Goal: Task Accomplishment & Management: Manage account settings

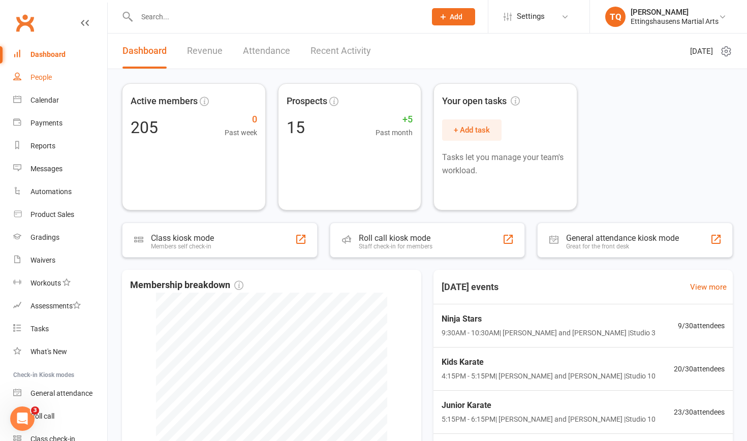
click at [61, 83] on link "People" at bounding box center [60, 77] width 94 height 23
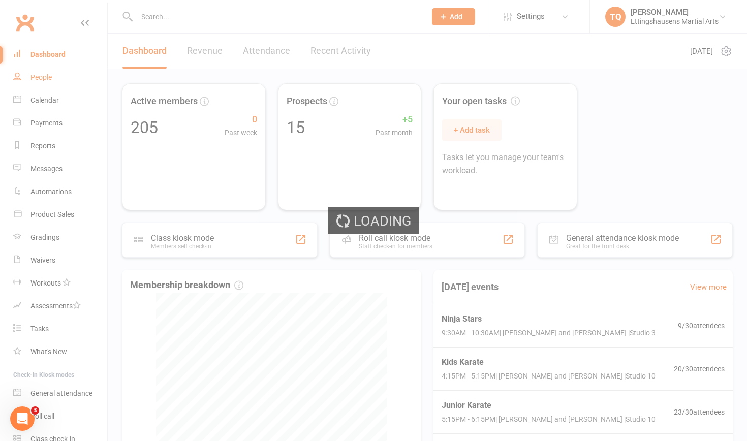
select select "100"
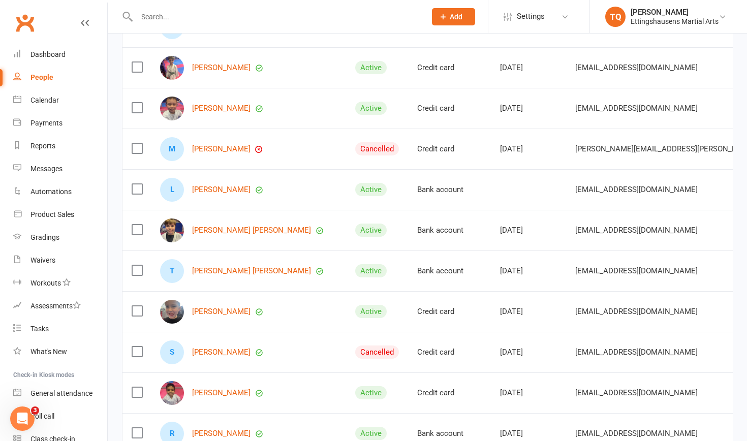
scroll to position [1025, 0]
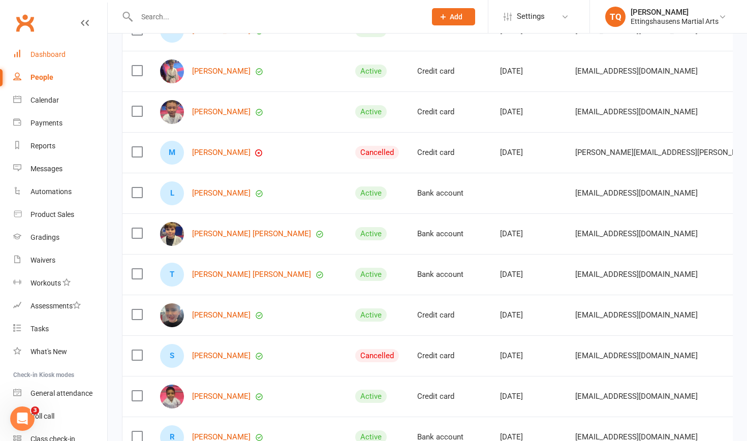
click at [52, 55] on div "Dashboard" at bounding box center [47, 54] width 35 height 8
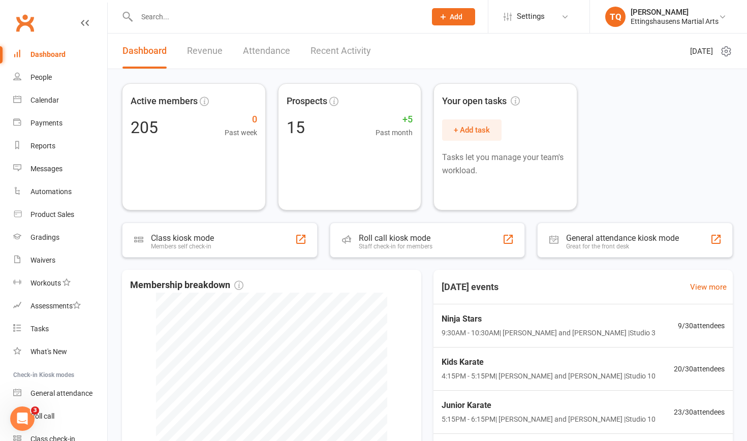
click at [173, 17] on input "text" at bounding box center [276, 17] width 285 height 14
click at [43, 101] on div "Calendar" at bounding box center [44, 100] width 28 height 8
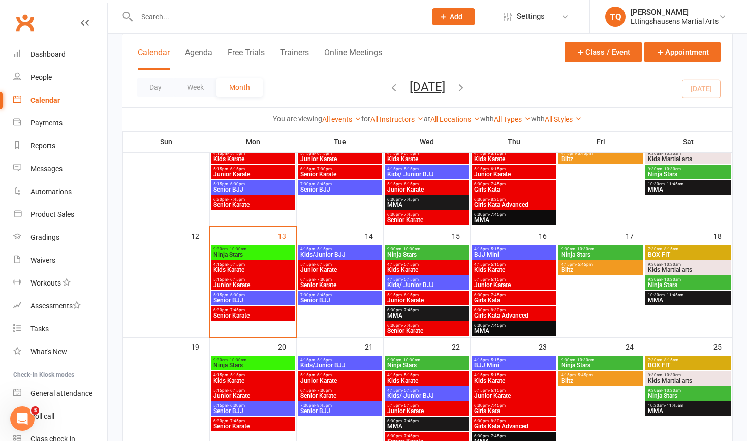
scroll to position [195, 0]
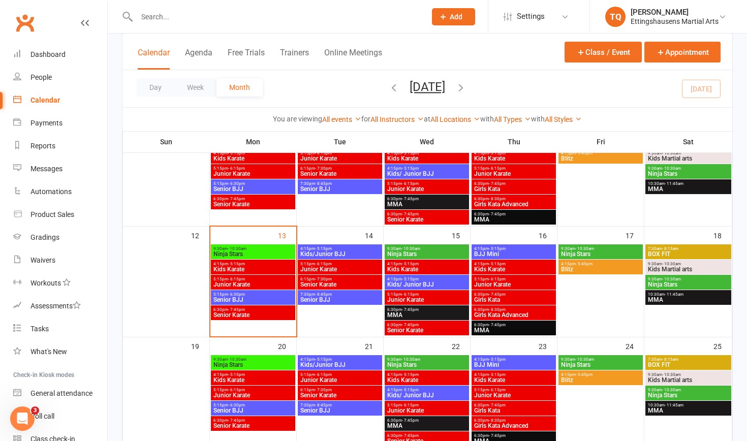
click at [324, 267] on span "Junior Karate" at bounding box center [340, 269] width 80 height 6
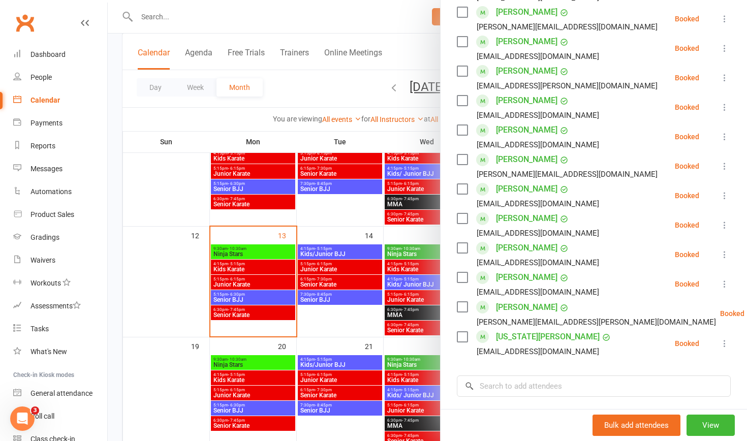
scroll to position [327, 0]
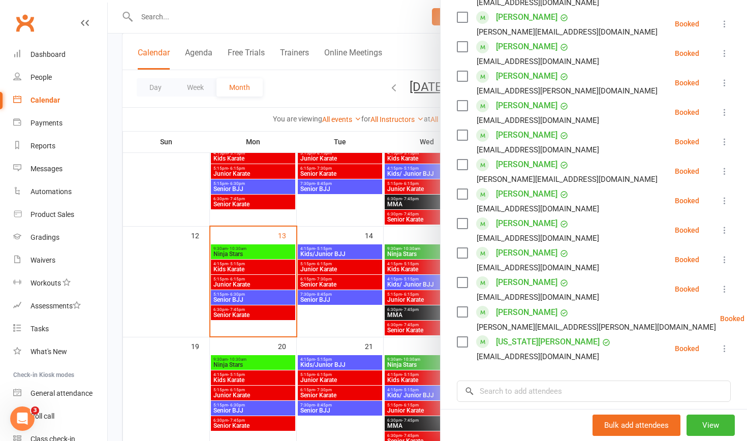
click at [328, 328] on div at bounding box center [427, 220] width 639 height 441
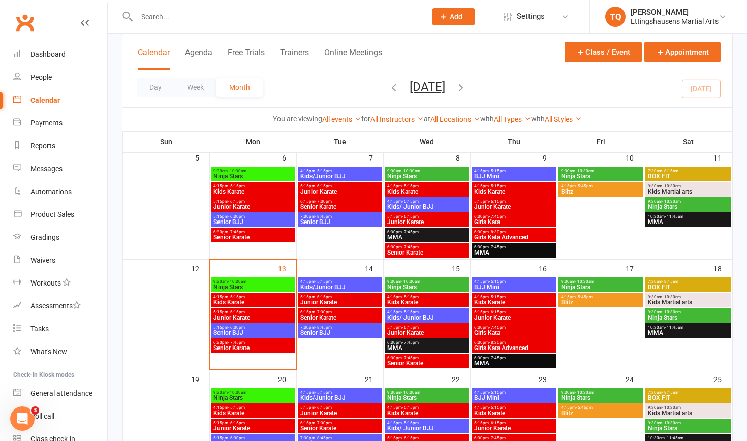
scroll to position [164, 0]
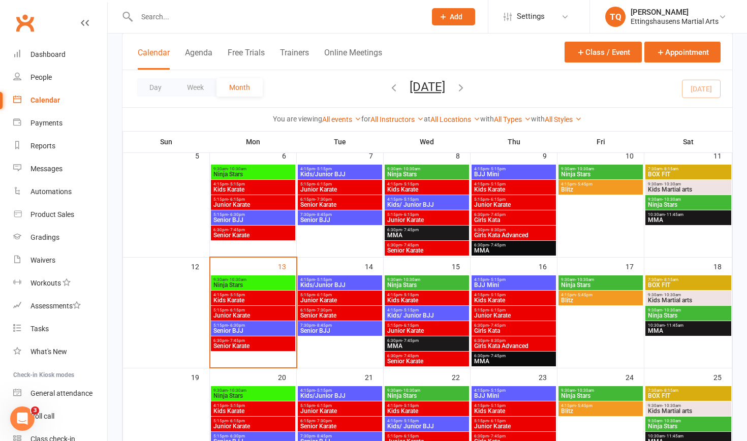
click at [244, 313] on span "Junior Karate" at bounding box center [253, 315] width 80 height 6
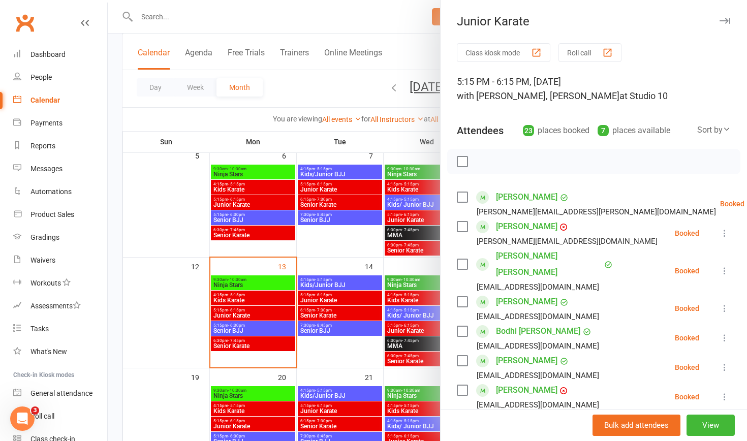
scroll to position [0, 0]
click at [337, 221] on div at bounding box center [427, 220] width 639 height 441
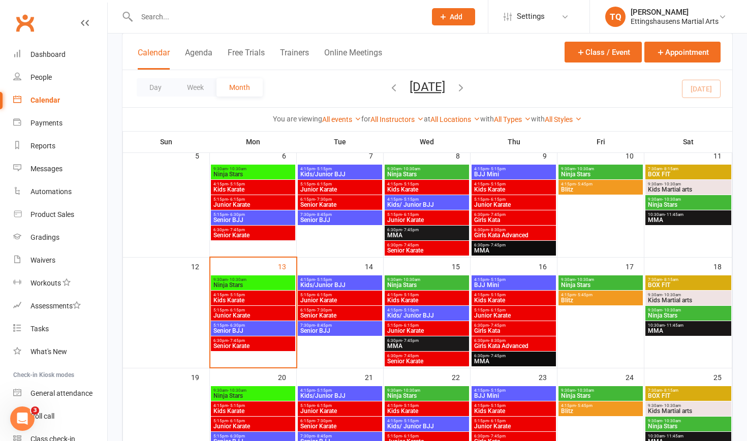
click at [339, 301] on span "Junior Karate" at bounding box center [340, 300] width 80 height 6
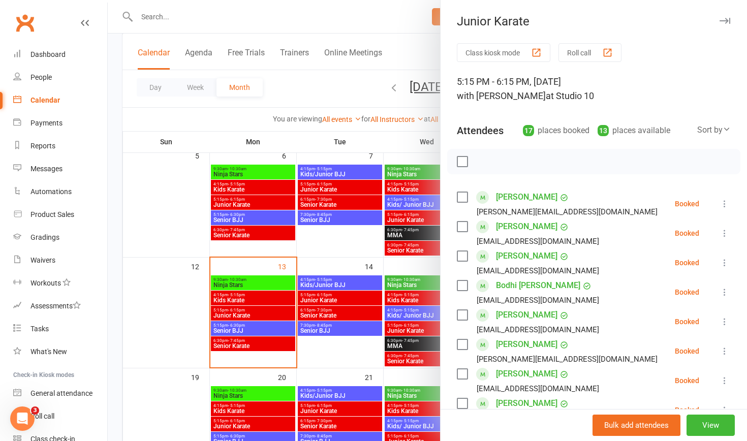
click at [526, 316] on link "[PERSON_NAME]" at bounding box center [526, 315] width 61 height 16
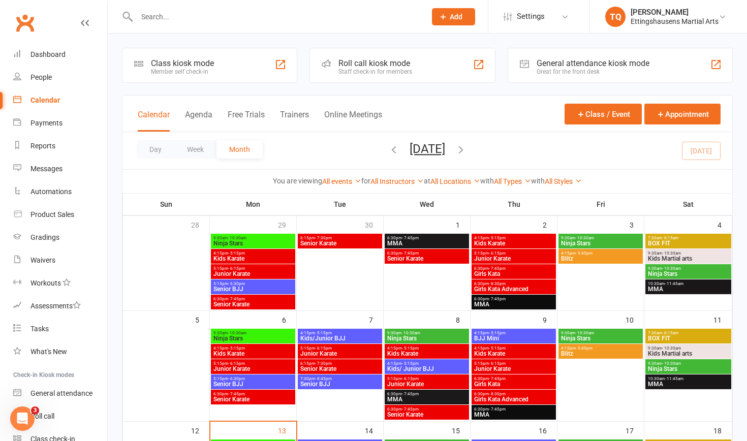
click at [346, 354] on span "Junior Karate" at bounding box center [340, 354] width 80 height 6
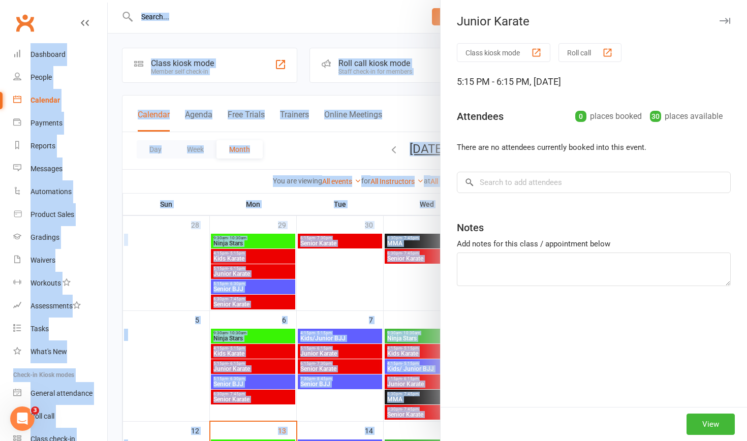
click at [346, 354] on div at bounding box center [427, 220] width 639 height 441
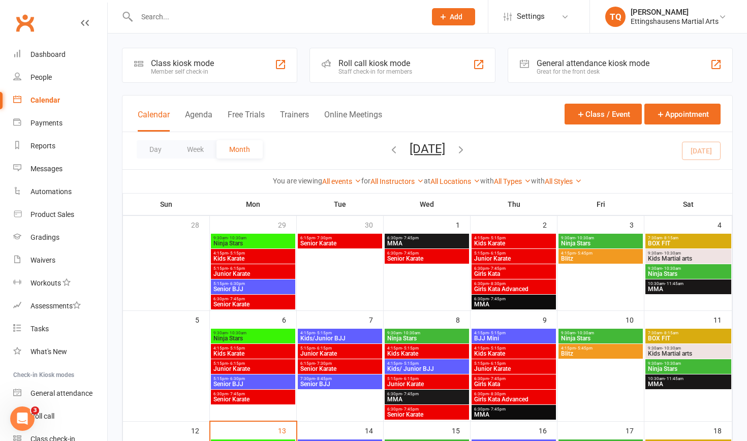
click at [346, 354] on span "Junior Karate" at bounding box center [340, 354] width 80 height 6
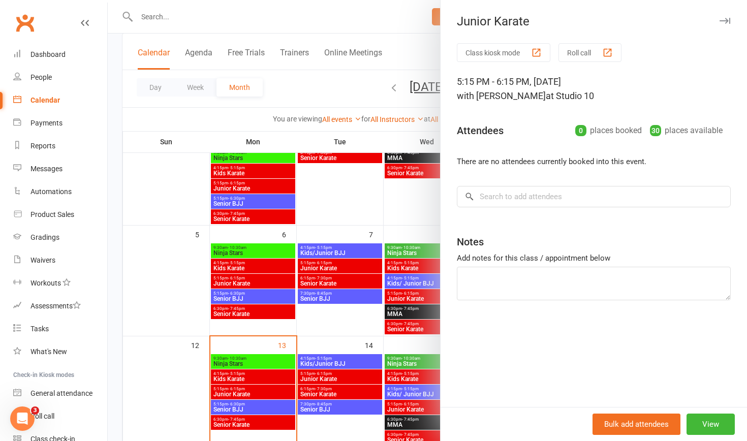
scroll to position [95, 0]
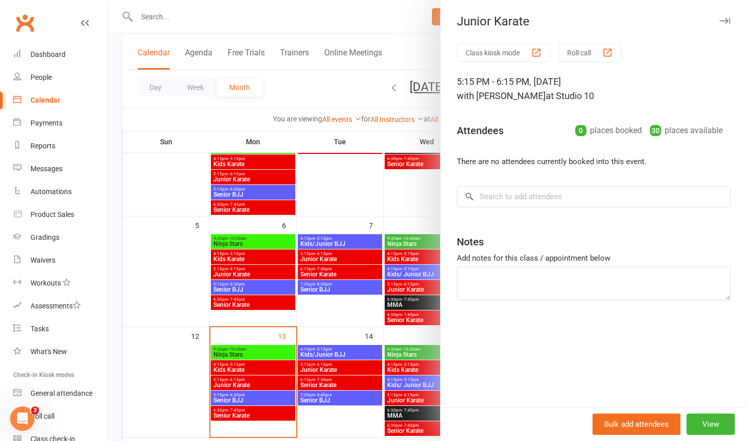
click at [339, 367] on div at bounding box center [427, 220] width 639 height 441
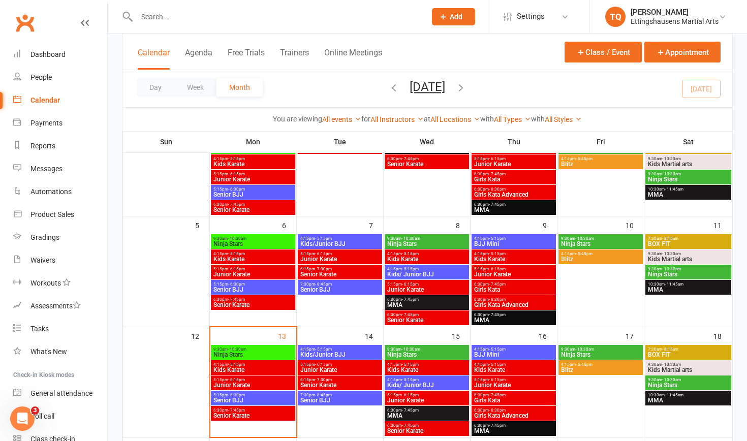
click at [323, 367] on span "Junior Karate" at bounding box center [340, 370] width 80 height 6
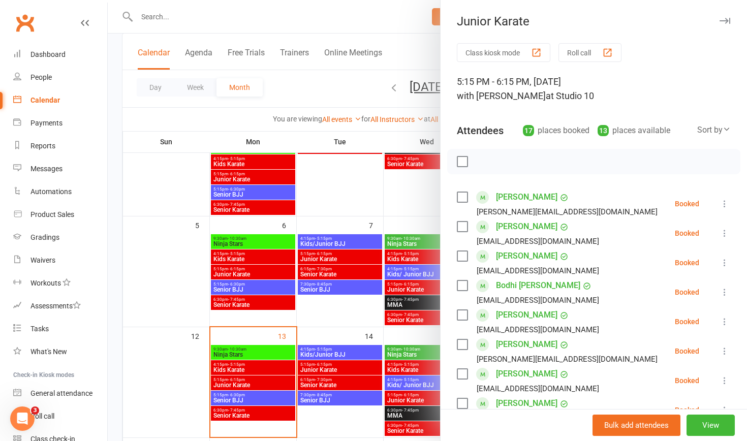
click at [724, 321] on icon at bounding box center [724, 322] width 10 height 10
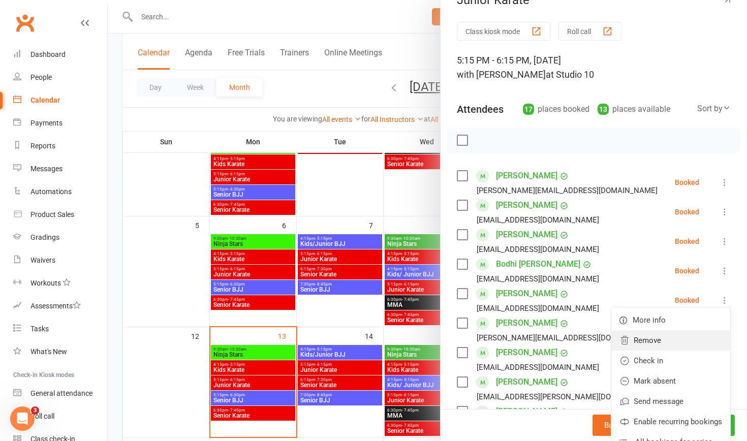
scroll to position [24, 0]
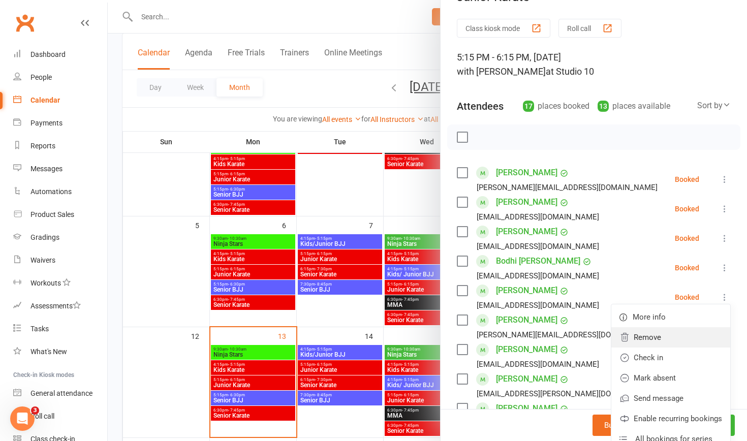
click at [696, 340] on link "Remove" at bounding box center [670, 337] width 119 height 20
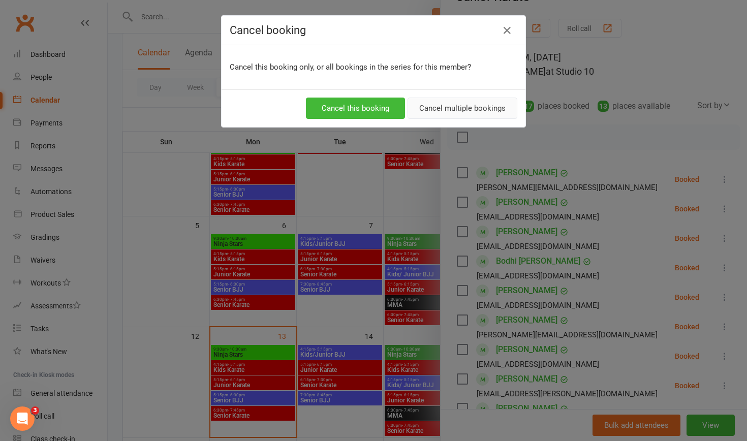
click at [471, 102] on button "Cancel multiple bookings" at bounding box center [462, 108] width 110 height 21
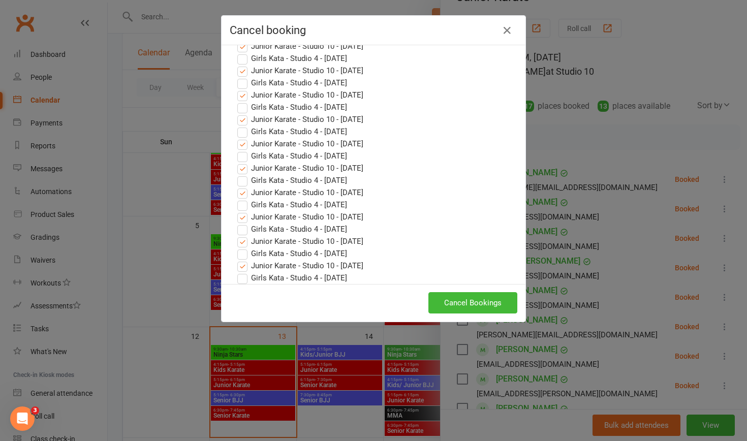
scroll to position [706, 0]
click at [477, 307] on button "Cancel Bookings" at bounding box center [472, 302] width 89 height 21
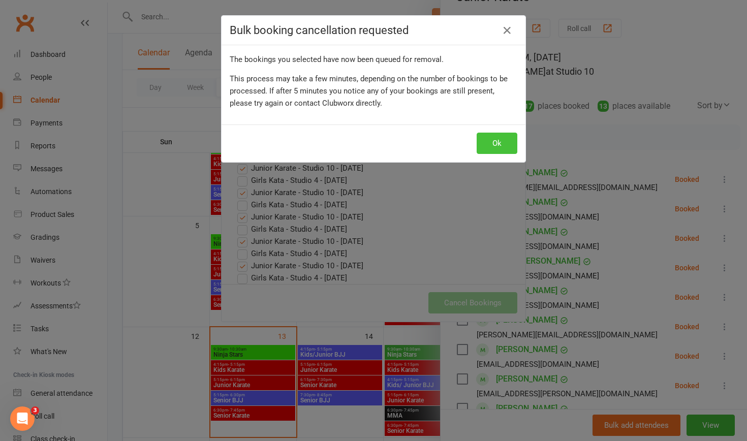
click at [499, 141] on button "Ok" at bounding box center [497, 143] width 41 height 21
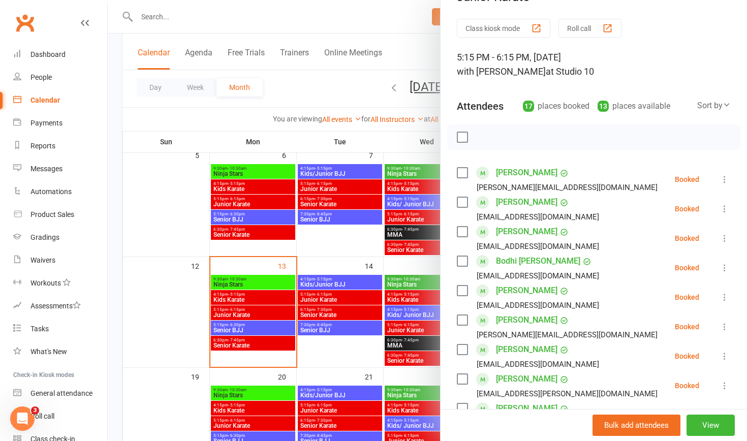
scroll to position [166, 0]
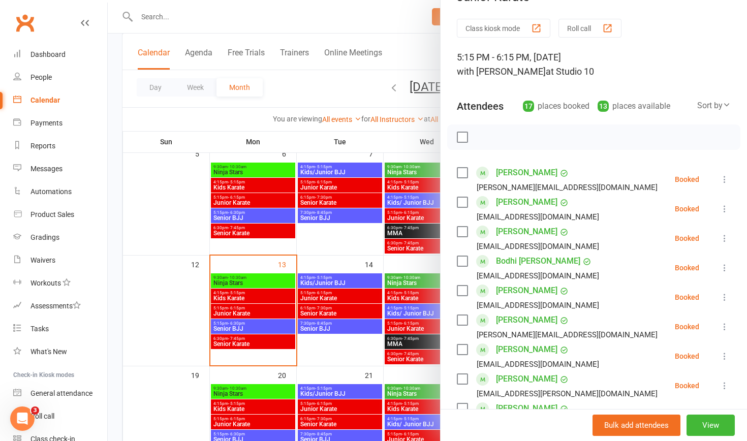
click at [246, 311] on div at bounding box center [427, 220] width 639 height 441
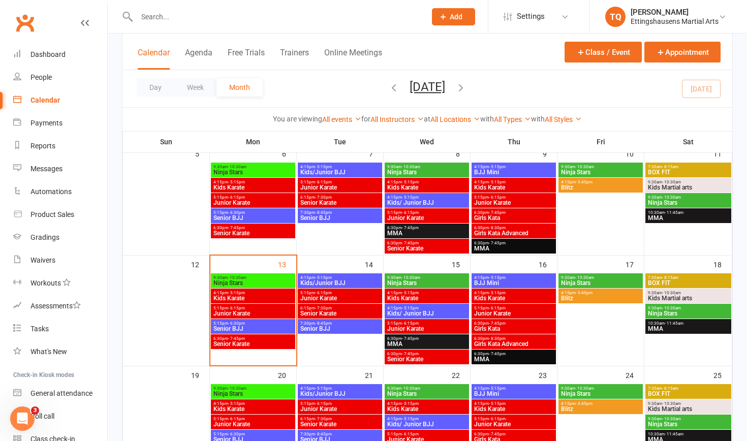
click at [246, 311] on span "Junior Karate" at bounding box center [253, 313] width 80 height 6
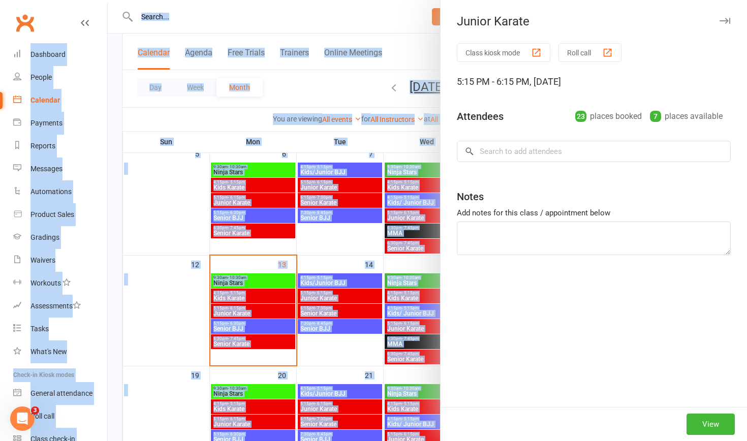
click at [246, 311] on div at bounding box center [427, 220] width 639 height 441
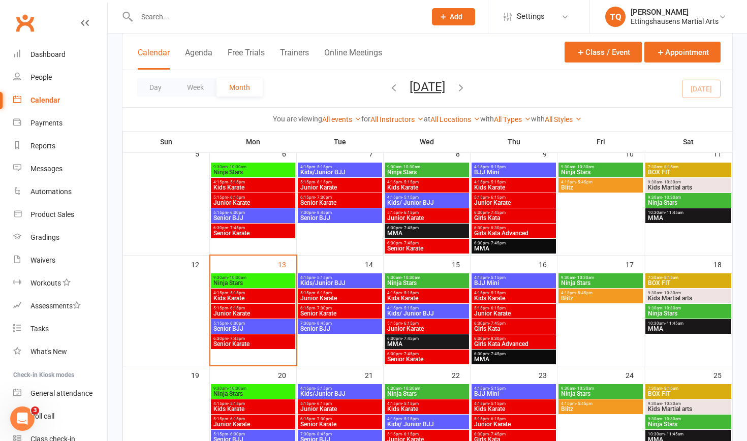
click at [246, 311] on span "Junior Karate" at bounding box center [253, 313] width 80 height 6
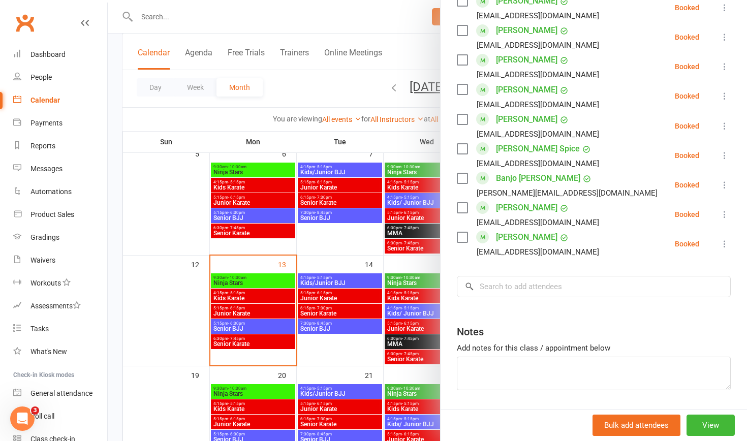
scroll to position [641, 0]
click at [506, 276] on input "search" at bounding box center [594, 286] width 274 height 21
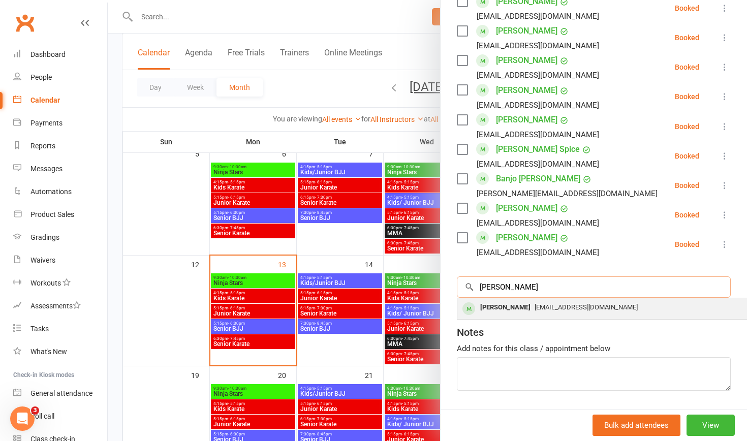
type input "[PERSON_NAME]"
click at [515, 300] on div "[PERSON_NAME]" at bounding box center [505, 307] width 58 height 15
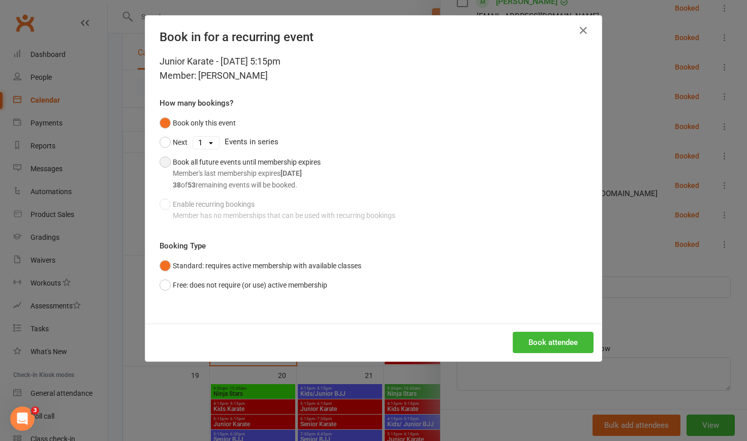
click at [168, 167] on button "Book all future events until membership expires Member's last membership expire…" at bounding box center [240, 173] width 161 height 42
click at [550, 339] on button "Book attendee" at bounding box center [553, 342] width 81 height 21
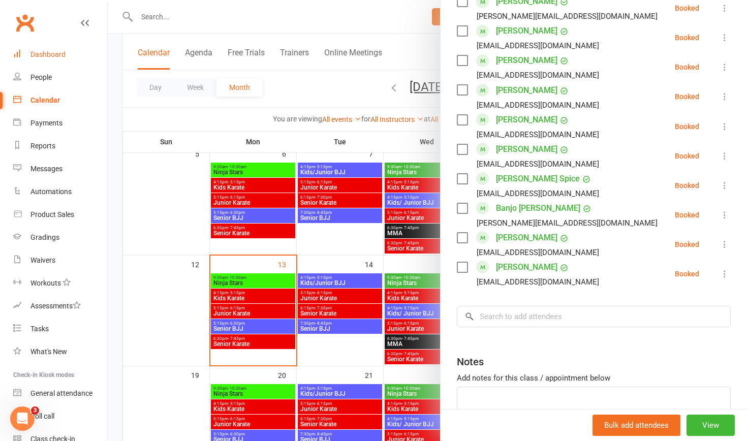
click at [40, 55] on div "Dashboard" at bounding box center [47, 54] width 35 height 8
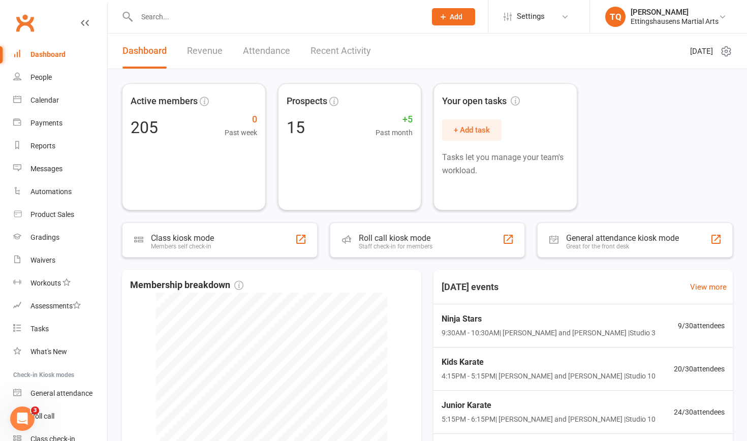
click at [163, 19] on input "text" at bounding box center [276, 17] width 285 height 14
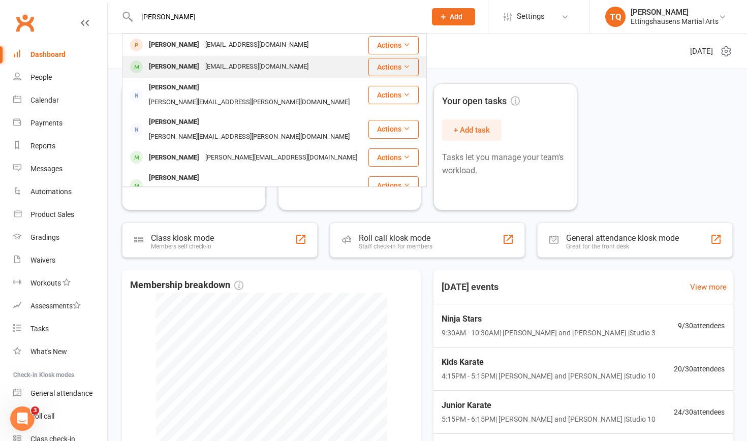
type input "[PERSON_NAME]"
click at [165, 64] on div "[PERSON_NAME]" at bounding box center [174, 66] width 56 height 15
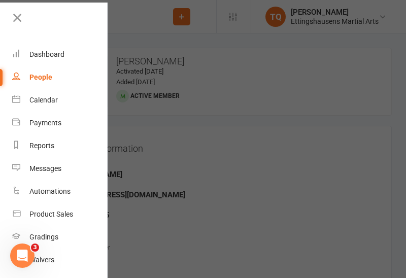
click at [178, 152] on div at bounding box center [203, 139] width 406 height 278
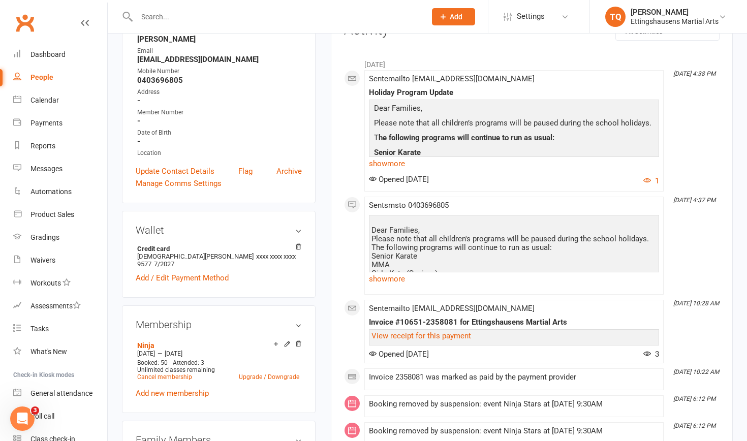
scroll to position [150, 0]
click at [163, 372] on link "Cancel membership" at bounding box center [164, 375] width 55 height 7
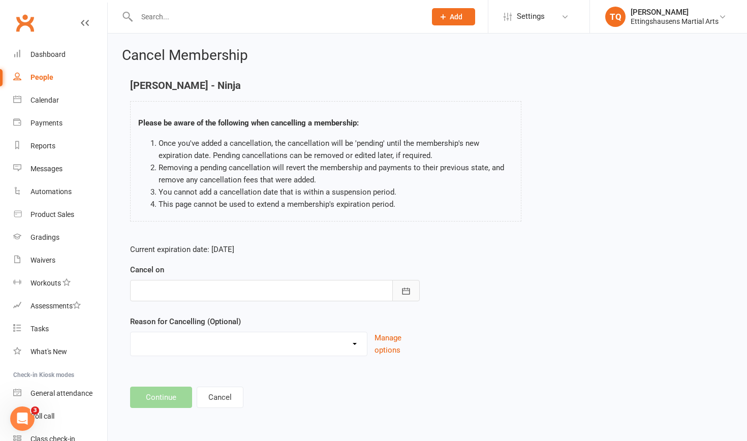
click at [402, 290] on icon "button" at bounding box center [406, 291] width 8 height 7
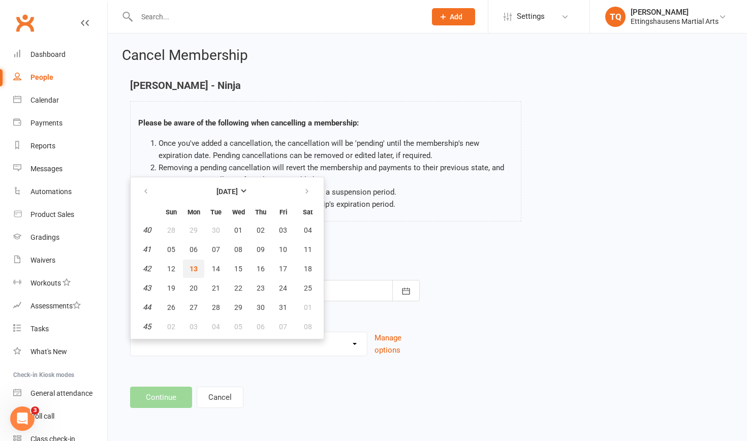
click at [193, 267] on span "13" at bounding box center [194, 269] width 8 height 8
type input "[DATE]"
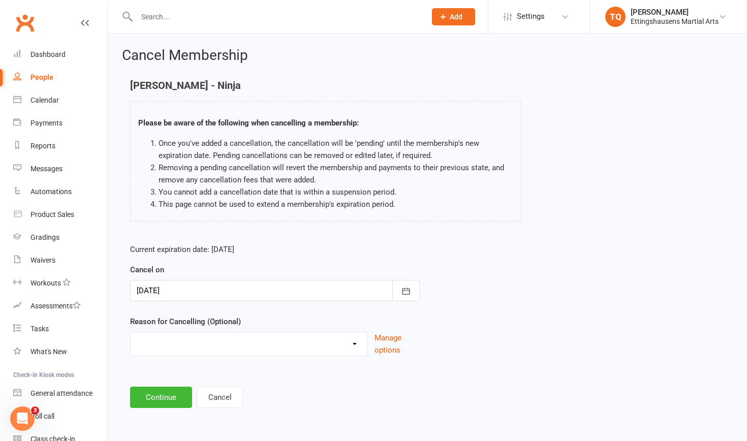
select select "2"
click at [211, 398] on input at bounding box center [275, 397] width 290 height 21
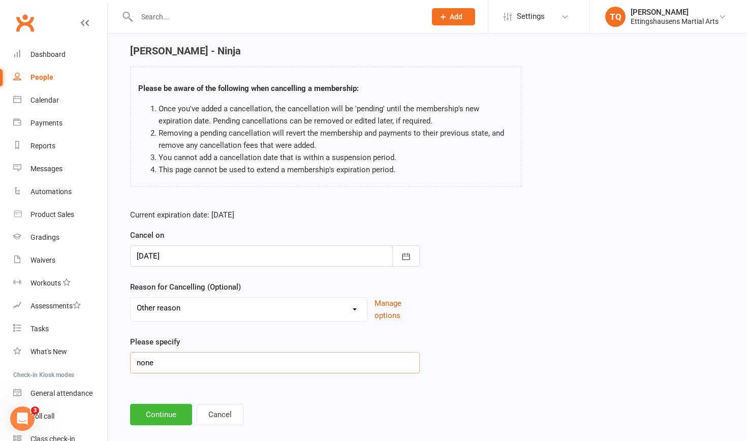
scroll to position [49, 0]
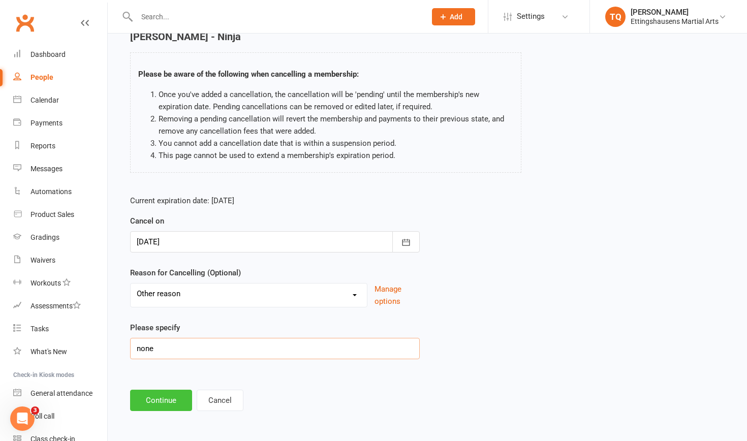
type input "none"
click at [162, 399] on button "Continue" at bounding box center [161, 400] width 62 height 21
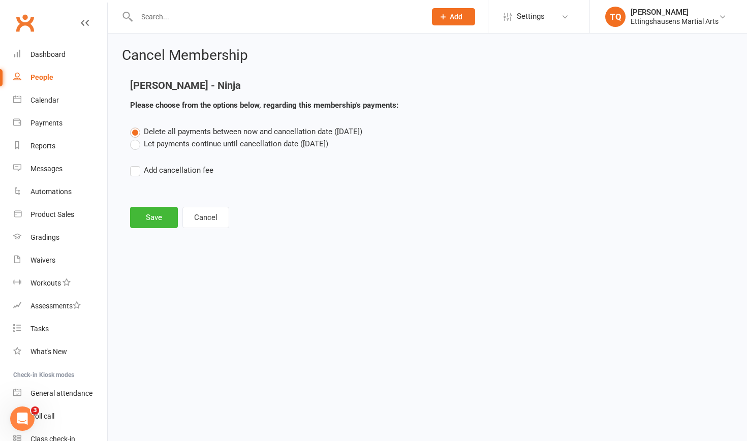
click at [135, 146] on label "Let payments continue until cancellation date ([DATE])" at bounding box center [229, 144] width 198 height 12
click at [135, 138] on input "Let payments continue until cancellation date ([DATE])" at bounding box center [133, 138] width 7 height 0
click at [146, 216] on button "Save" at bounding box center [154, 217] width 48 height 21
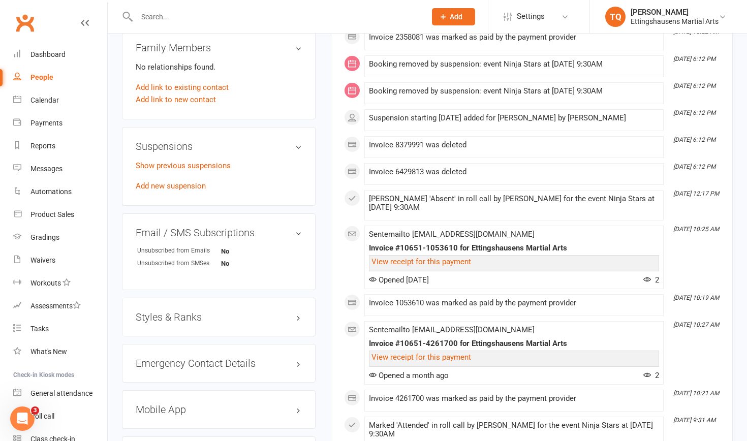
scroll to position [540, 0]
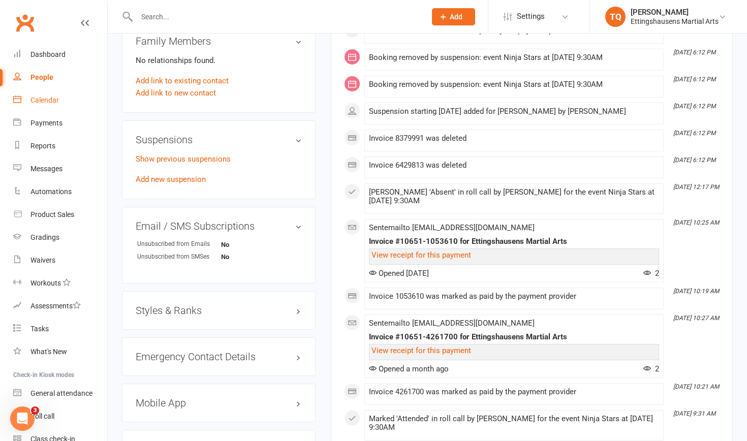
click at [57, 100] on div "Calendar" at bounding box center [44, 100] width 28 height 8
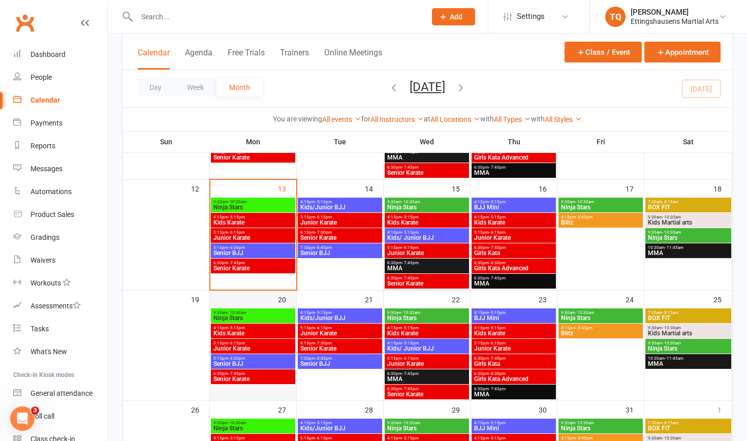
scroll to position [239, 0]
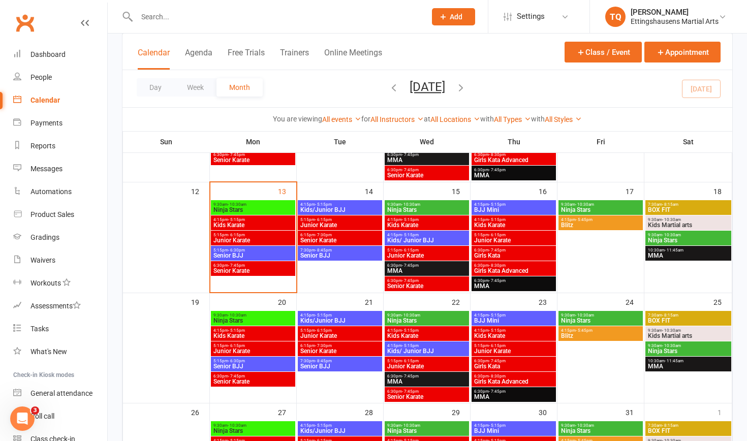
click at [233, 209] on span "Ninja Stars" at bounding box center [253, 210] width 80 height 6
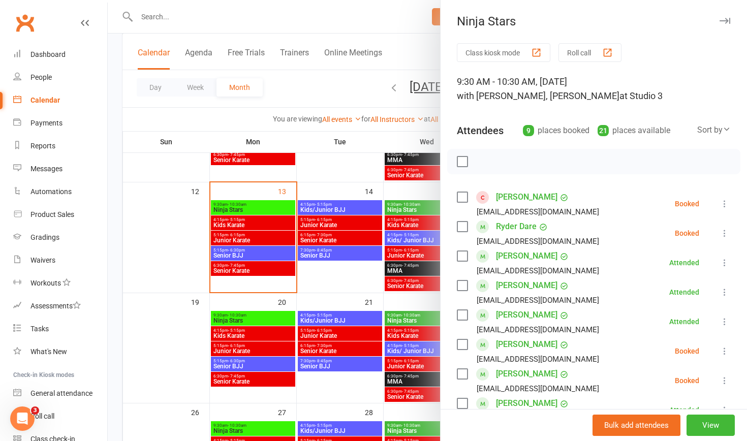
click at [725, 202] on icon at bounding box center [724, 204] width 10 height 10
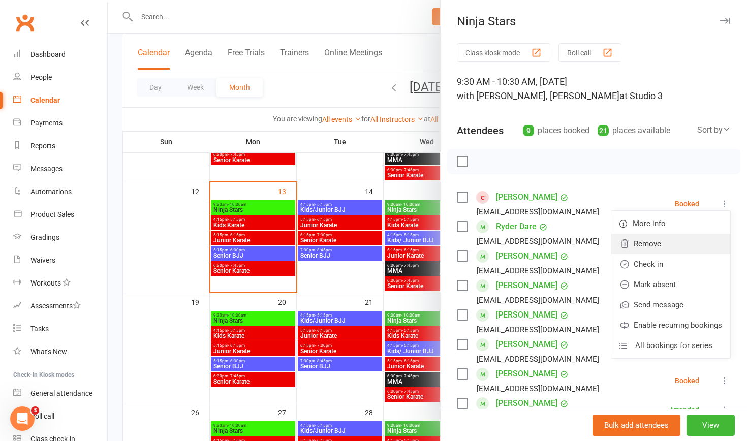
click at [668, 242] on link "Remove" at bounding box center [670, 244] width 119 height 20
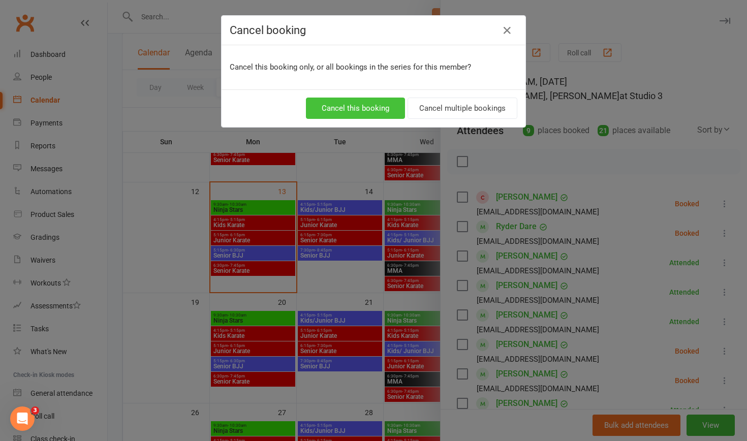
click at [368, 106] on button "Cancel this booking" at bounding box center [355, 108] width 99 height 21
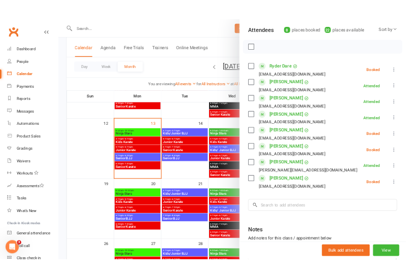
scroll to position [112, 0]
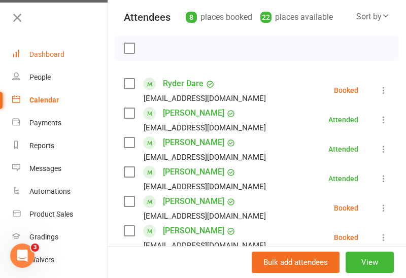
click at [47, 53] on div "Dashboard" at bounding box center [46, 54] width 35 height 8
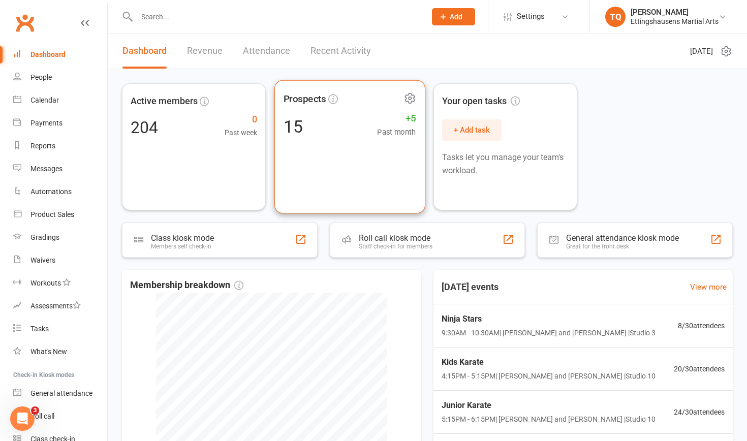
click at [339, 121] on div "15 +5 Past month" at bounding box center [349, 126] width 133 height 23
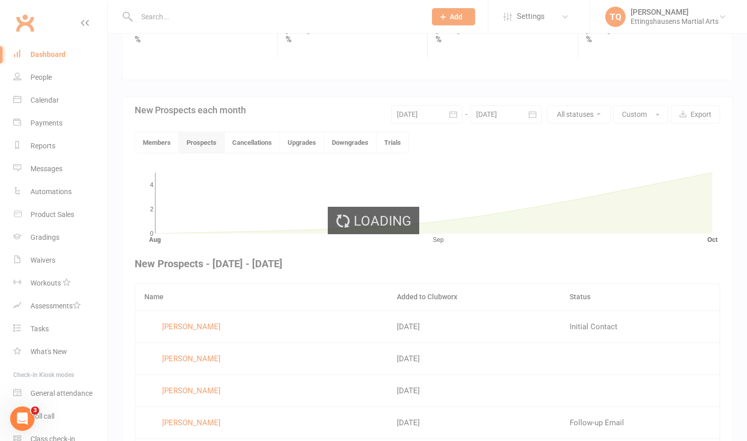
scroll to position [264, 0]
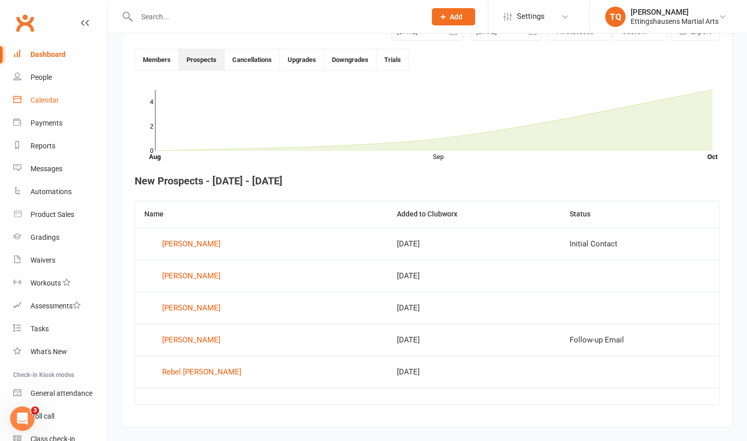
click at [54, 97] on div "Calendar" at bounding box center [44, 100] width 28 height 8
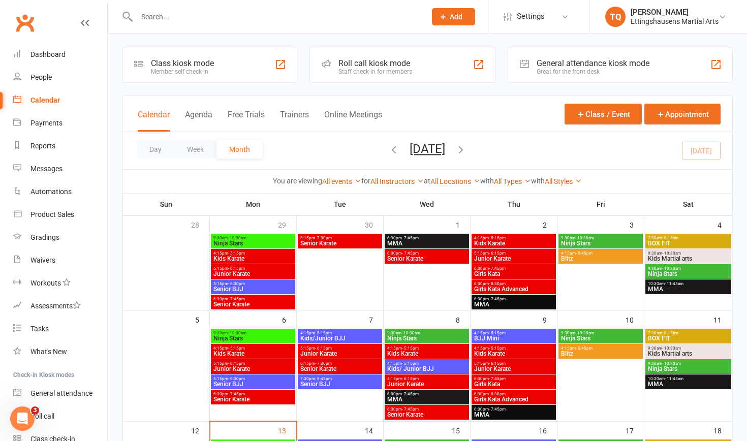
click at [167, 12] on input "text" at bounding box center [276, 17] width 285 height 14
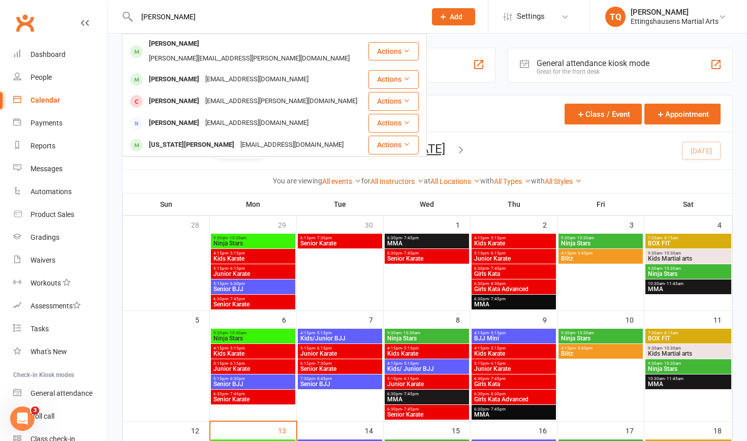
type input "[PERSON_NAME]"
drag, startPoint x: 168, startPoint y: 33, endPoint x: 163, endPoint y: 86, distance: 53.5
click at [163, 94] on div "[PERSON_NAME]" at bounding box center [174, 101] width 56 height 15
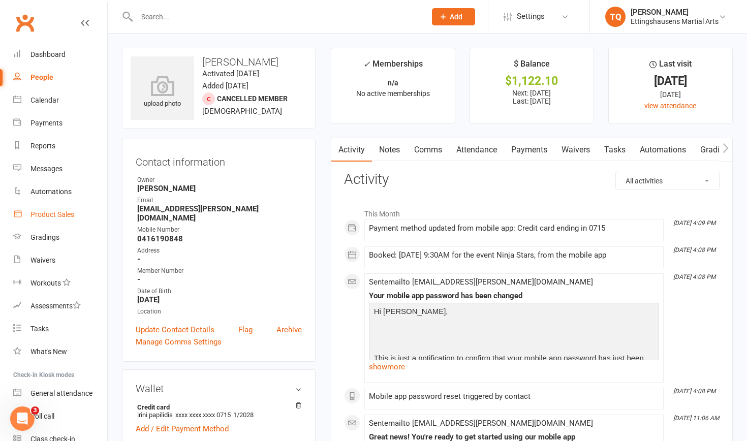
click at [54, 217] on div "Product Sales" at bounding box center [52, 214] width 44 height 8
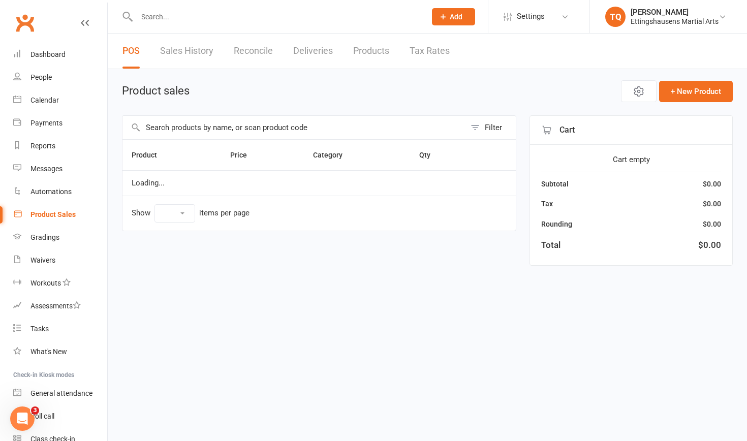
select select "10"
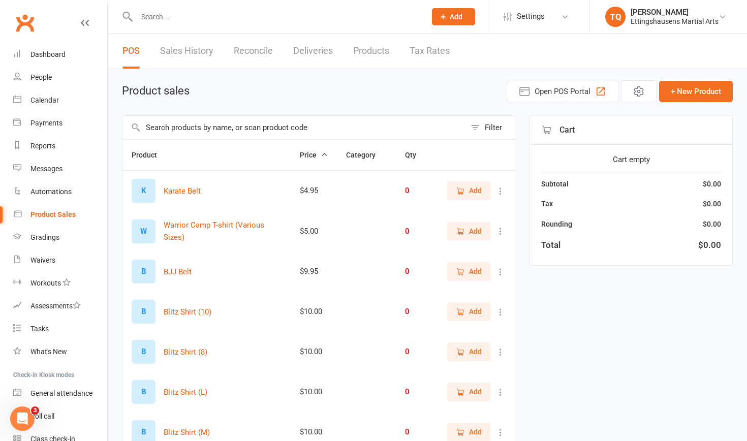
click at [172, 129] on input "text" at bounding box center [293, 127] width 343 height 23
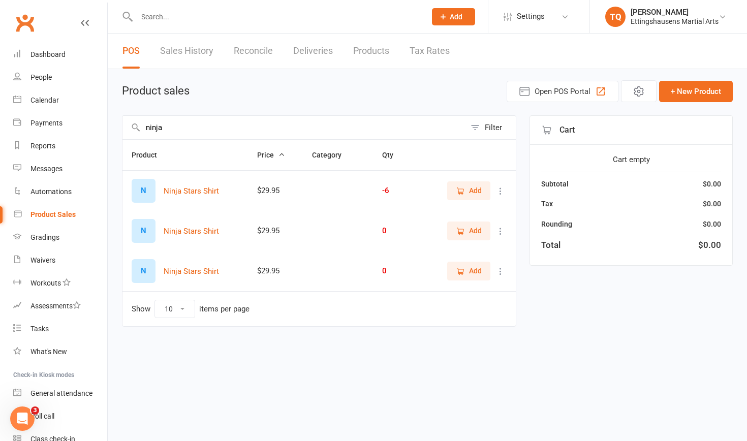
type input "ninja"
click at [469, 191] on span "Add" at bounding box center [475, 190] width 13 height 11
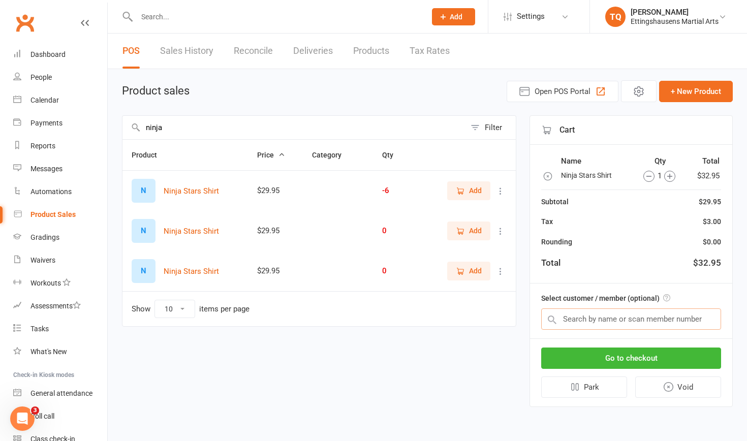
click at [572, 317] on input "text" at bounding box center [631, 318] width 180 height 21
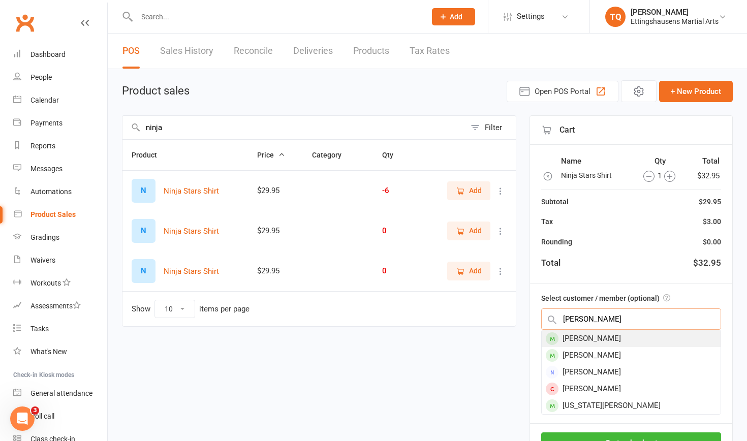
type input "[PERSON_NAME]"
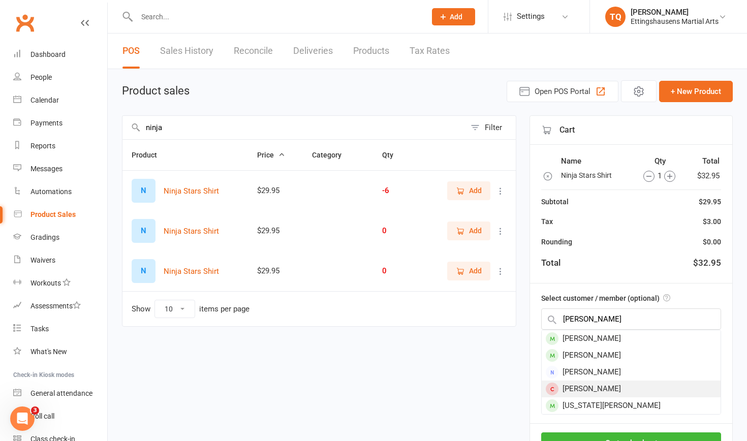
drag, startPoint x: 585, startPoint y: 336, endPoint x: 591, endPoint y: 387, distance: 51.2
click at [591, 387] on div "[PERSON_NAME]" at bounding box center [631, 389] width 179 height 17
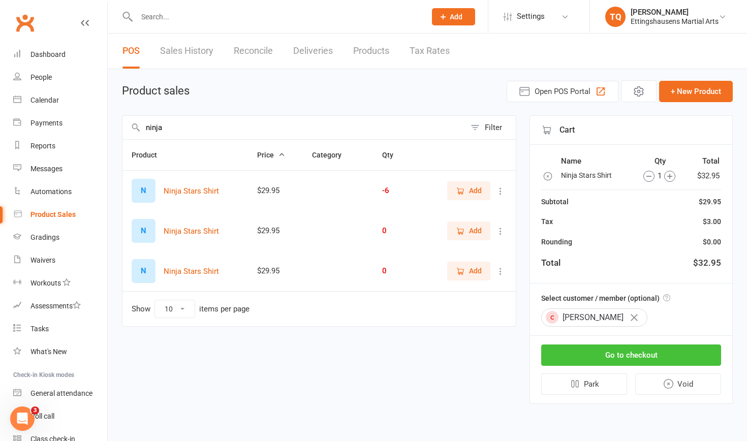
click at [594, 355] on button "Go to checkout" at bounding box center [631, 354] width 180 height 21
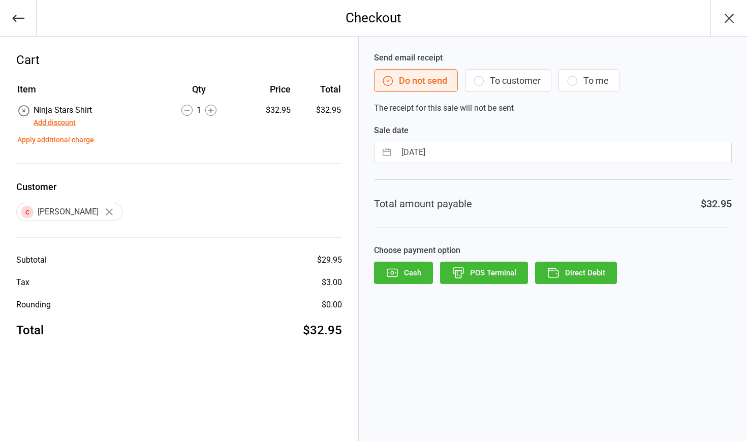
click at [479, 84] on icon "button" at bounding box center [479, 81] width 12 height 12
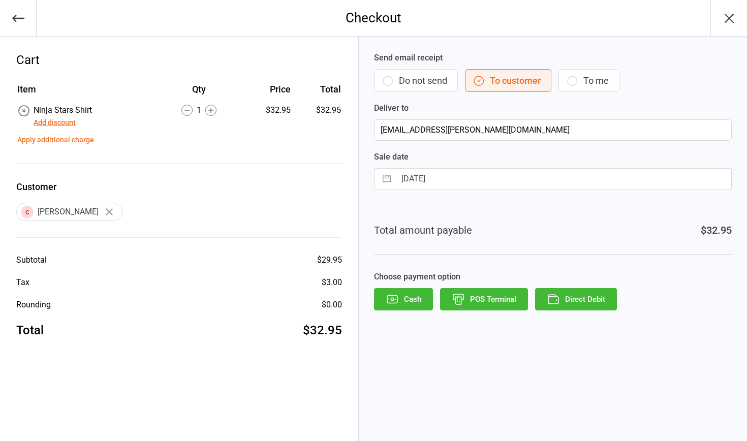
click at [572, 298] on button "Direct Debit" at bounding box center [576, 299] width 82 height 22
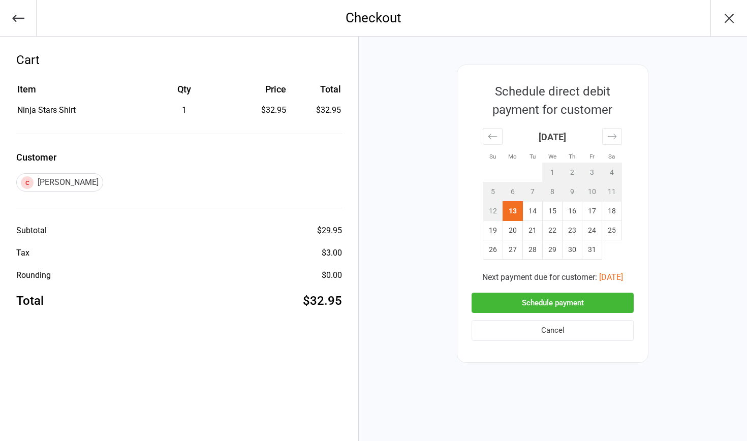
click at [560, 303] on button "Schedule payment" at bounding box center [552, 303] width 162 height 21
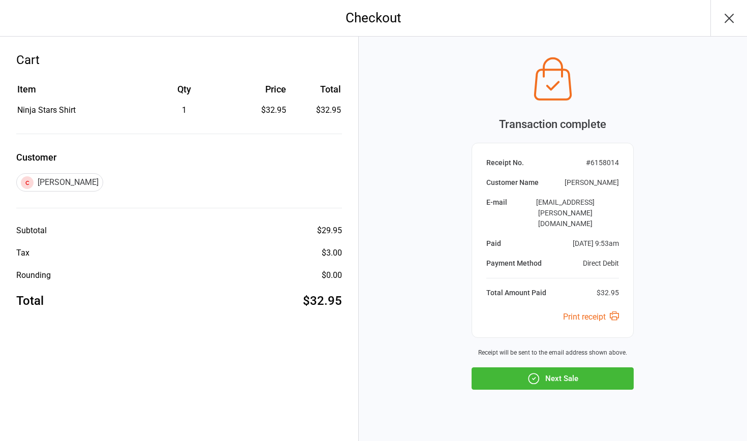
click at [544, 367] on button "Next Sale" at bounding box center [552, 378] width 162 height 22
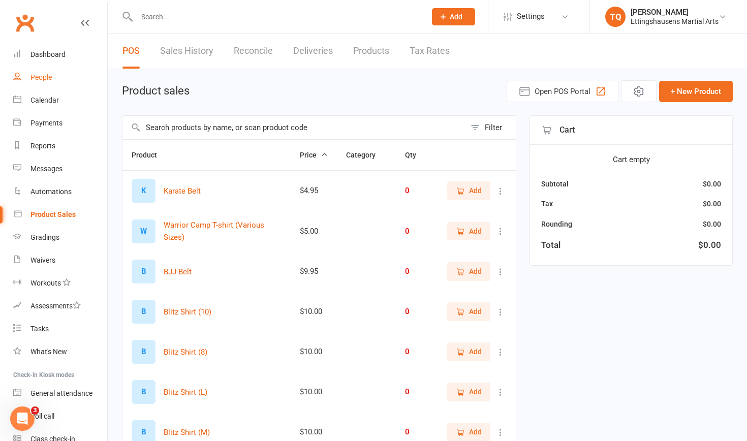
click at [38, 77] on div "People" at bounding box center [40, 77] width 21 height 8
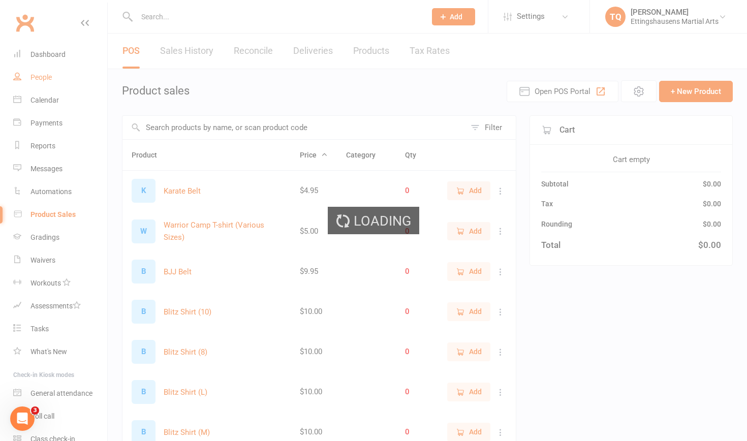
select select "100"
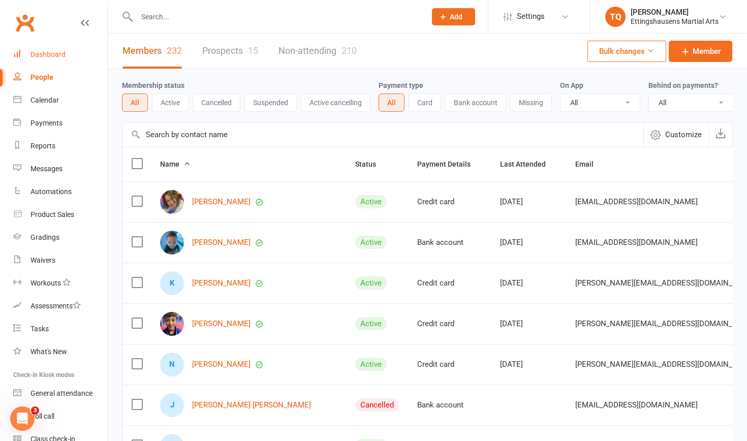
click at [58, 55] on div "Dashboard" at bounding box center [47, 54] width 35 height 8
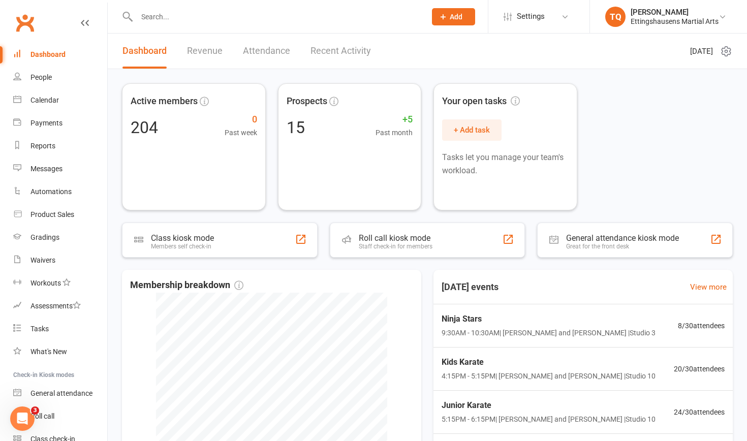
click at [151, 15] on input "text" at bounding box center [276, 17] width 285 height 14
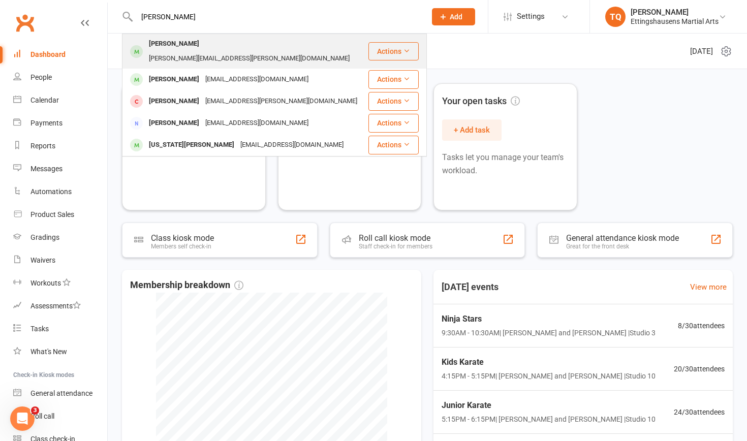
type input "[PERSON_NAME]"
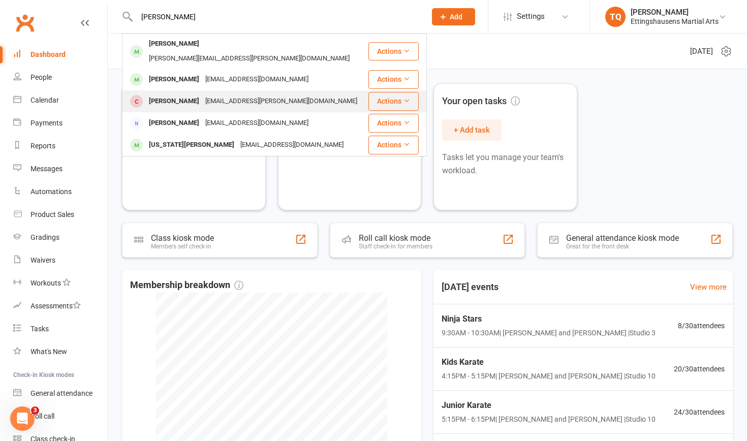
drag, startPoint x: 154, startPoint y: 35, endPoint x: 170, endPoint y: 88, distance: 56.0
click at [170, 94] on div "[PERSON_NAME]" at bounding box center [174, 101] width 56 height 15
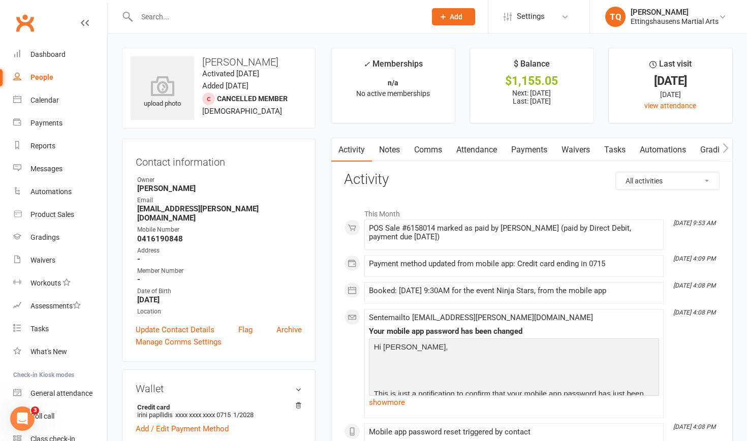
click at [382, 73] on div "✓ Memberships" at bounding box center [392, 66] width 59 height 19
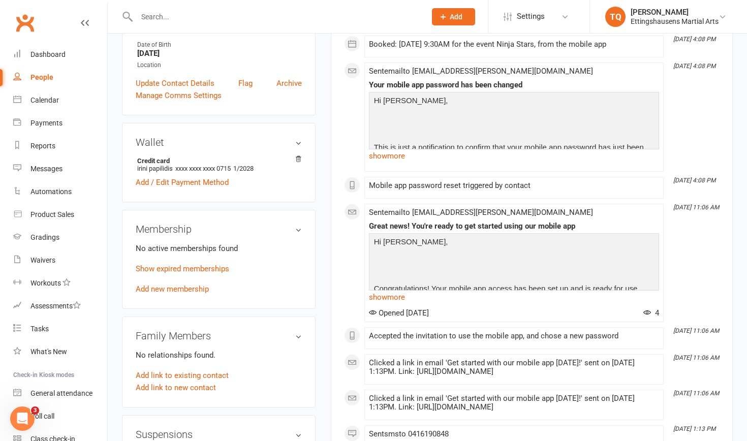
scroll to position [247, 0]
click at [161, 284] on link "Add new membership" at bounding box center [172, 288] width 73 height 9
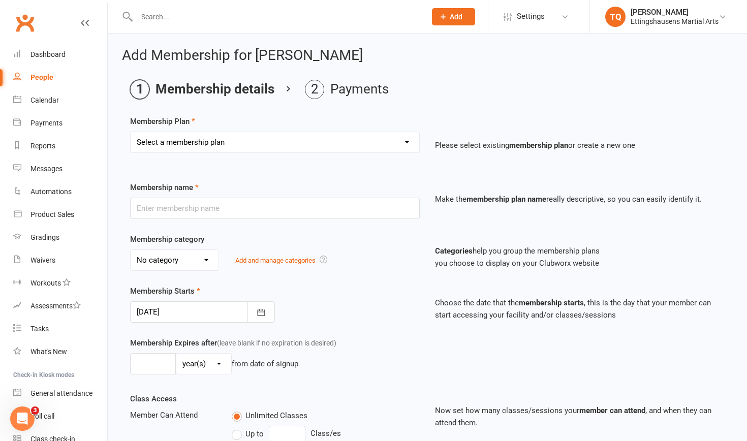
select select "8"
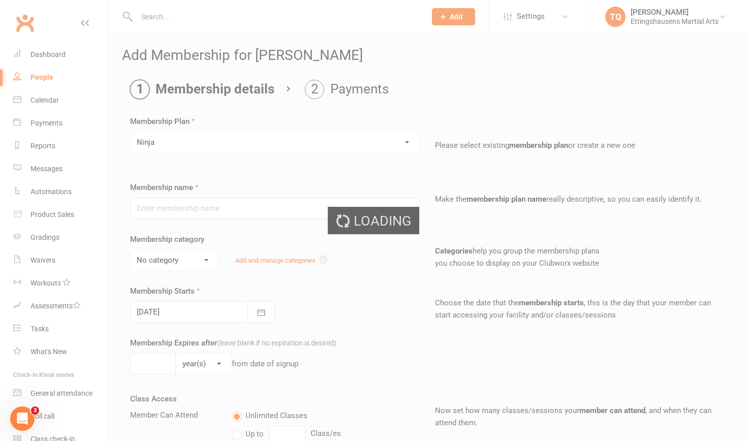
type input "Ninja"
select select "7"
type input "1"
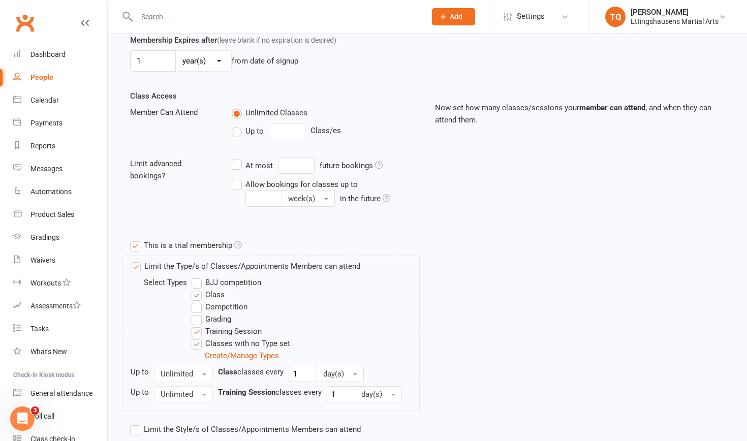
scroll to position [306, 0]
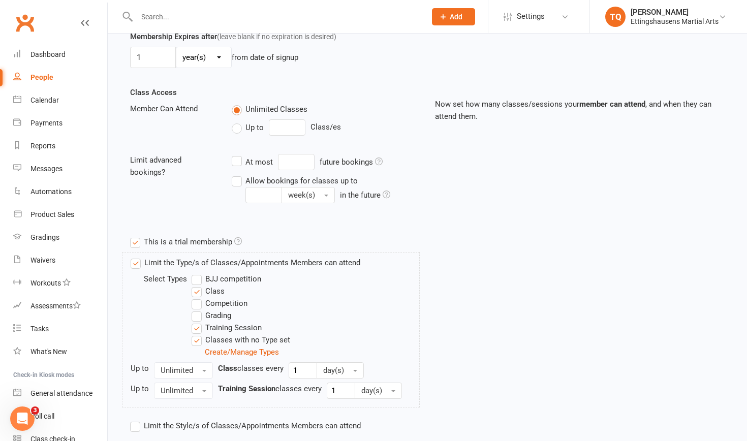
click at [134, 244] on label "This is a trial membership" at bounding box center [186, 242] width 112 height 12
click at [134, 236] on input "This is a trial membership" at bounding box center [133, 236] width 7 height 0
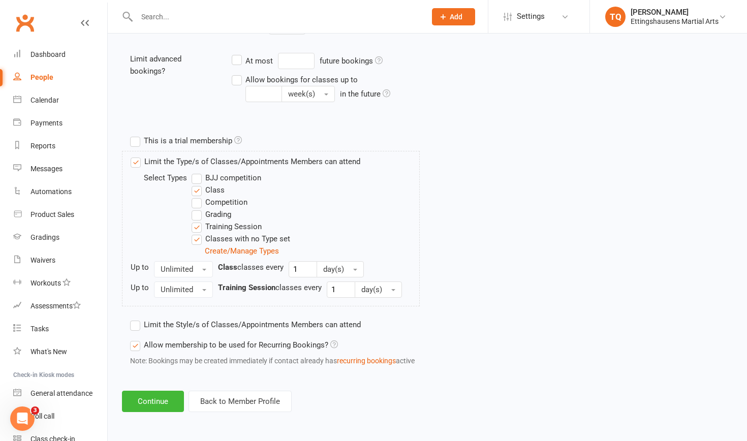
scroll to position [416, 0]
click at [200, 236] on label "Classes with no Type set" at bounding box center [241, 239] width 99 height 12
click at [198, 233] on input "Classes with no Type set" at bounding box center [195, 233] width 7 height 0
click at [196, 221] on label "Training Session" at bounding box center [227, 227] width 70 height 12
click at [196, 221] on input "Training Session" at bounding box center [195, 221] width 7 height 0
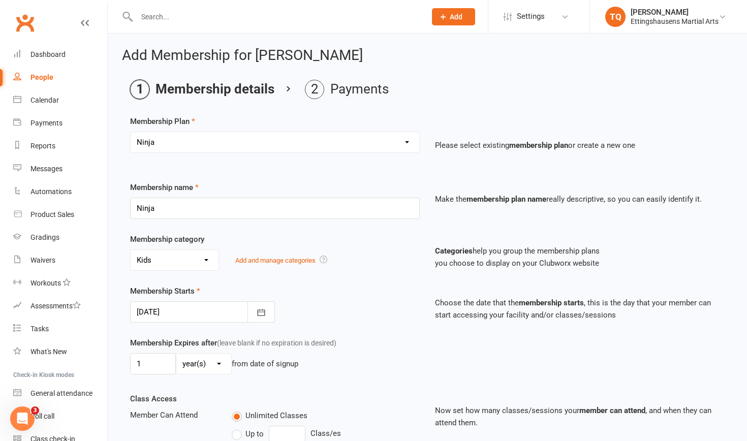
scroll to position [0, 0]
drag, startPoint x: 292, startPoint y: 276, endPoint x: 292, endPoint y: 262, distance: 13.7
click at [292, 274] on div "Membership category No category BJJ Black Book Grading Bronze Grading Competiti…" at bounding box center [427, 259] width 610 height 52
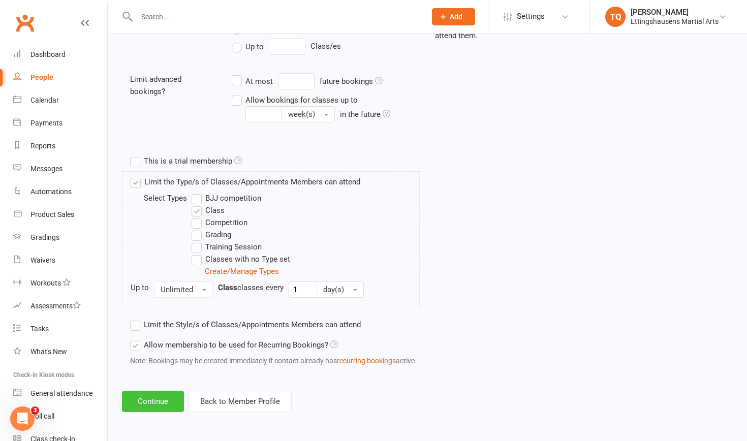
scroll to position [395, 0]
click at [156, 395] on button "Continue" at bounding box center [153, 401] width 62 height 21
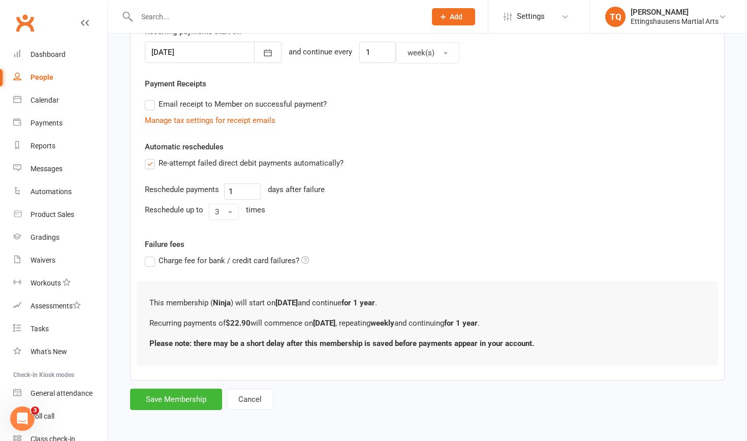
scroll to position [265, 0]
click at [171, 393] on button "Save Membership" at bounding box center [176, 399] width 92 height 21
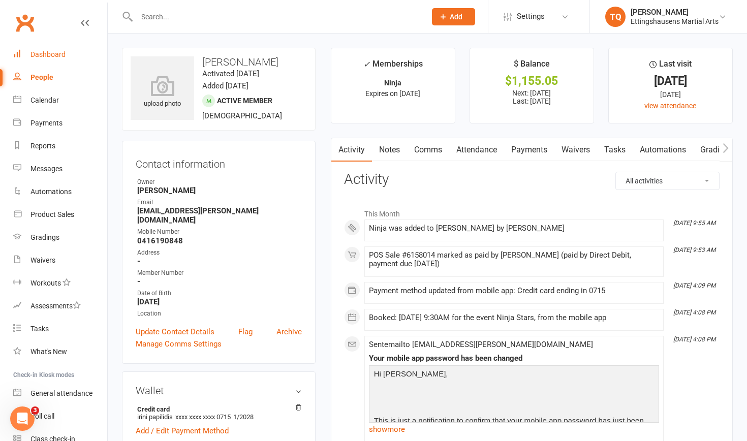
click at [57, 54] on div "Dashboard" at bounding box center [47, 54] width 35 height 8
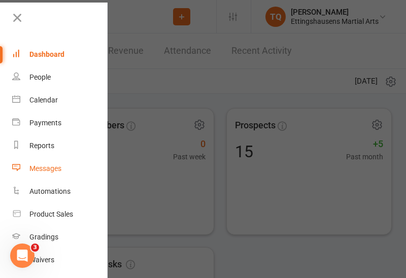
click at [78, 168] on link "Messages" at bounding box center [60, 169] width 96 height 23
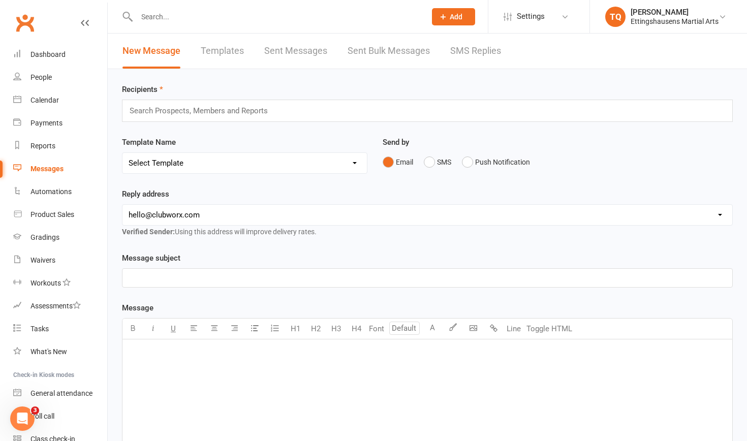
click at [154, 15] on input "text" at bounding box center [276, 17] width 285 height 14
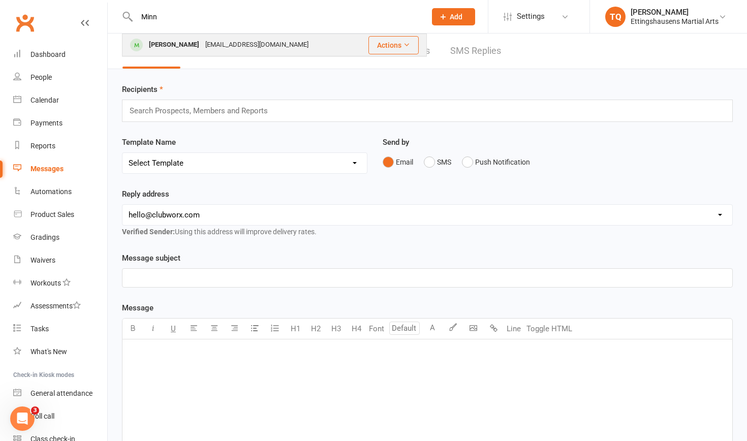
type input "Minn"
click at [164, 42] on div "[PERSON_NAME]" at bounding box center [174, 45] width 56 height 15
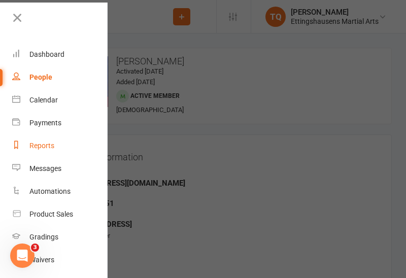
click at [89, 153] on link "Reports" at bounding box center [60, 146] width 96 height 23
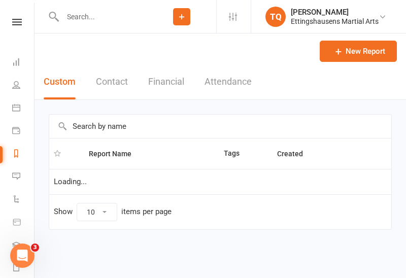
select select "100"
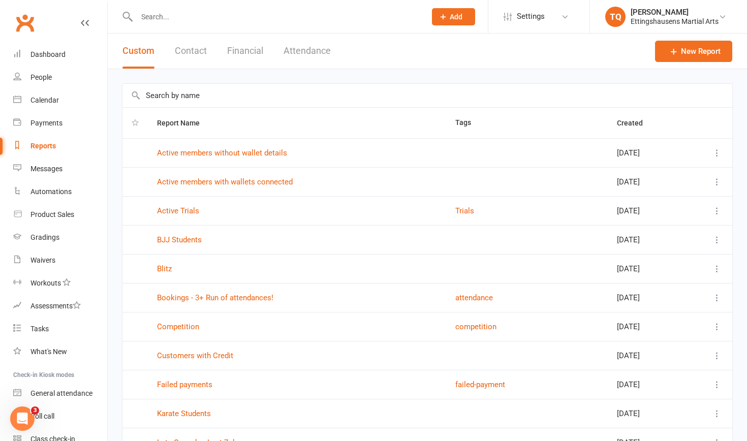
click at [149, 15] on input "text" at bounding box center [276, 17] width 285 height 14
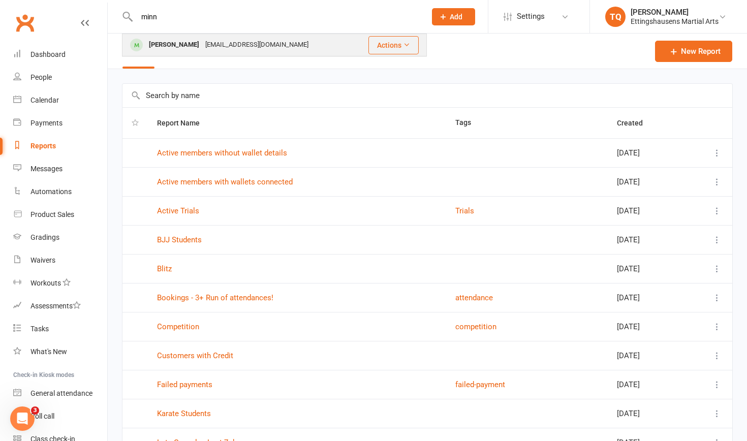
type input "minn"
click at [159, 45] on div "[PERSON_NAME]" at bounding box center [174, 45] width 56 height 15
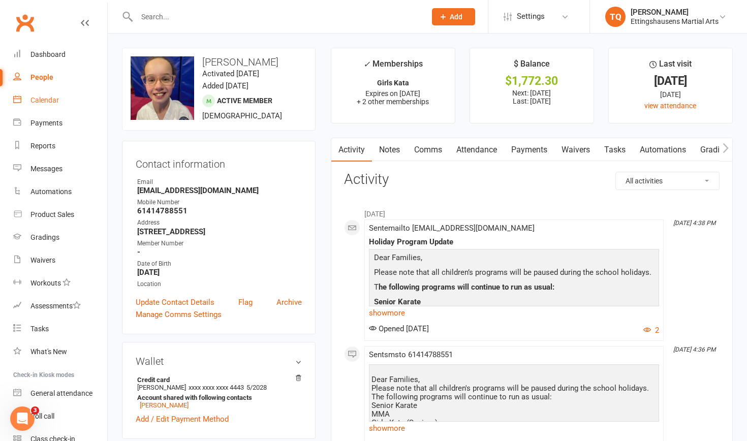
click at [43, 97] on div "Calendar" at bounding box center [44, 100] width 28 height 8
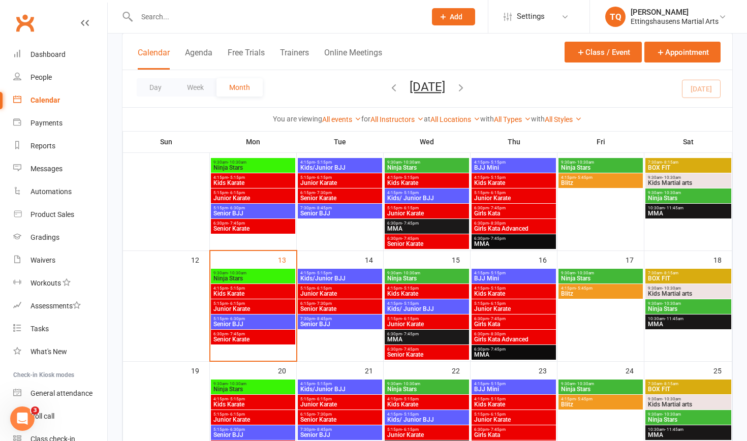
scroll to position [216, 0]
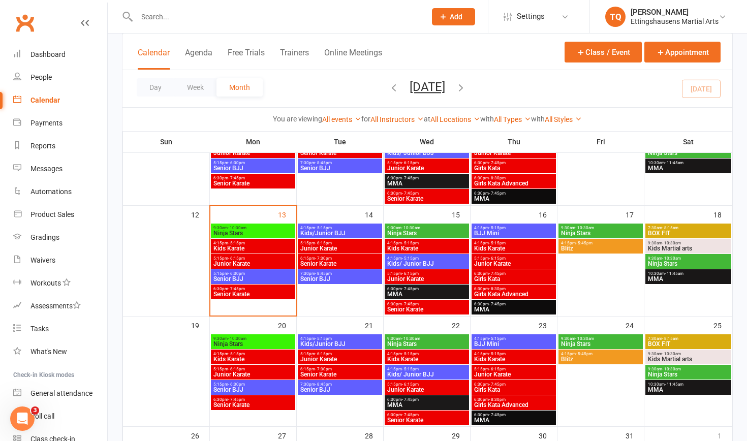
click at [318, 246] on span "Junior Karate" at bounding box center [340, 248] width 80 height 6
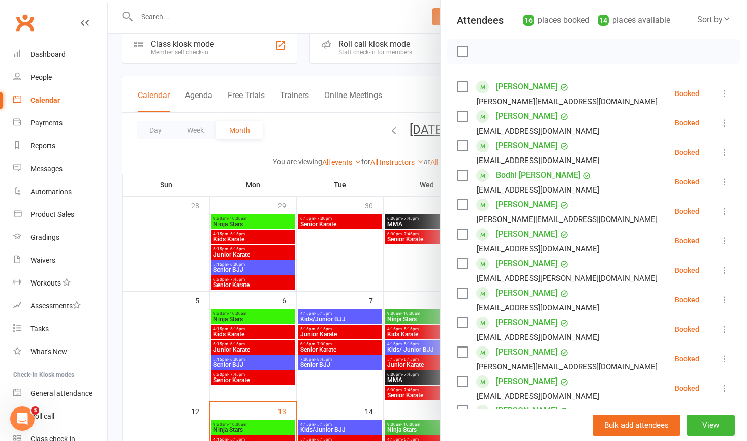
scroll to position [18, 0]
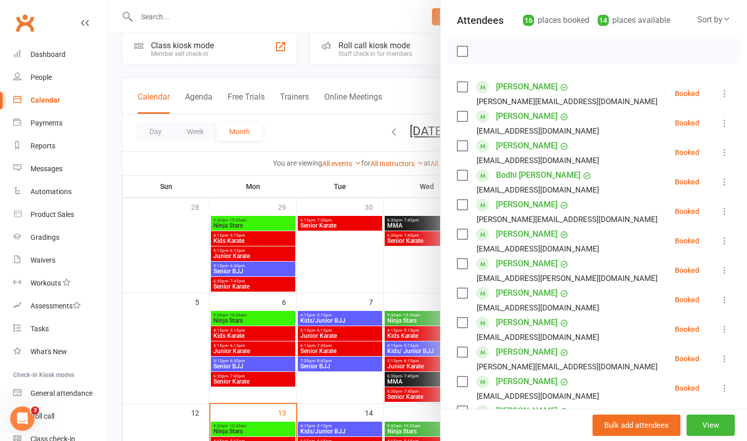
click at [229, 348] on div at bounding box center [427, 220] width 639 height 441
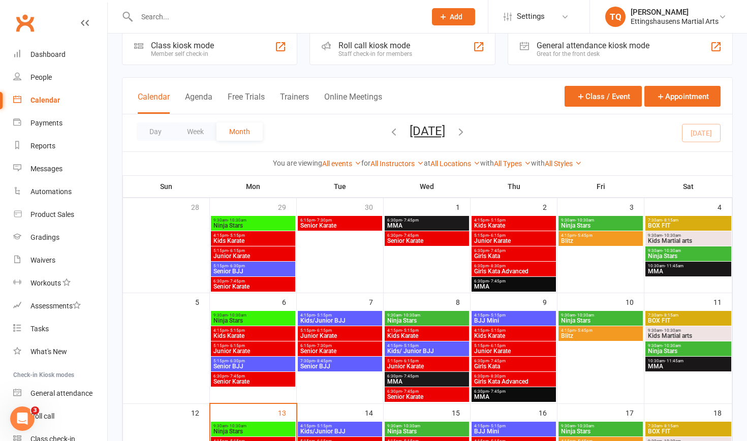
click at [229, 348] on span "Junior Karate" at bounding box center [253, 351] width 80 height 6
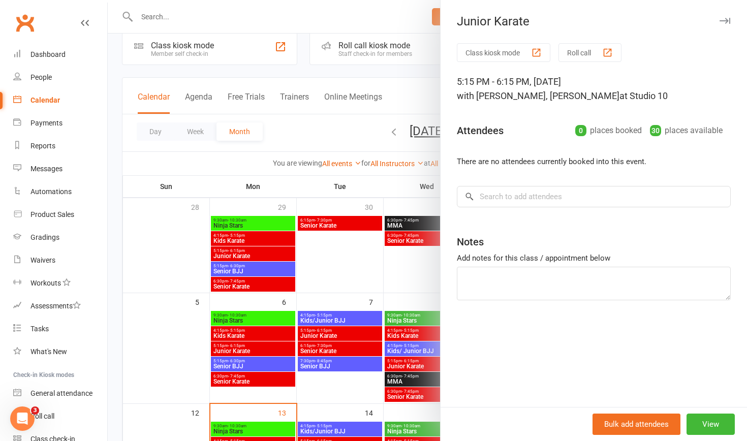
click at [218, 349] on div at bounding box center [427, 220] width 639 height 441
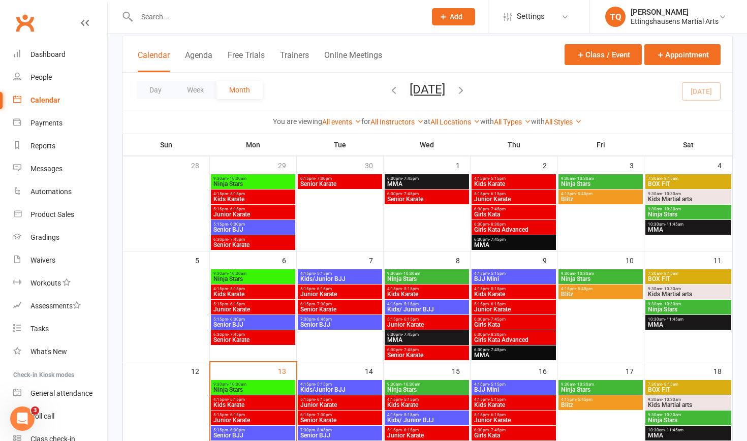
scroll to position [61, 0]
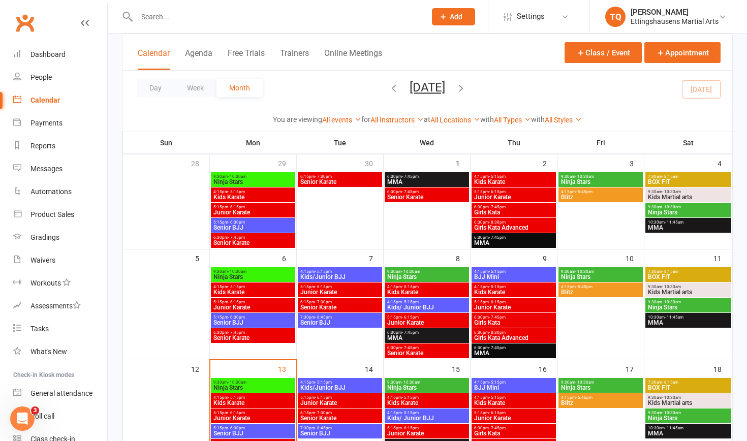
click at [237, 417] on span "Junior Karate" at bounding box center [253, 418] width 80 height 6
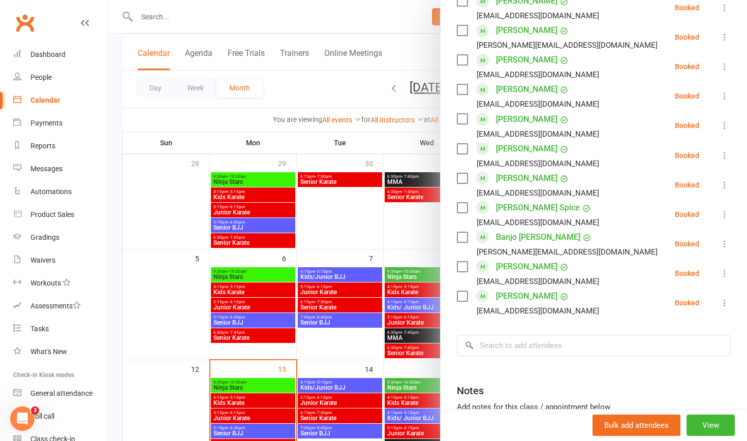
scroll to position [613, 0]
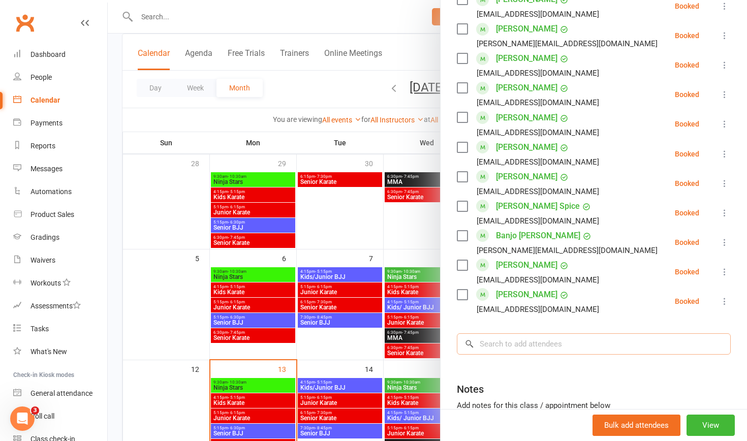
click at [480, 333] on input "search" at bounding box center [594, 343] width 274 height 21
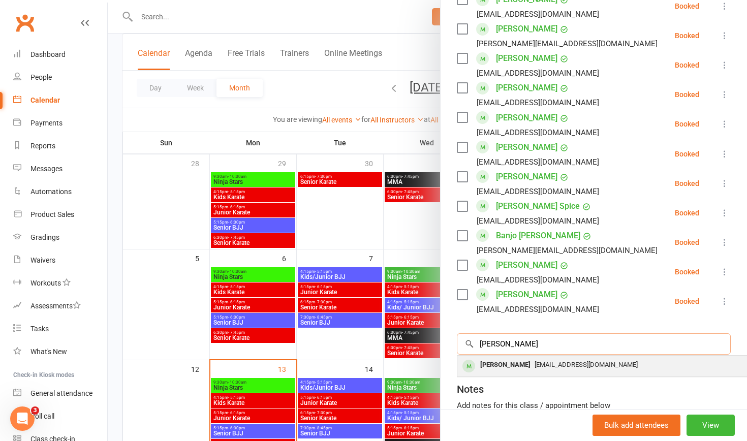
type input "Minnie"
click at [489, 358] on div "[PERSON_NAME]" at bounding box center [505, 365] width 58 height 15
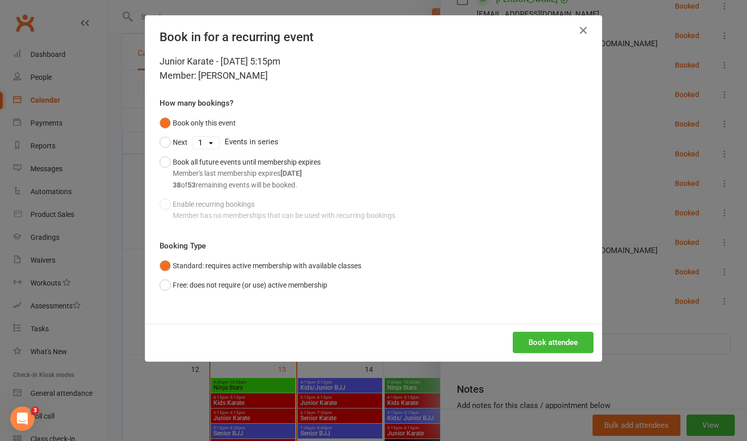
select select "8"
click at [562, 342] on button "Book attendee" at bounding box center [553, 342] width 81 height 21
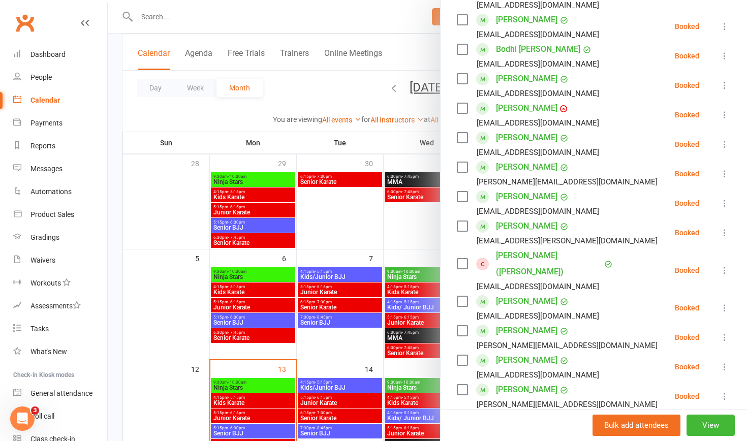
scroll to position [282, 0]
click at [724, 265] on icon at bounding box center [724, 270] width 10 height 10
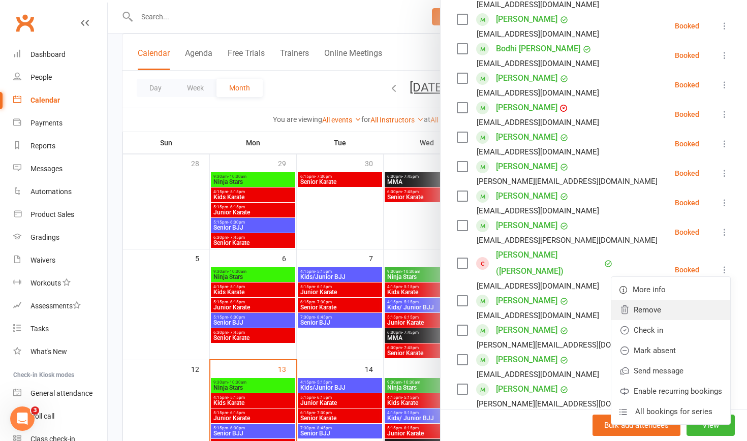
click at [658, 300] on link "Remove" at bounding box center [670, 310] width 119 height 20
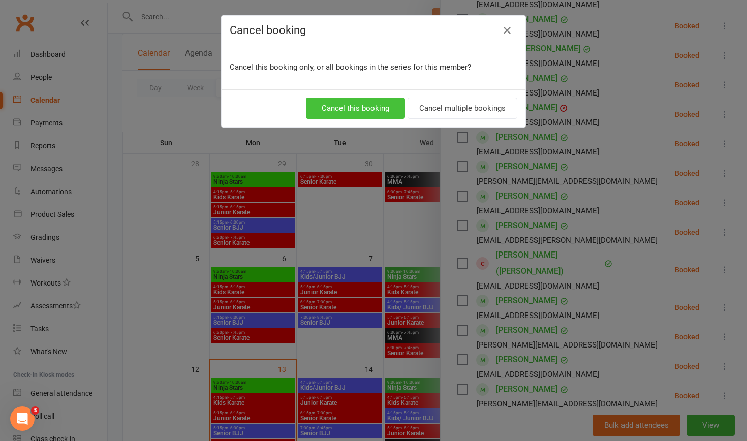
click at [398, 105] on button "Cancel this booking" at bounding box center [355, 108] width 99 height 21
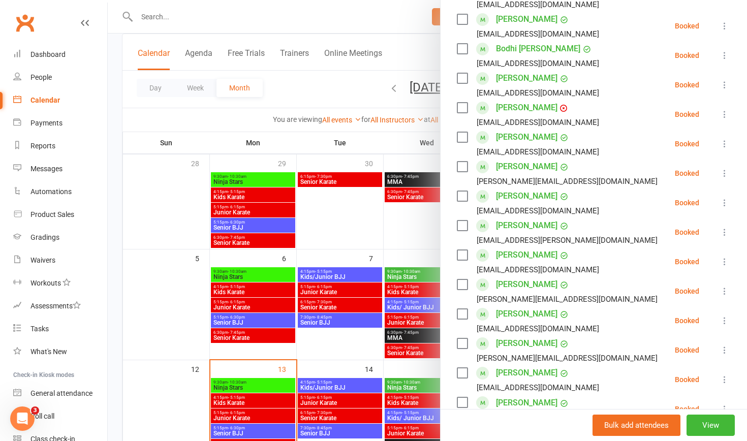
click at [327, 403] on div at bounding box center [427, 220] width 639 height 441
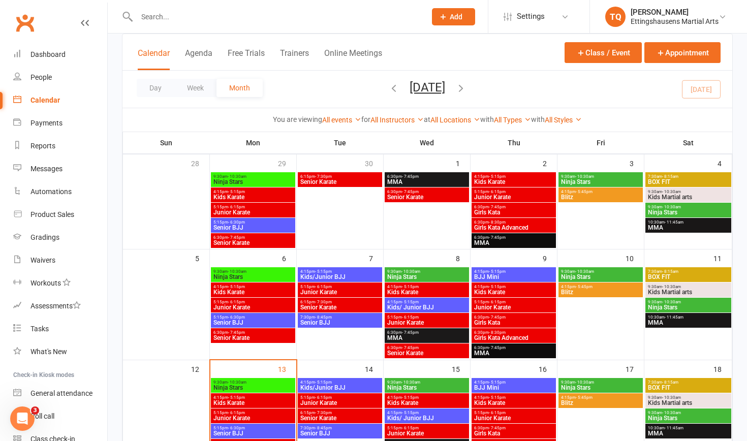
click at [327, 403] on span "Junior Karate" at bounding box center [340, 403] width 80 height 6
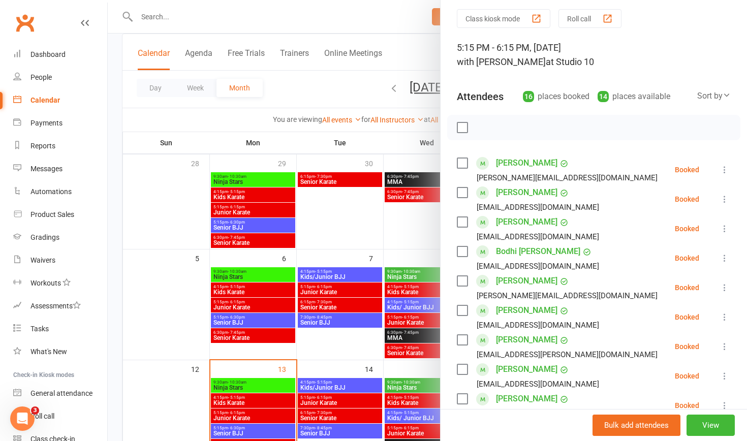
scroll to position [38, 0]
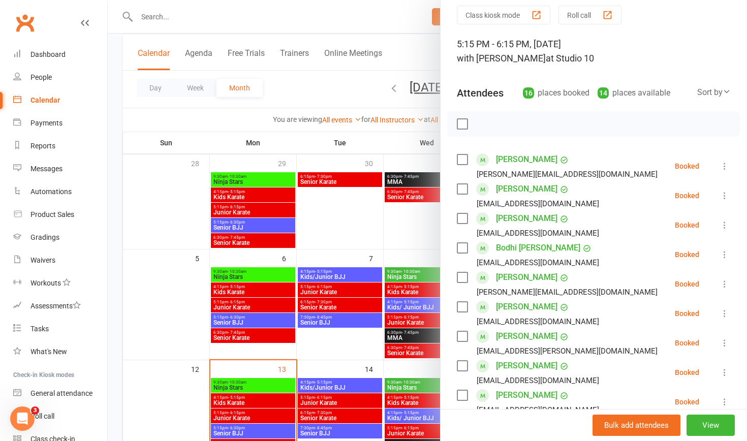
click at [725, 372] on icon at bounding box center [724, 372] width 10 height 10
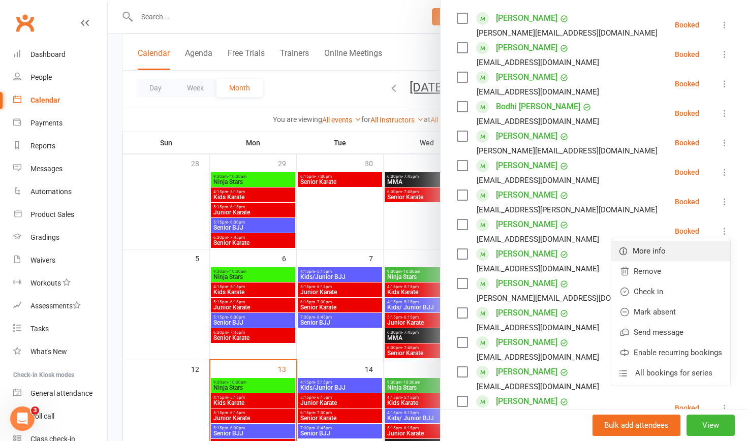
scroll to position [179, 0]
click at [654, 271] on link "Remove" at bounding box center [670, 271] width 119 height 20
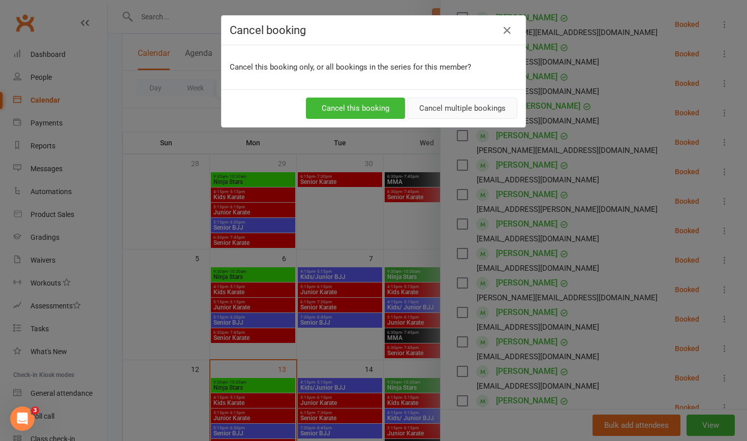
click at [433, 107] on button "Cancel multiple bookings" at bounding box center [462, 108] width 110 height 21
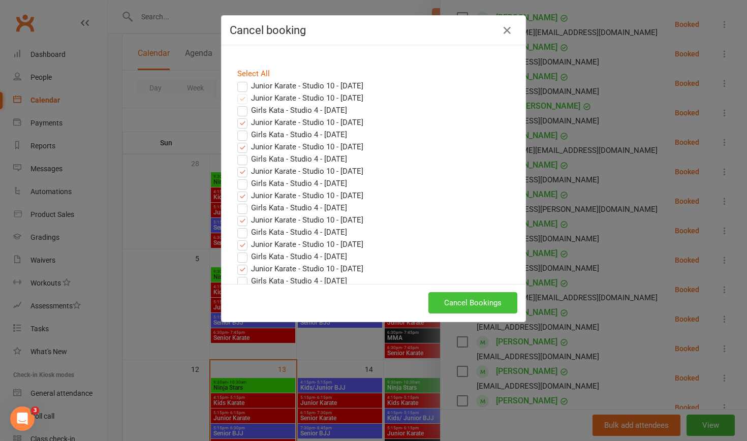
click at [462, 303] on button "Cancel Bookings" at bounding box center [472, 302] width 89 height 21
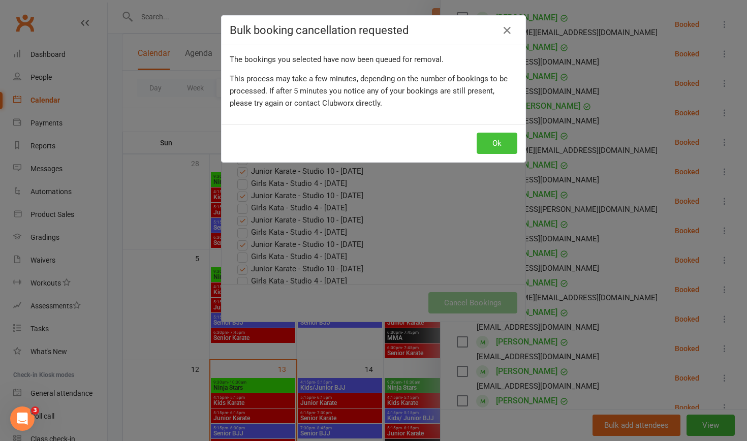
click at [492, 142] on button "Ok" at bounding box center [497, 143] width 41 height 21
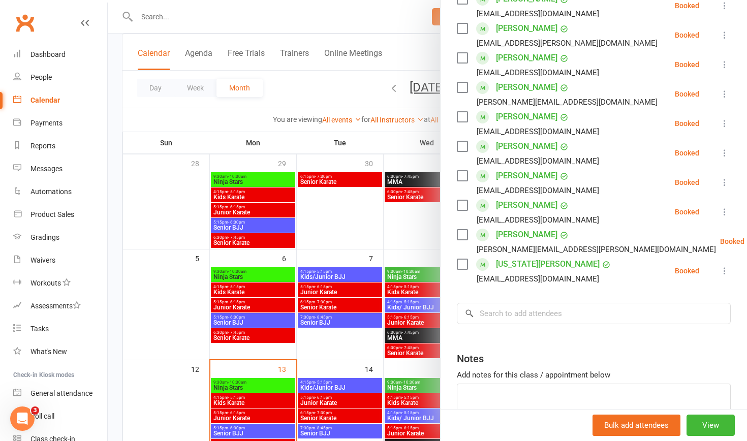
scroll to position [346, 0]
click at [236, 401] on div at bounding box center [427, 220] width 639 height 441
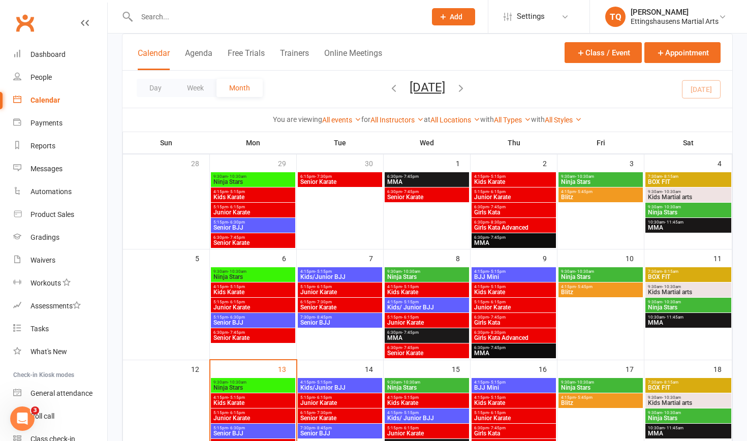
click at [236, 401] on span "Kids Karate" at bounding box center [253, 403] width 80 height 6
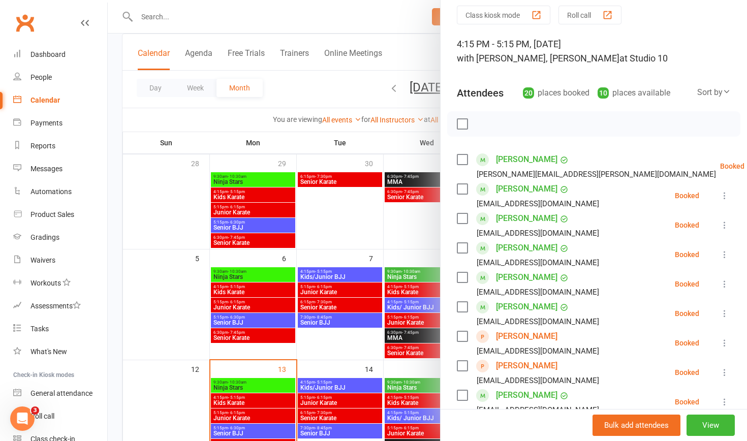
scroll to position [32, 0]
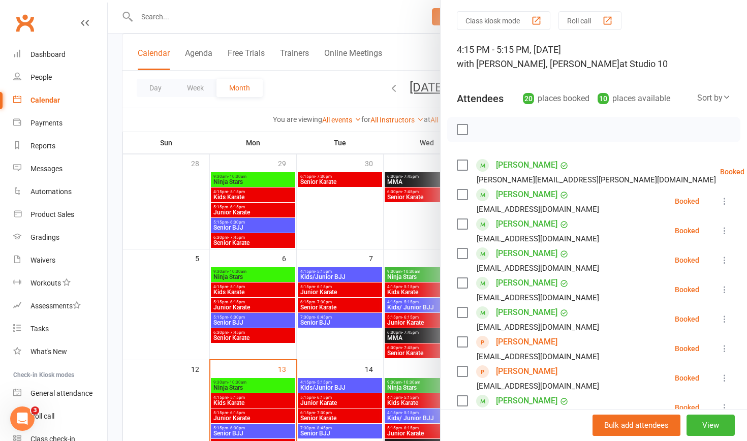
click at [251, 387] on div at bounding box center [427, 220] width 639 height 441
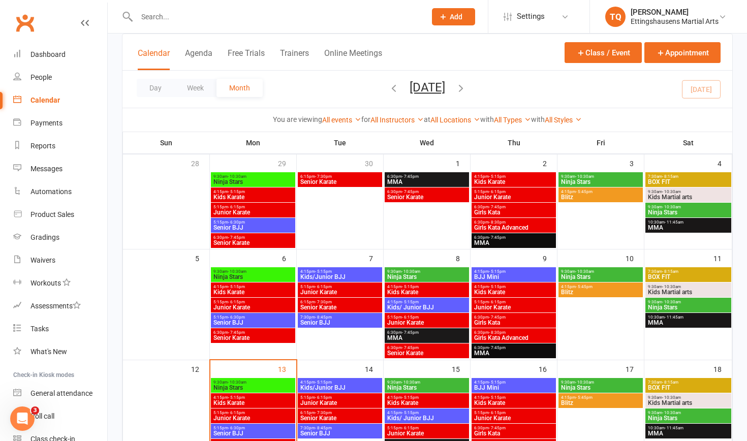
click at [251, 387] on span "Ninja Stars" at bounding box center [253, 388] width 80 height 6
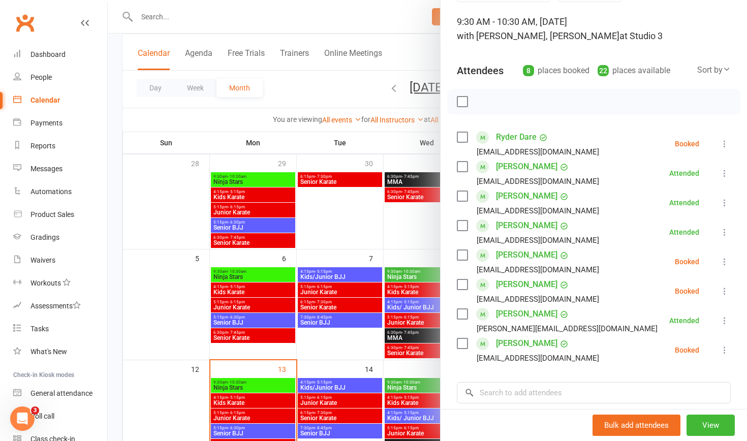
scroll to position [74, 0]
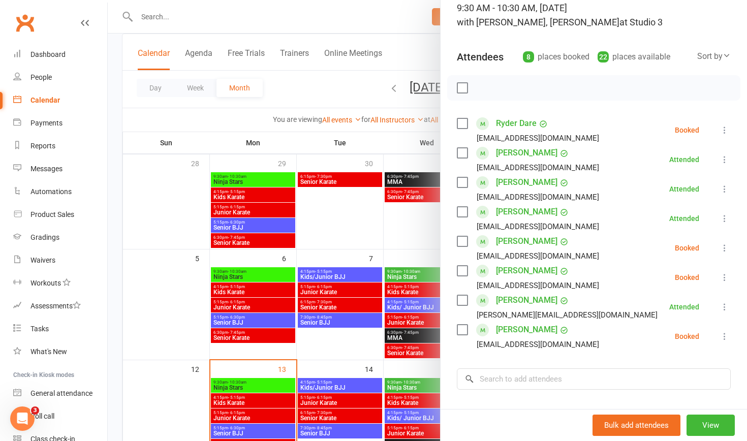
click at [268, 402] on div at bounding box center [427, 220] width 639 height 441
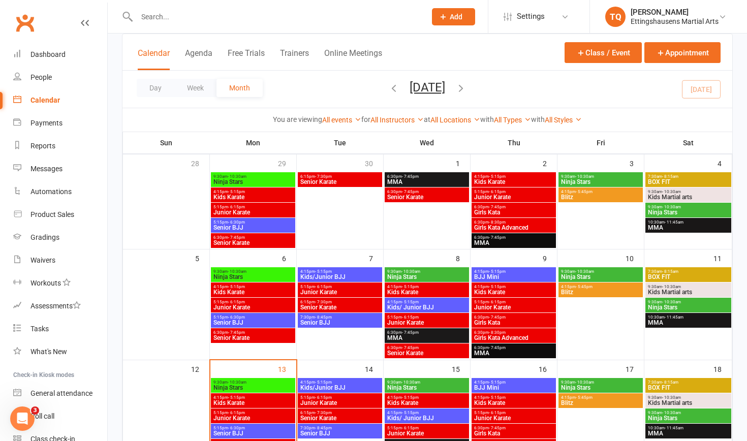
click at [268, 402] on span "Kids Karate" at bounding box center [253, 403] width 80 height 6
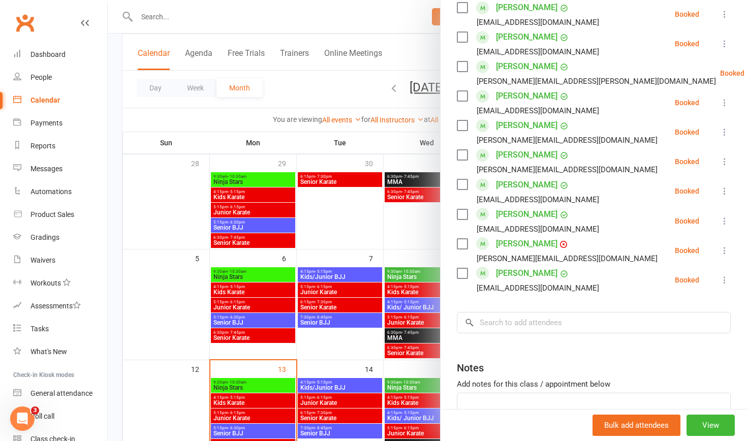
scroll to position [501, 0]
click at [235, 419] on div at bounding box center [427, 220] width 639 height 441
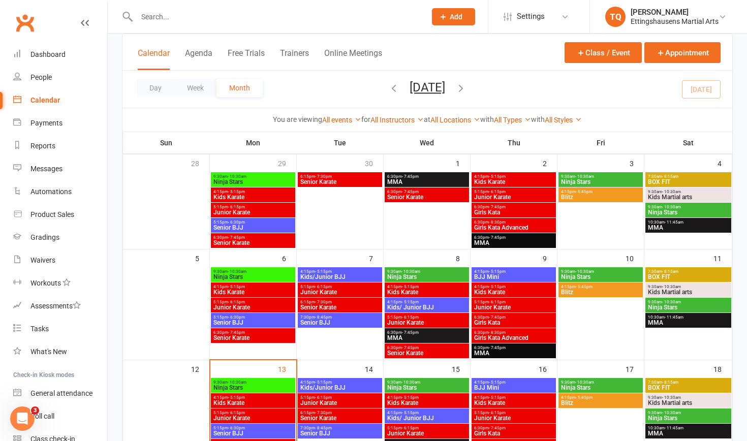
click at [235, 418] on span "Junior Karate" at bounding box center [253, 418] width 80 height 6
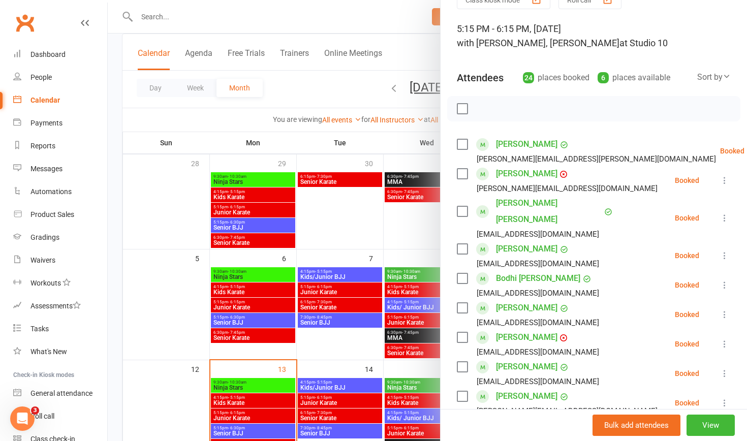
scroll to position [52, 0]
click at [323, 386] on div at bounding box center [427, 220] width 639 height 441
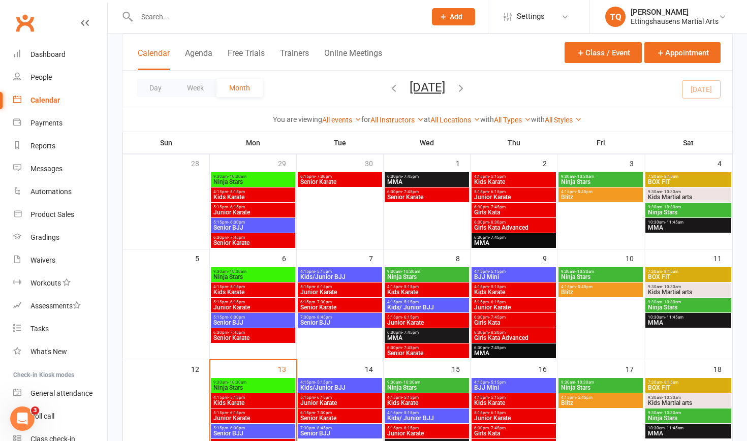
click at [323, 386] on span "Kids/Junior BJJ" at bounding box center [340, 388] width 80 height 6
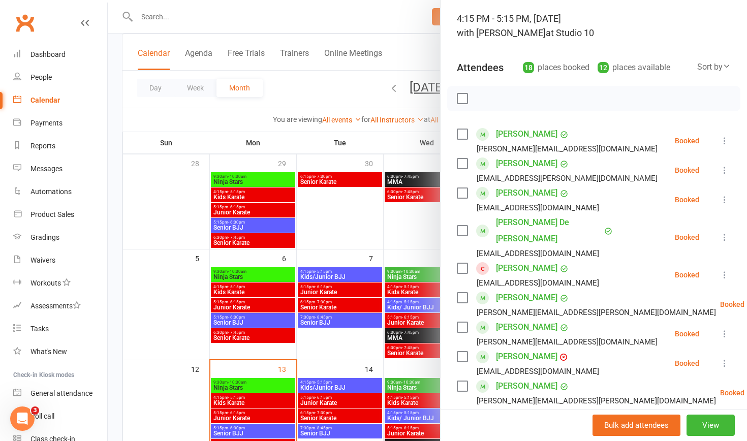
scroll to position [76, 0]
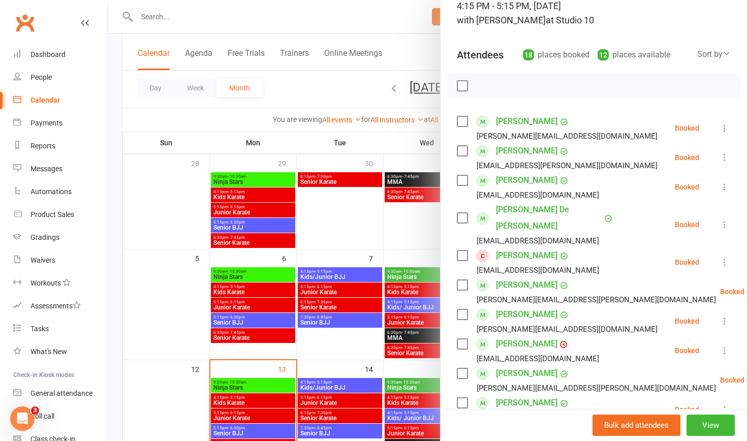
click at [725, 257] on icon at bounding box center [724, 262] width 10 height 10
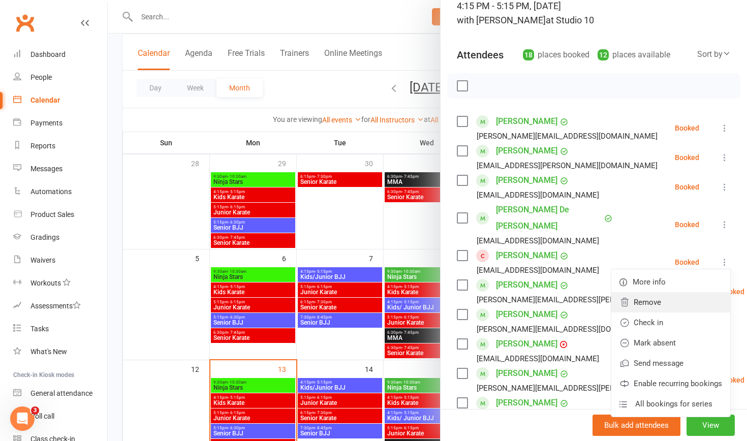
click at [652, 292] on link "Remove" at bounding box center [670, 302] width 119 height 20
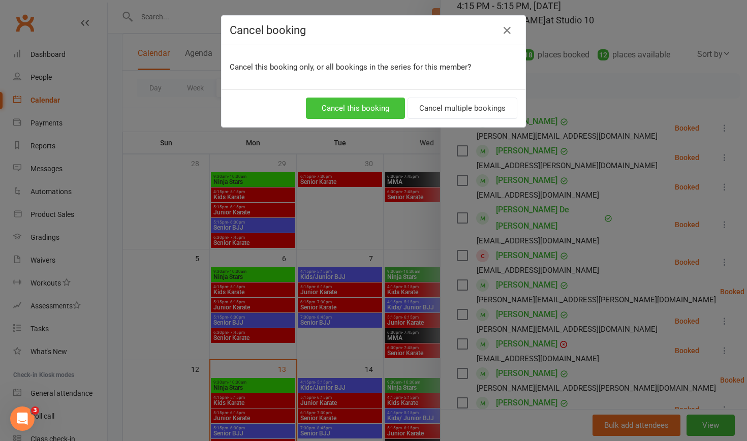
click at [387, 108] on button "Cancel this booking" at bounding box center [355, 108] width 99 height 21
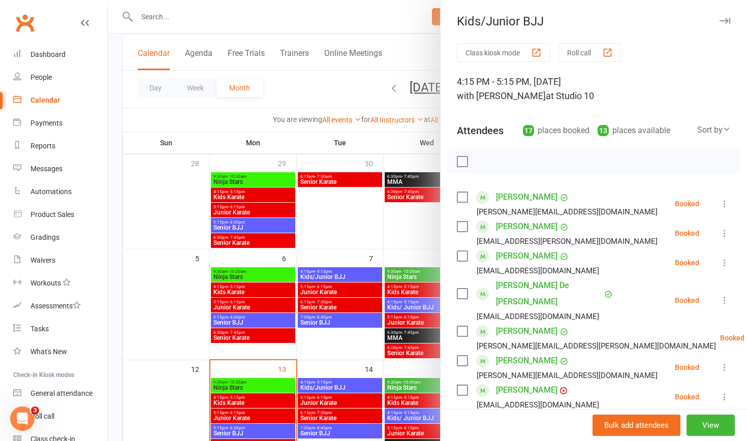
scroll to position [0, 0]
click at [327, 385] on div at bounding box center [427, 220] width 639 height 441
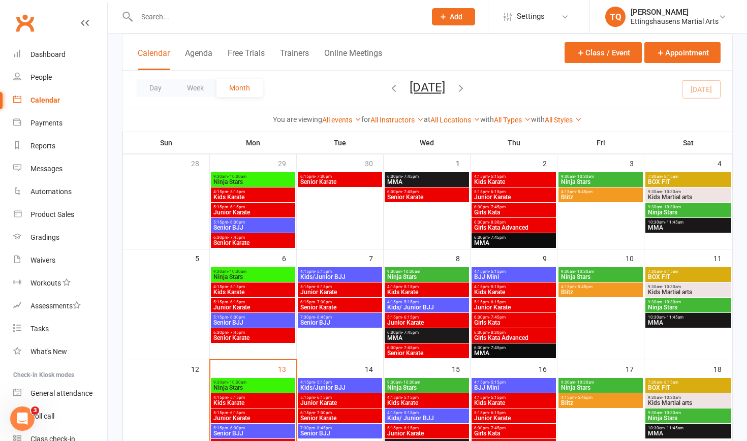
click at [327, 385] on span "Kids/Junior BJJ" at bounding box center [340, 388] width 80 height 6
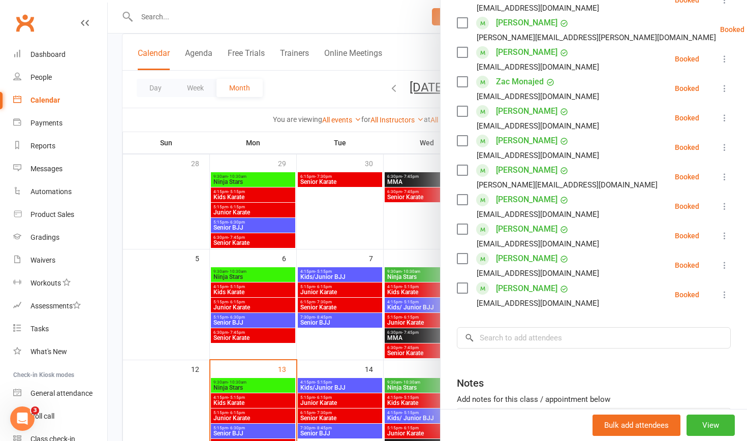
scroll to position [399, 0]
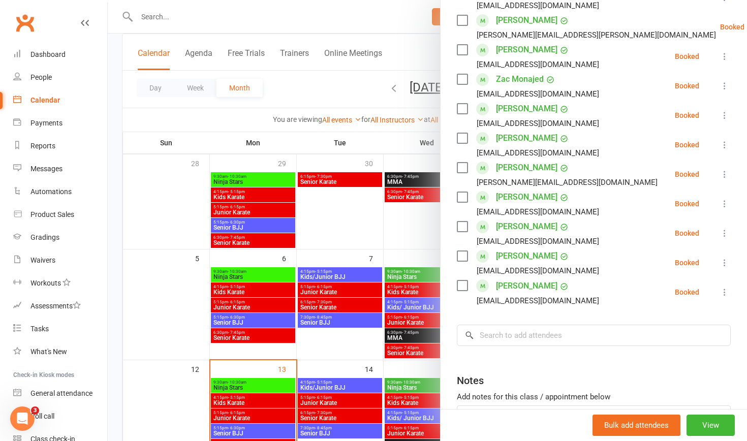
click at [309, 404] on div at bounding box center [427, 220] width 639 height 441
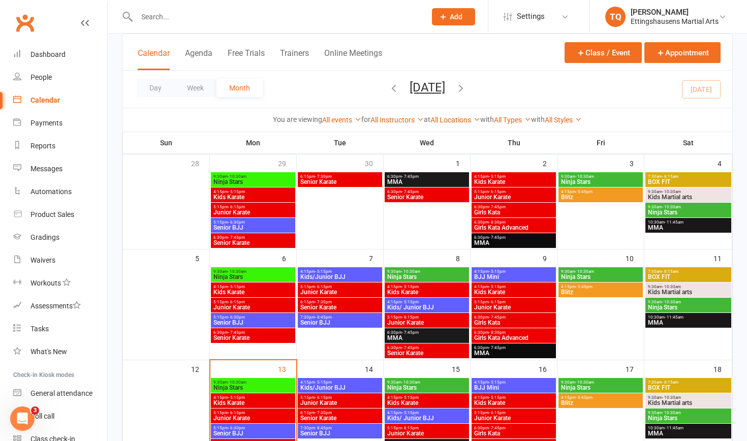
click at [309, 404] on span "Junior Karate" at bounding box center [340, 403] width 80 height 6
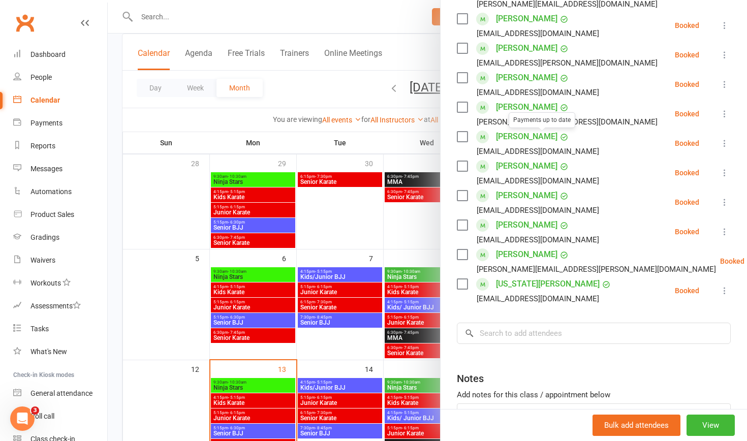
scroll to position [327, 0]
click at [418, 382] on div at bounding box center [427, 220] width 639 height 441
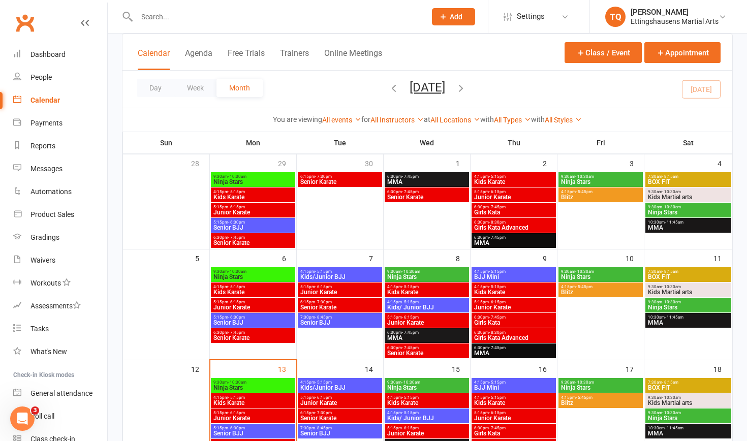
click at [415, 384] on div "9:30am - 10:30am Ninja Stars" at bounding box center [427, 385] width 84 height 15
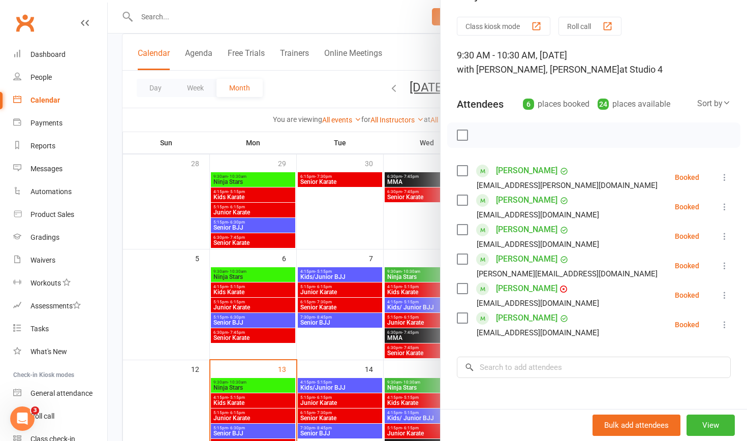
scroll to position [22, 0]
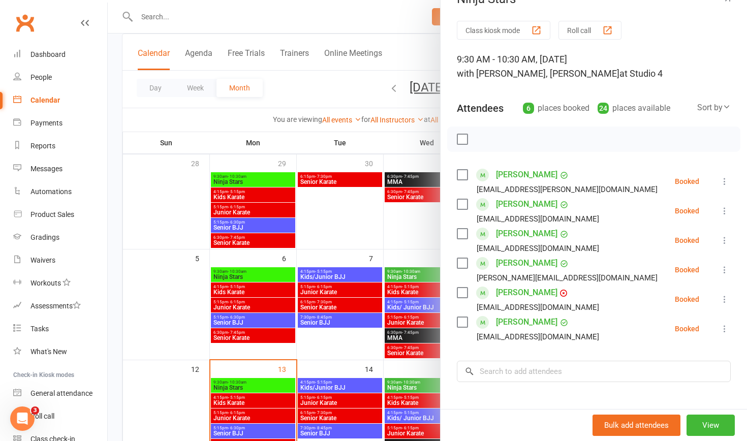
click at [400, 401] on div at bounding box center [427, 220] width 639 height 441
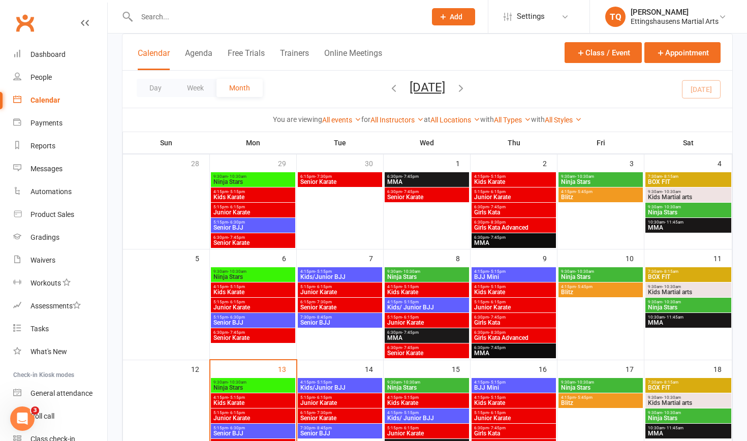
click at [400, 401] on span "Kids Karate" at bounding box center [427, 403] width 80 height 6
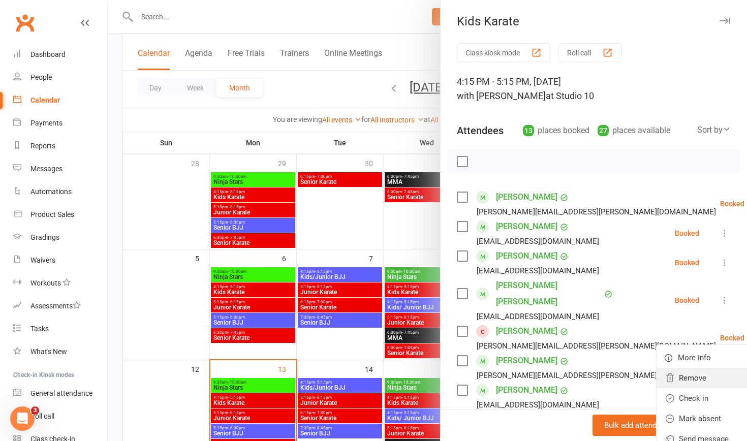
click at [662, 368] on link "Remove" at bounding box center [715, 378] width 119 height 20
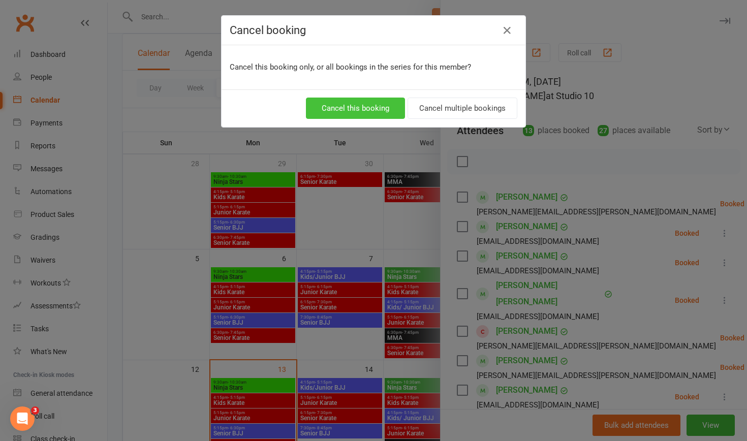
click at [329, 107] on button "Cancel this booking" at bounding box center [355, 108] width 99 height 21
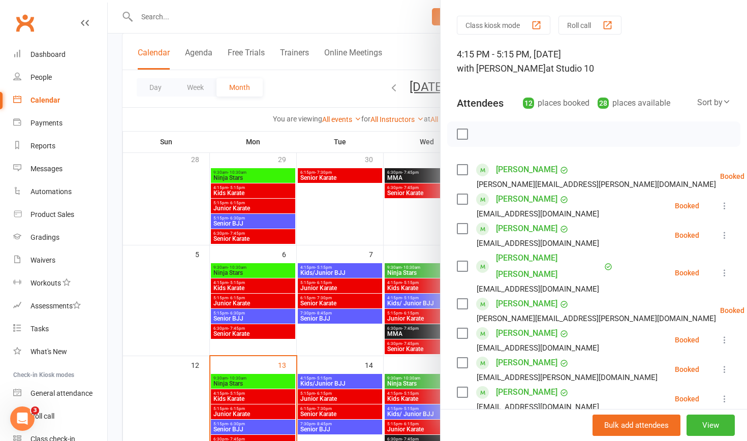
scroll to position [72, 0]
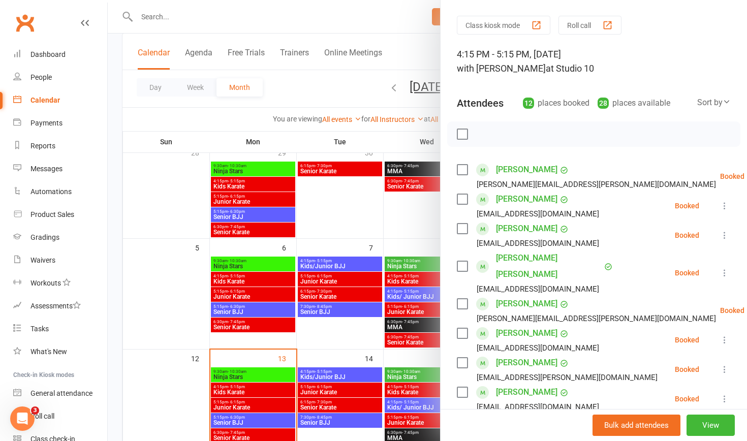
click at [414, 404] on div at bounding box center [427, 220] width 639 height 441
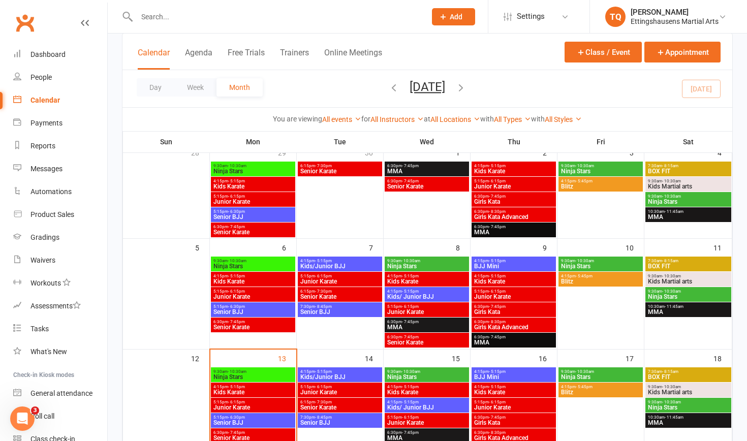
click at [414, 405] on span "Kids/ Junior BJJ" at bounding box center [427, 407] width 80 height 6
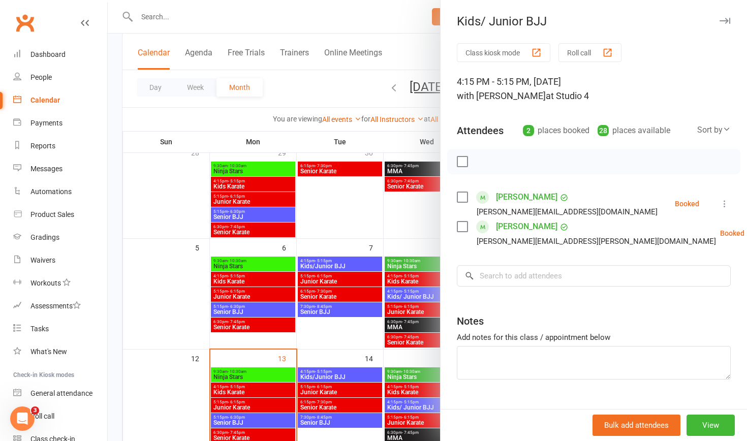
click at [402, 422] on div at bounding box center [427, 220] width 639 height 441
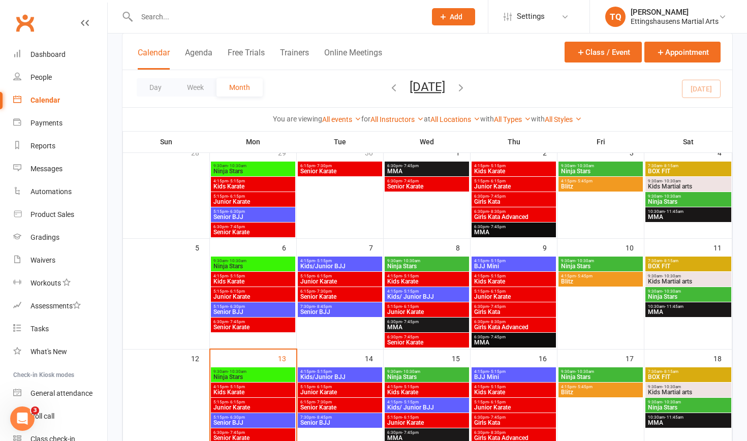
click at [402, 423] on span "Junior Karate" at bounding box center [427, 423] width 80 height 6
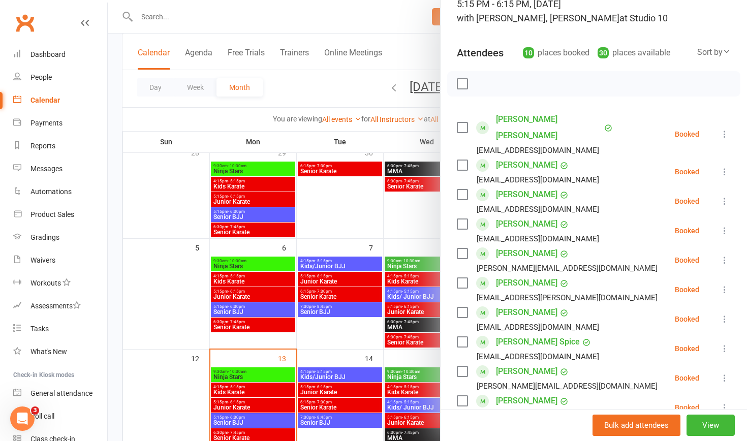
scroll to position [71, 0]
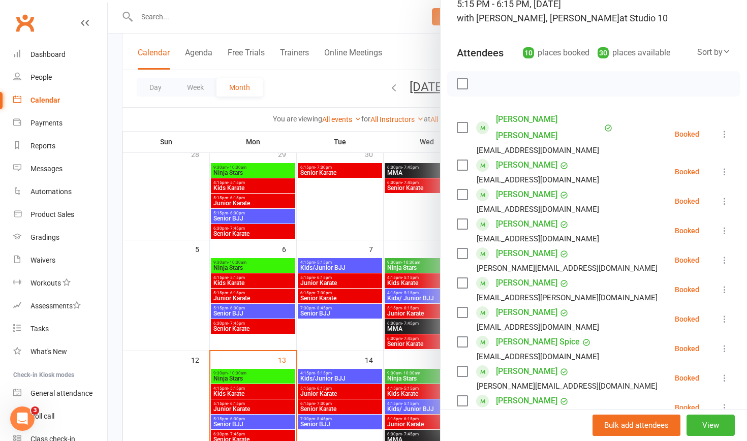
click at [395, 360] on div at bounding box center [427, 220] width 639 height 441
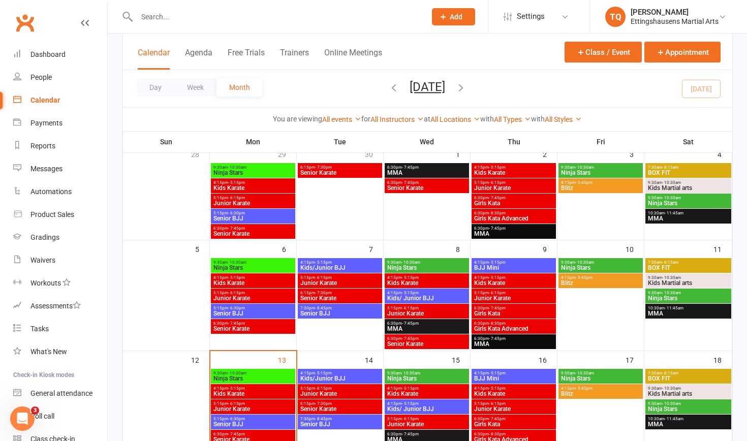
click at [493, 377] on span "BJJ Mini" at bounding box center [514, 378] width 80 height 6
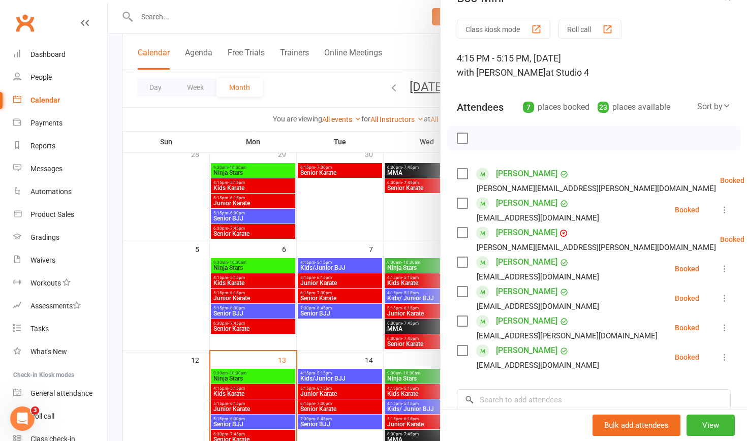
scroll to position [21, 0]
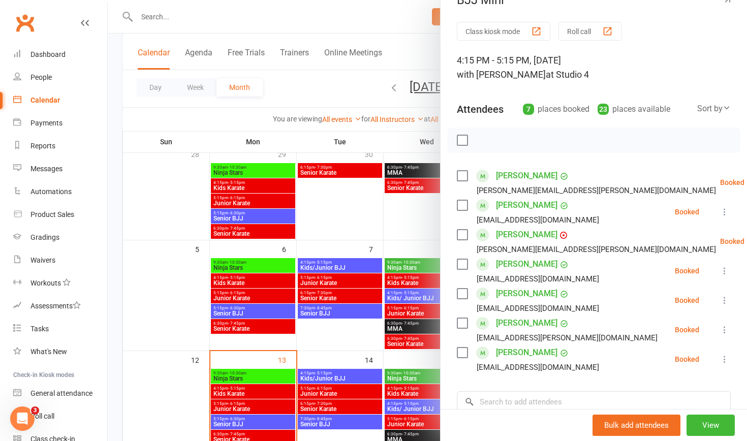
click at [406, 362] on div at bounding box center [427, 220] width 639 height 441
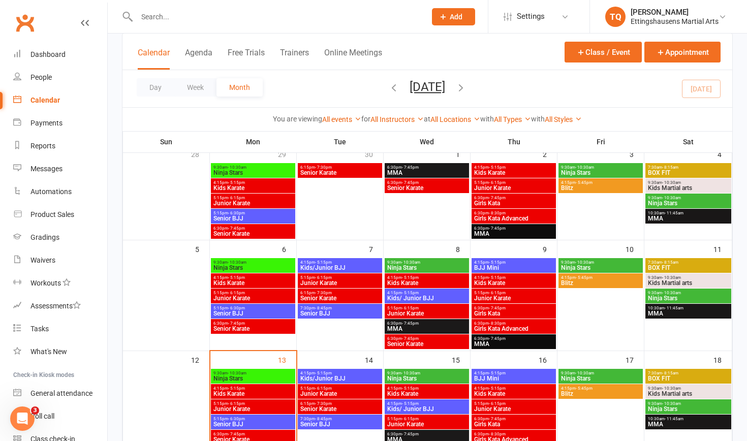
click at [481, 395] on span "Kids Karate" at bounding box center [514, 394] width 80 height 6
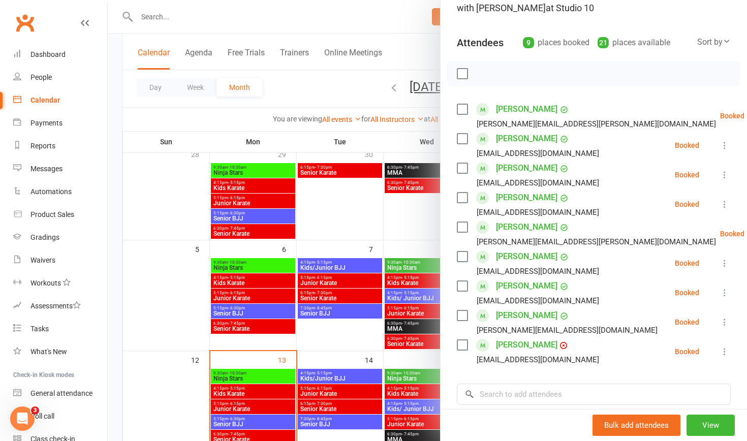
scroll to position [88, 0]
click at [420, 359] on div at bounding box center [427, 220] width 639 height 441
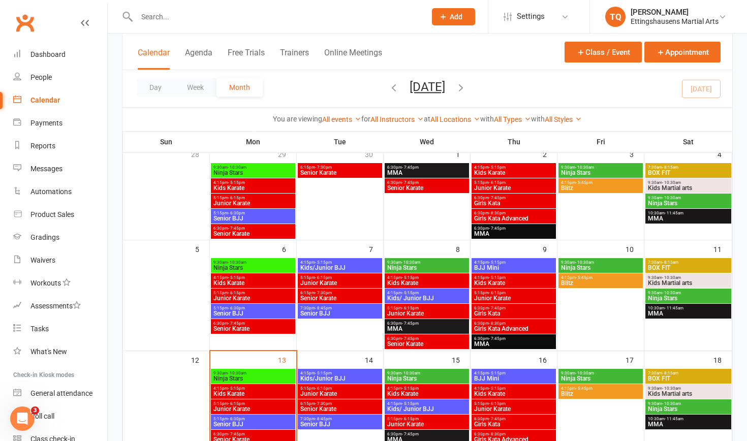
click at [498, 407] on span "Junior Karate" at bounding box center [514, 409] width 80 height 6
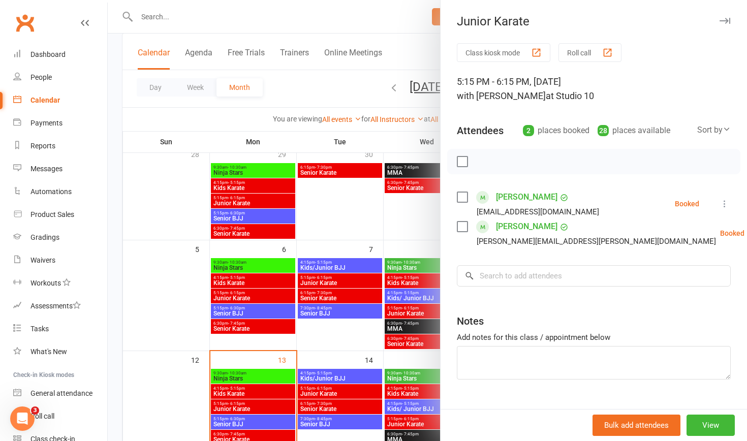
click at [411, 359] on div at bounding box center [427, 220] width 639 height 441
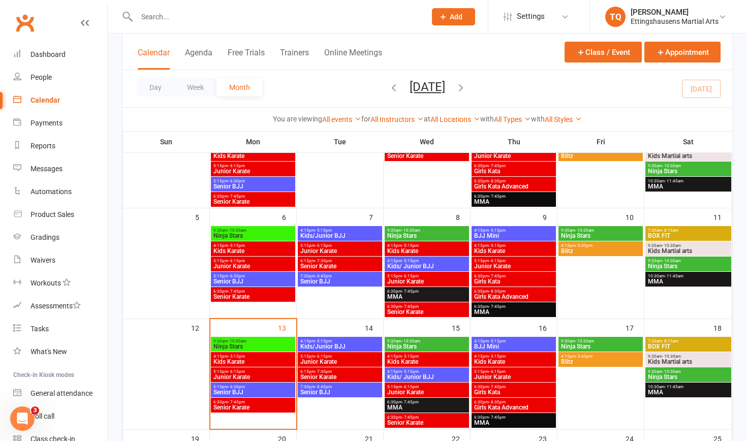
scroll to position [104, 0]
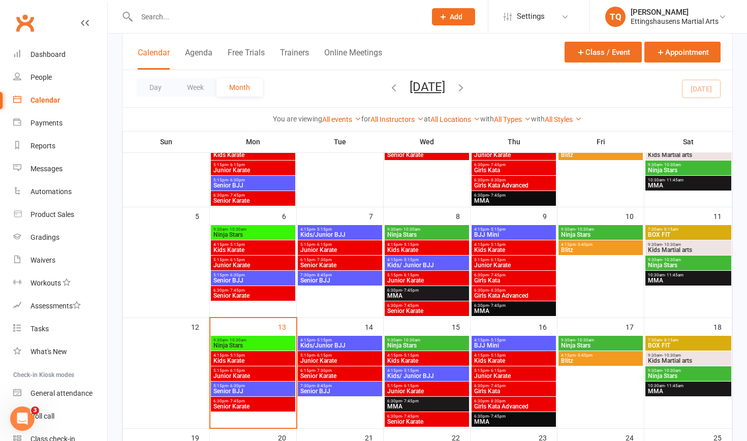
click at [483, 388] on span "Girls Kata" at bounding box center [514, 391] width 80 height 6
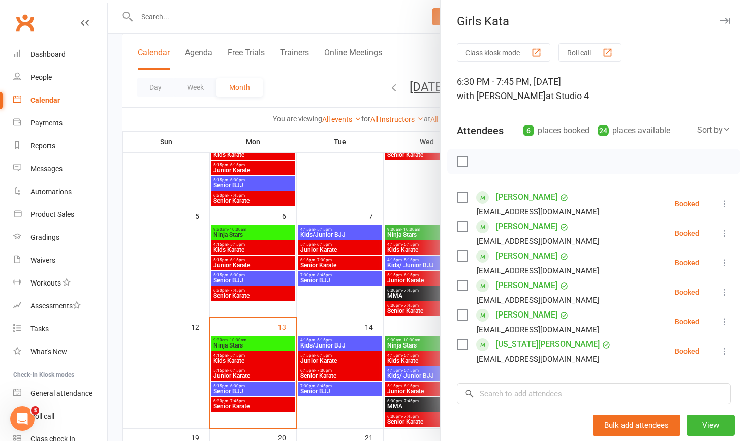
click at [393, 321] on div at bounding box center [427, 220] width 639 height 441
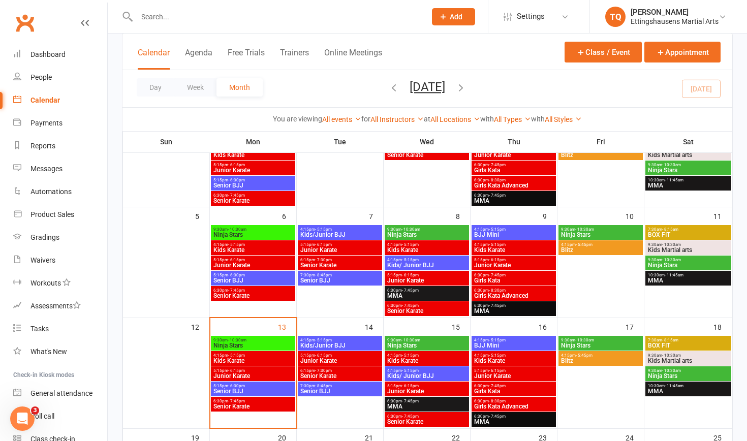
click at [497, 406] on span "Girls Kata Advanced" at bounding box center [514, 406] width 80 height 6
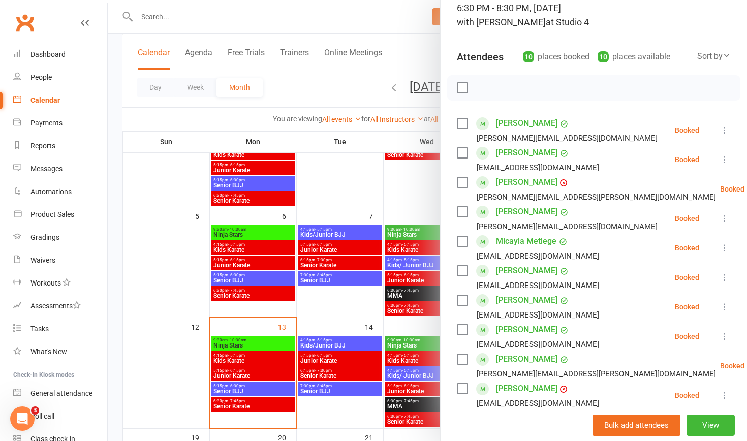
scroll to position [65, 0]
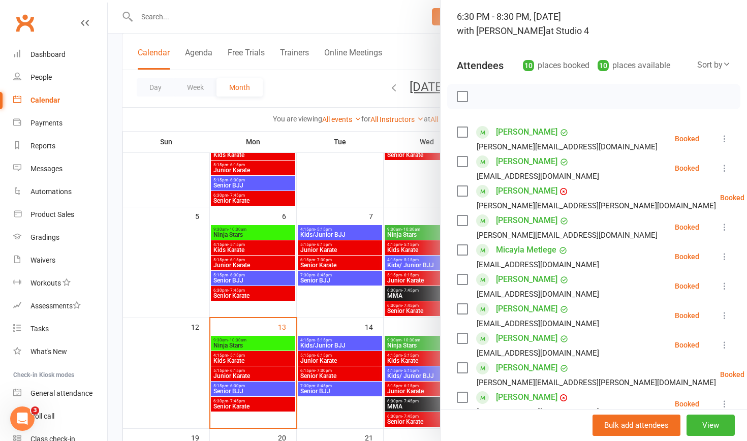
click at [362, 415] on div at bounding box center [427, 220] width 639 height 441
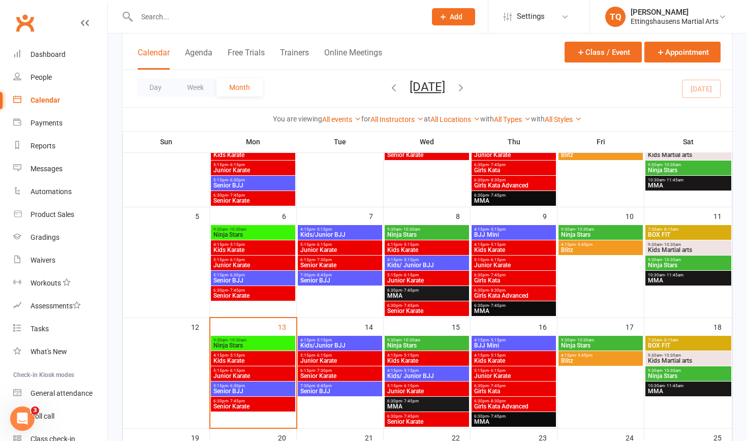
click at [590, 344] on span "Ninja Stars" at bounding box center [600, 345] width 80 height 6
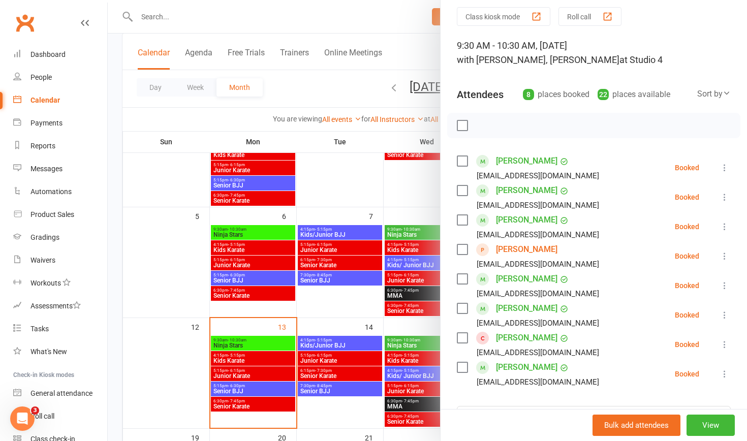
scroll to position [39, 0]
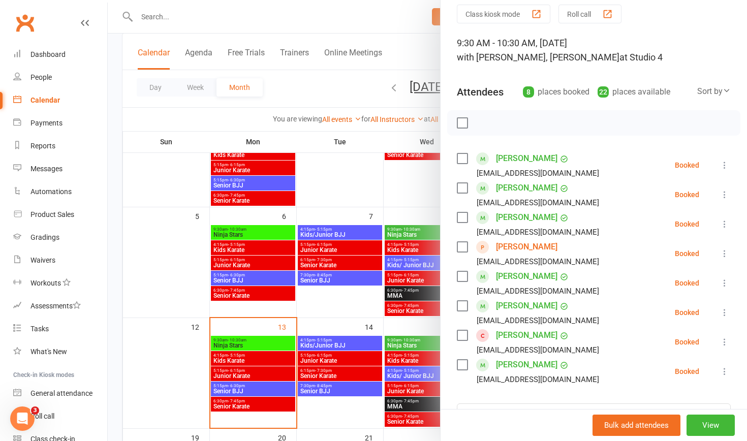
click at [723, 339] on icon at bounding box center [724, 342] width 10 height 10
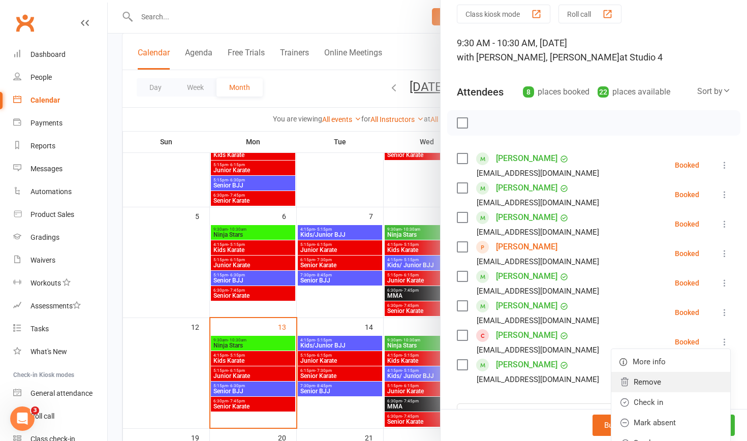
click at [665, 382] on link "Remove" at bounding box center [670, 382] width 119 height 20
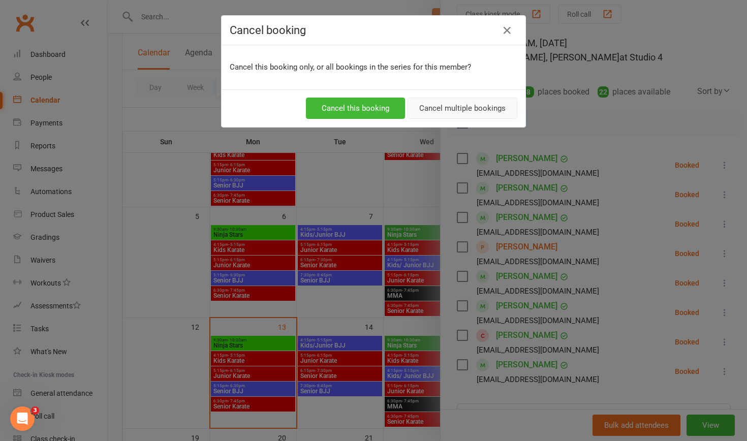
click at [463, 108] on button "Cancel multiple bookings" at bounding box center [462, 108] width 110 height 21
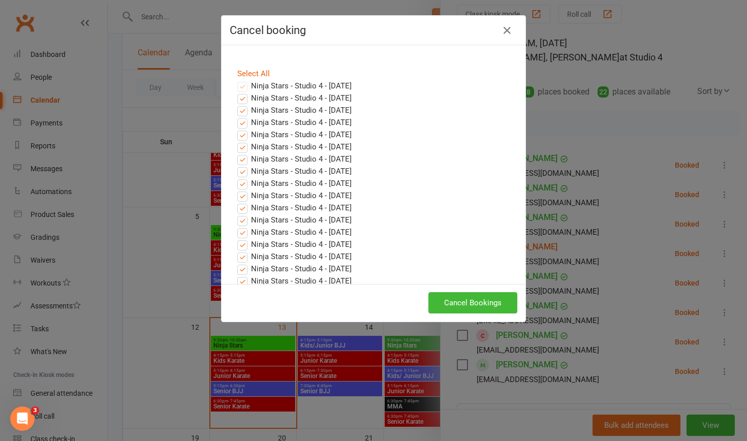
click at [243, 221] on label "Ninja Stars - Studio 4 - Jan 02, 2026" at bounding box center [294, 220] width 114 height 12
click at [236, 214] on input "Ninja Stars - Studio 4 - Jan 02, 2026" at bounding box center [233, 214] width 7 height 0
click at [243, 236] on label "Ninja Stars - Studio 4 - Jan 09, 2026" at bounding box center [294, 232] width 114 height 12
click at [236, 226] on input "Ninja Stars - Studio 4 - Jan 09, 2026" at bounding box center [233, 226] width 7 height 0
click at [243, 244] on label "Ninja Stars - Studio 4 - Jan 16, 2026" at bounding box center [294, 244] width 114 height 12
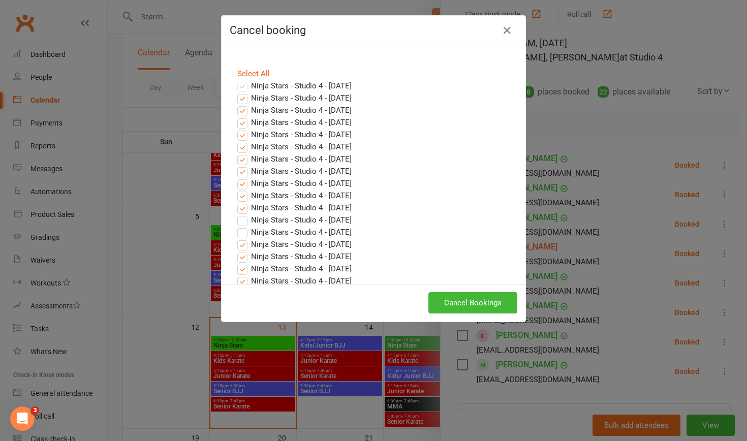
click at [236, 238] on input "Ninja Stars - Studio 4 - Jan 16, 2026" at bounding box center [233, 238] width 7 height 0
click at [244, 255] on label "Ninja Stars - Studio 4 - Jan 23, 2026" at bounding box center [294, 256] width 114 height 12
click at [236, 250] on input "Ninja Stars - Studio 4 - Jan 23, 2026" at bounding box center [233, 250] width 7 height 0
click at [242, 270] on label "Ninja Stars - Studio 4 - Jan 30, 2026" at bounding box center [294, 269] width 114 height 12
click at [236, 263] on input "Ninja Stars - Studio 4 - Jan 30, 2026" at bounding box center [233, 263] width 7 height 0
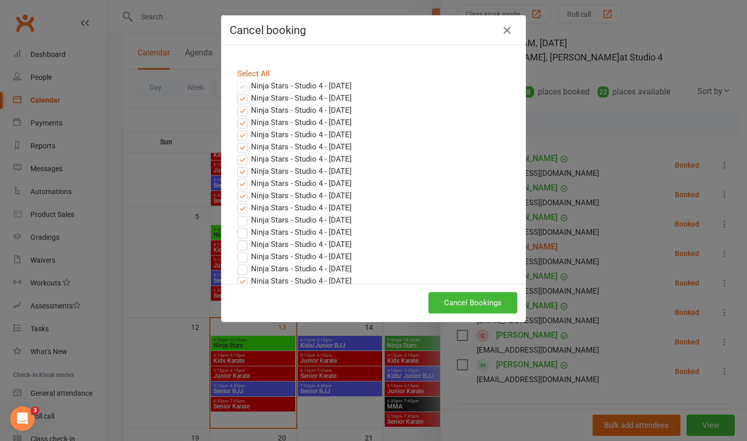
click at [242, 280] on label "Ninja Stars - Studio 4 - Feb 06, 2026" at bounding box center [294, 281] width 114 height 12
click at [236, 275] on input "Ninja Stars - Studio 4 - Feb 06, 2026" at bounding box center [233, 275] width 7 height 0
click at [471, 303] on button "Cancel Bookings" at bounding box center [472, 302] width 89 height 21
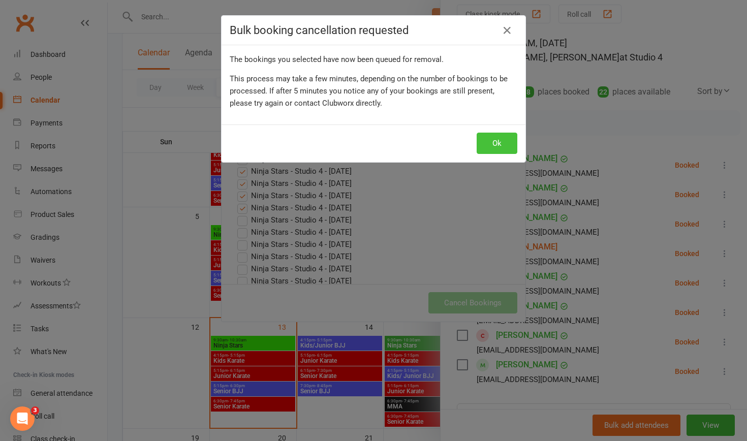
click at [501, 141] on button "Ok" at bounding box center [497, 143] width 41 height 21
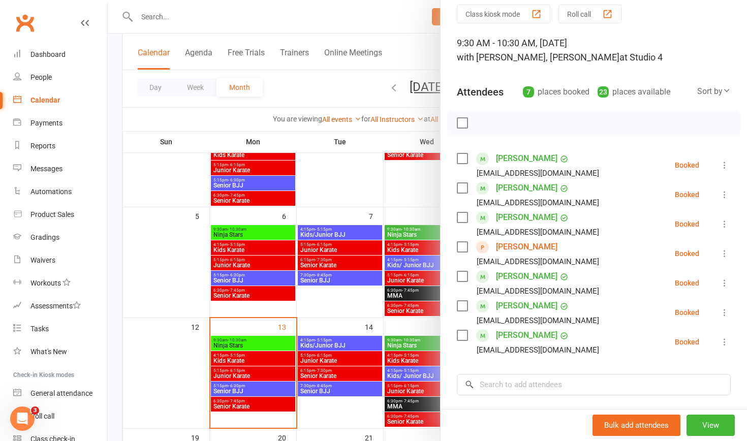
click at [113, 231] on div at bounding box center [427, 220] width 639 height 441
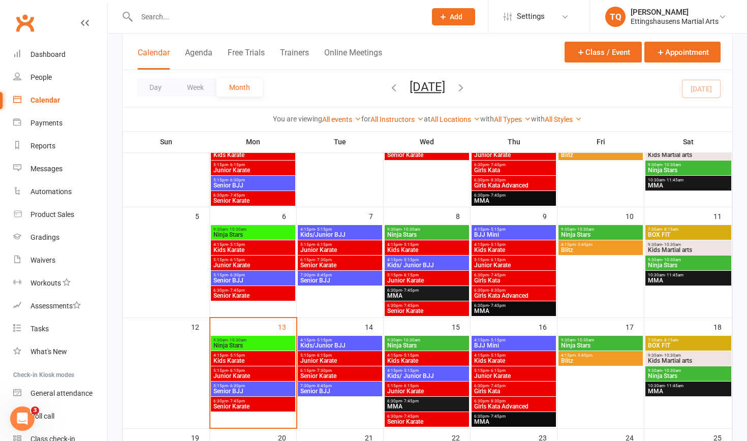
click at [501, 375] on span "Junior Karate" at bounding box center [514, 376] width 80 height 6
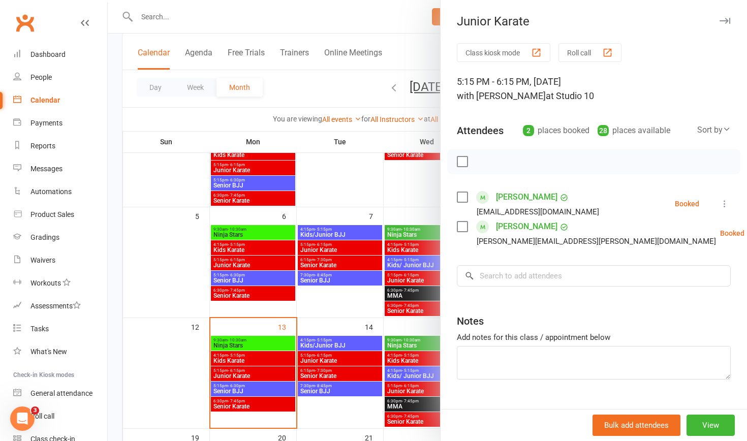
click at [351, 420] on div at bounding box center [427, 220] width 639 height 441
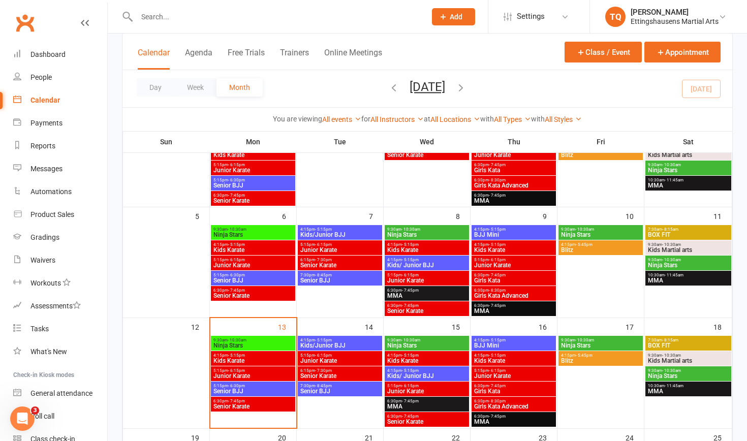
click at [495, 358] on span "Kids Karate" at bounding box center [514, 361] width 80 height 6
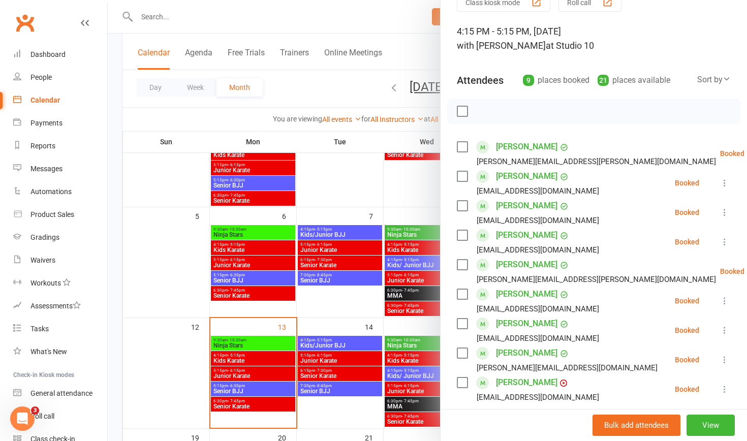
scroll to position [40, 0]
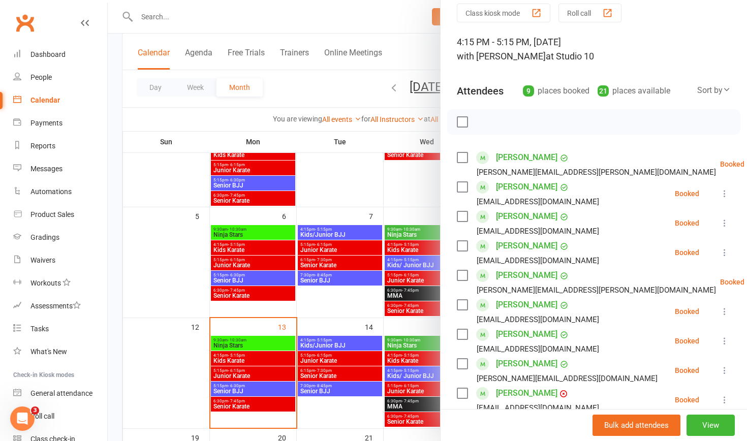
click at [353, 418] on div at bounding box center [427, 220] width 639 height 441
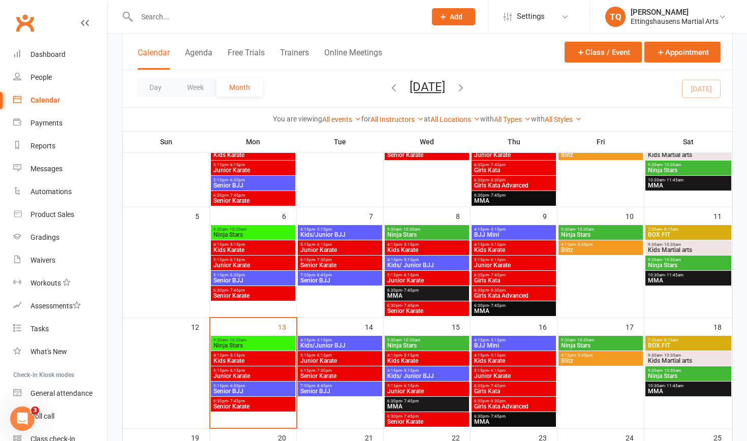
click at [487, 373] on span "Junior Karate" at bounding box center [514, 376] width 80 height 6
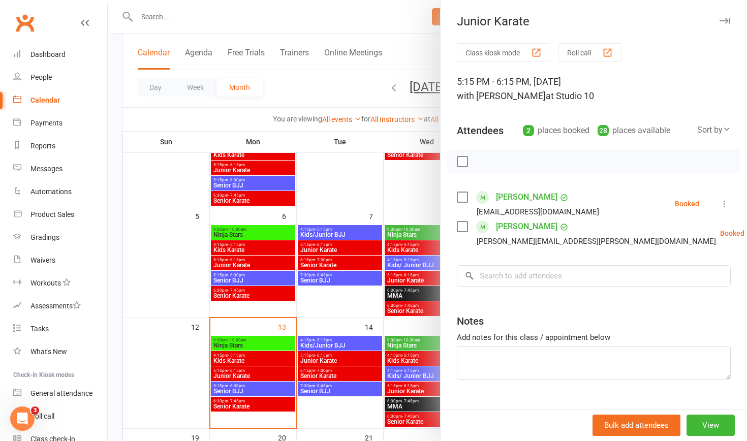
click at [350, 417] on div at bounding box center [427, 220] width 639 height 441
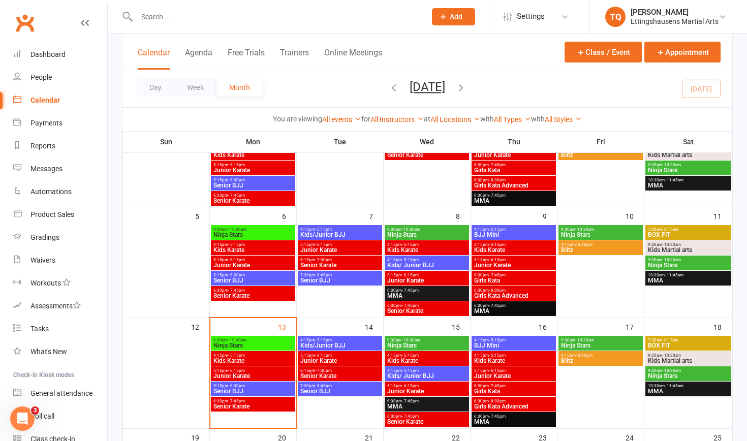
click at [318, 359] on span "Junior Karate" at bounding box center [340, 361] width 80 height 6
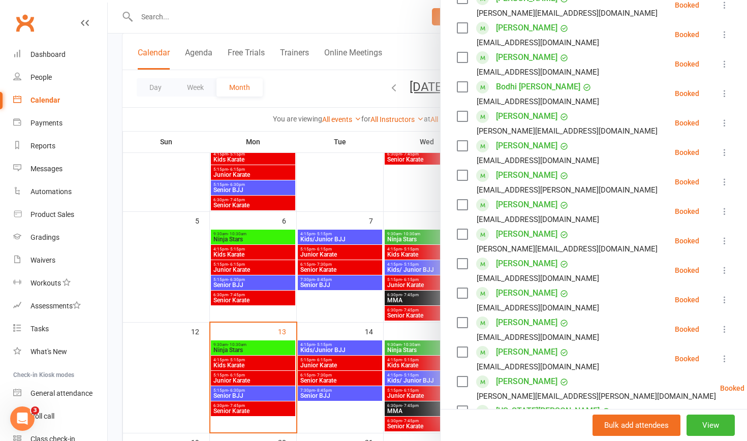
scroll to position [181, 0]
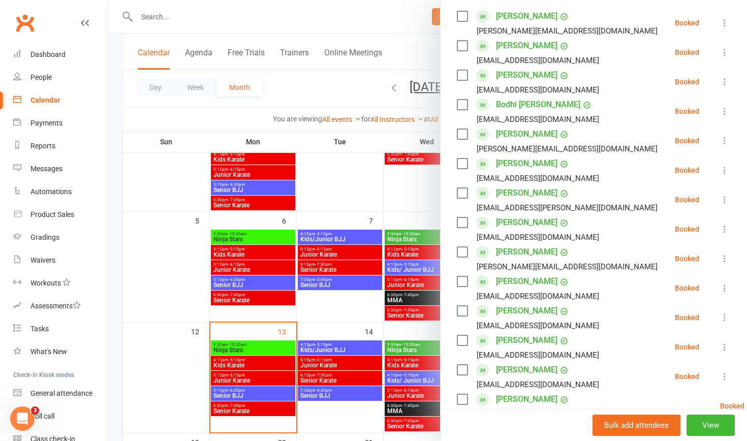
click at [221, 380] on div at bounding box center [427, 220] width 639 height 441
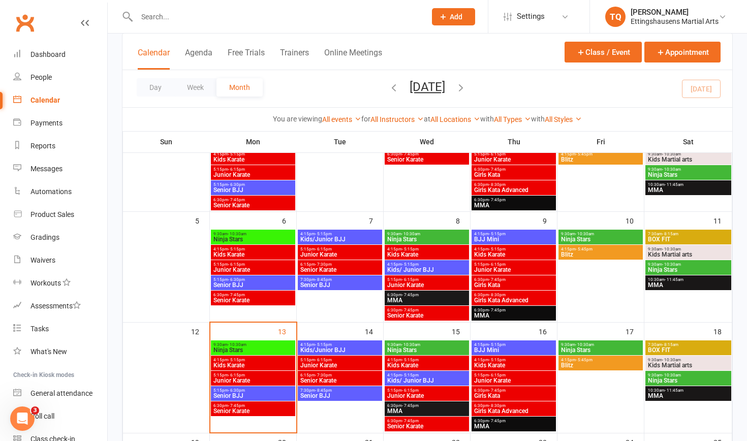
click at [221, 380] on span "Junior Karate" at bounding box center [253, 380] width 80 height 6
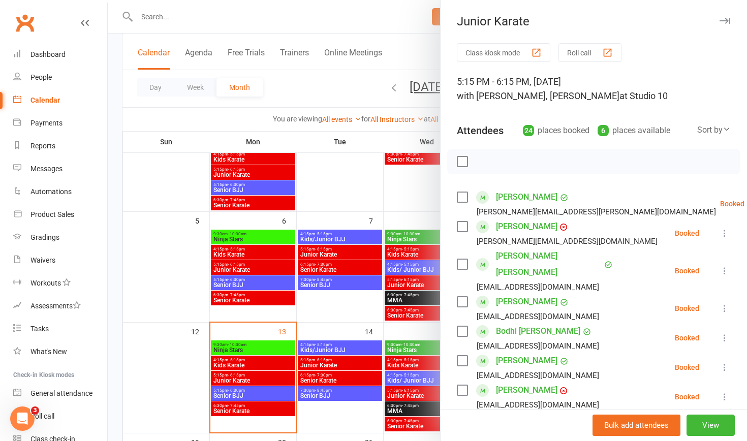
click at [396, 351] on div at bounding box center [427, 220] width 639 height 441
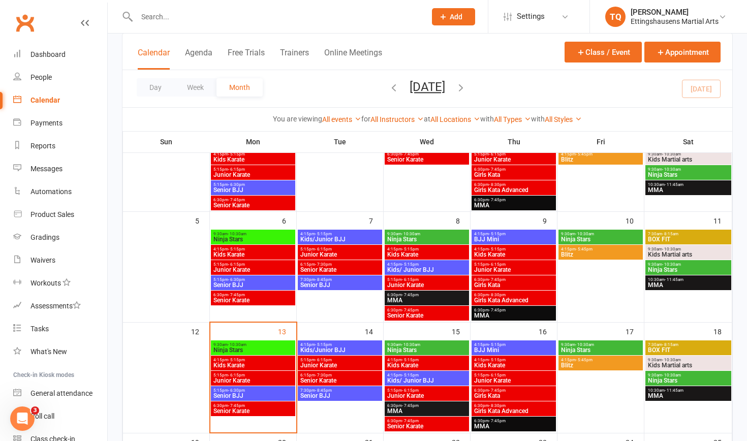
click at [396, 351] on span "Ninja Stars" at bounding box center [427, 350] width 80 height 6
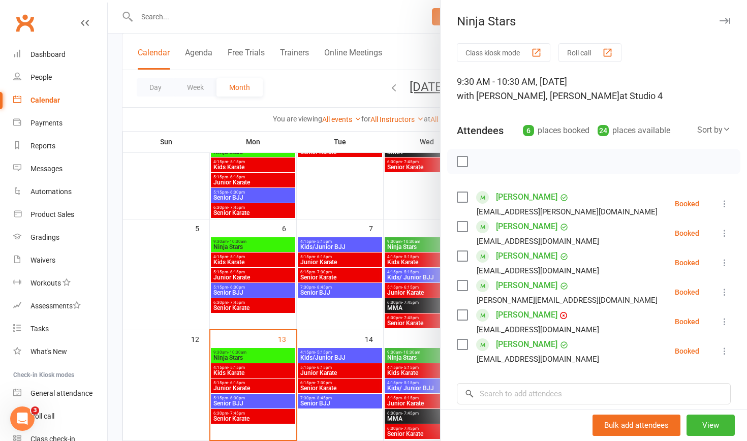
scroll to position [89, 0]
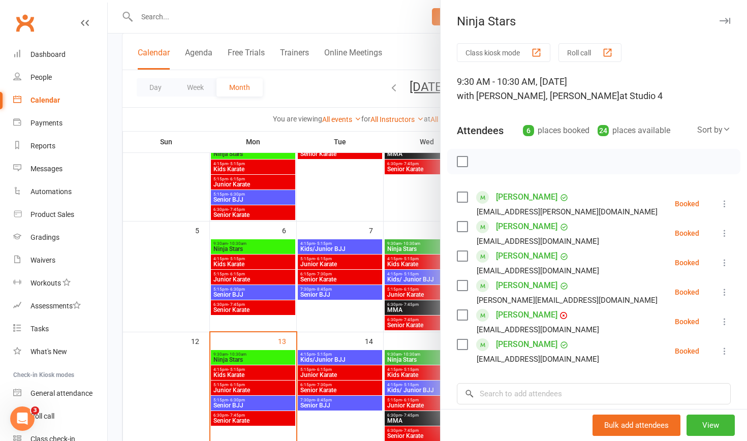
click at [345, 310] on div at bounding box center [427, 220] width 639 height 441
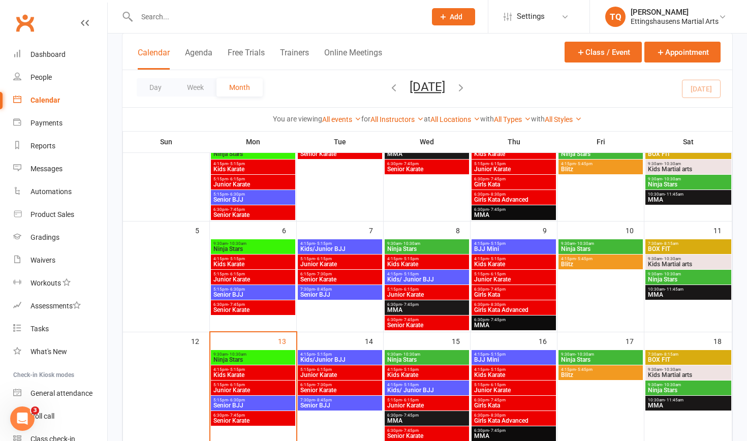
click at [581, 358] on span "Ninja Stars" at bounding box center [600, 360] width 80 height 6
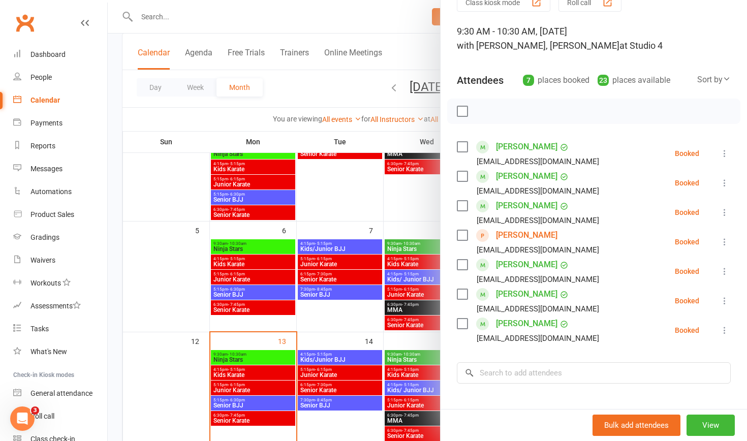
scroll to position [48, 0]
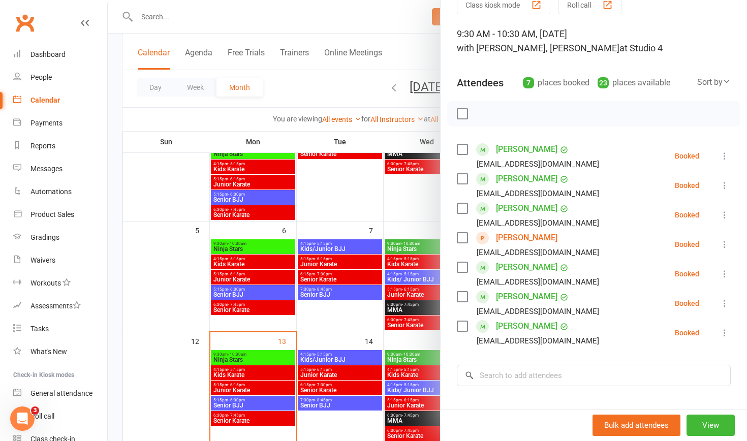
click at [340, 426] on div at bounding box center [427, 220] width 639 height 441
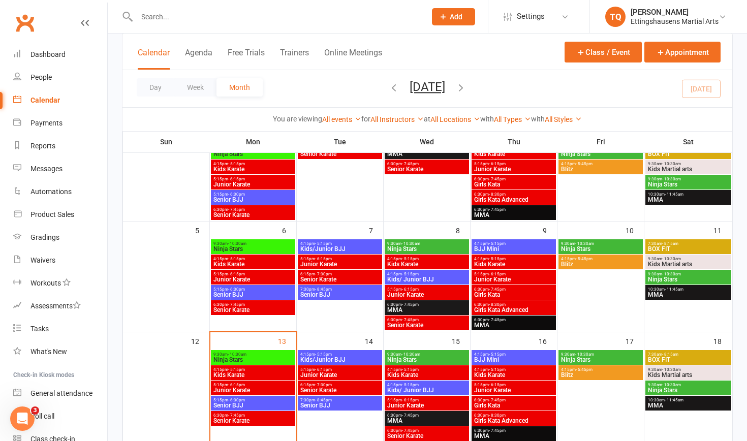
click at [686, 388] on span "Ninja Stars" at bounding box center [688, 390] width 82 height 6
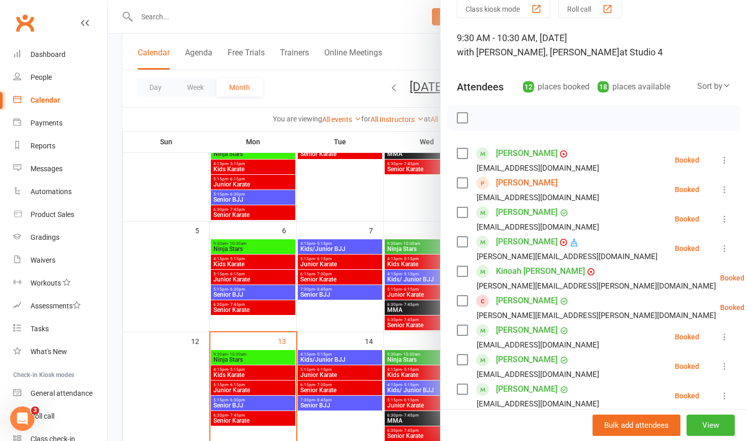
scroll to position [45, 0]
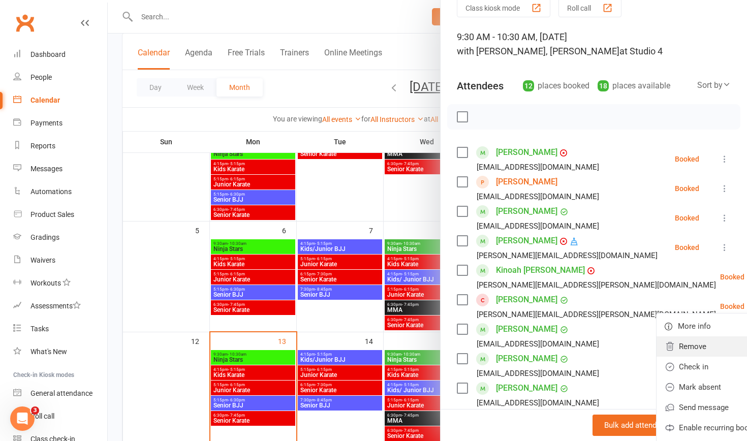
click at [656, 347] on link "Remove" at bounding box center [715, 346] width 119 height 20
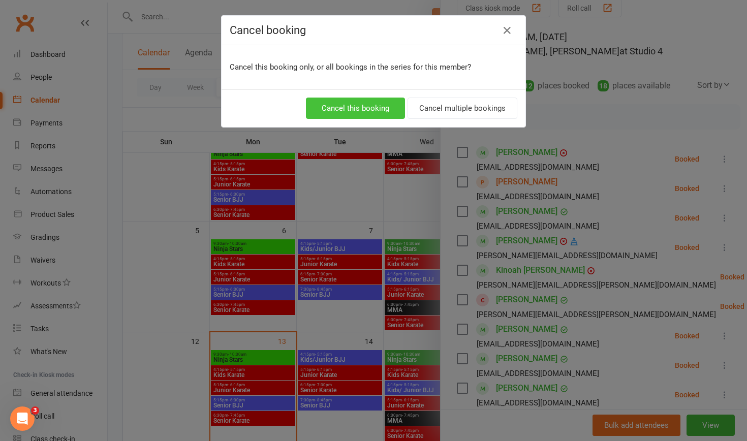
click at [355, 109] on button "Cancel this booking" at bounding box center [355, 108] width 99 height 21
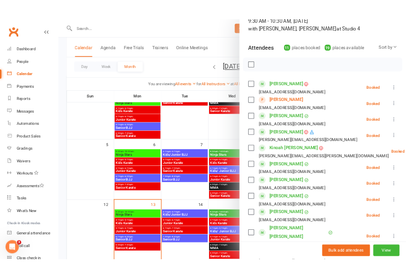
scroll to position [77, 0]
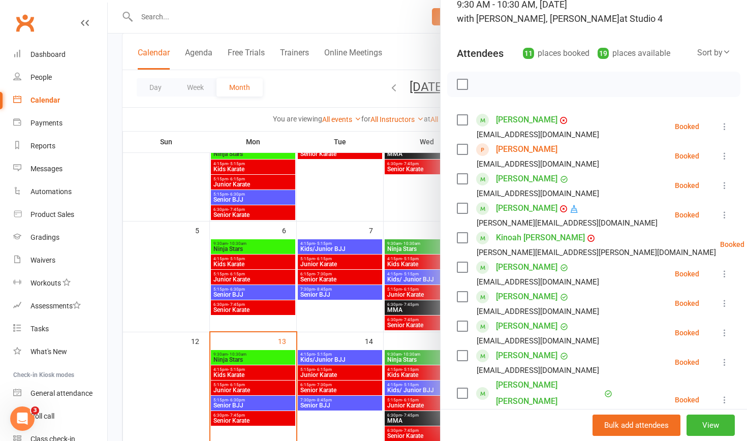
click at [139, 295] on div at bounding box center [427, 220] width 639 height 441
